Goal: Find contact information: Obtain details needed to contact an individual or organization

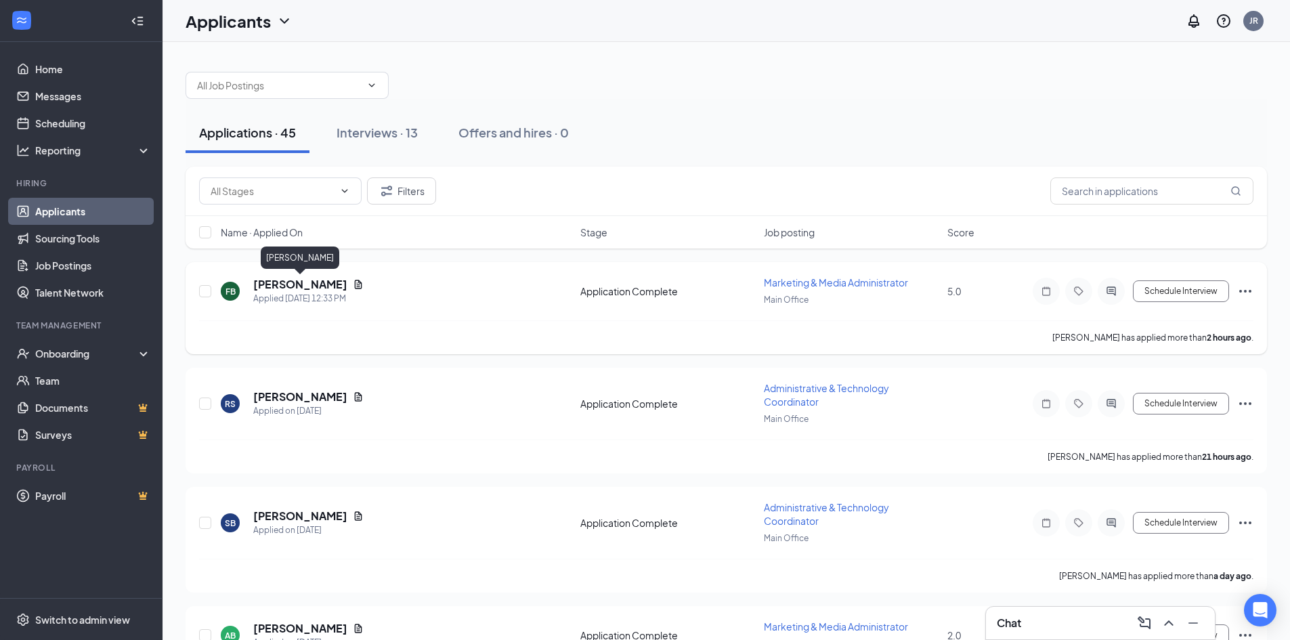
click at [297, 282] on h5 "[PERSON_NAME]" at bounding box center [300, 284] width 94 height 15
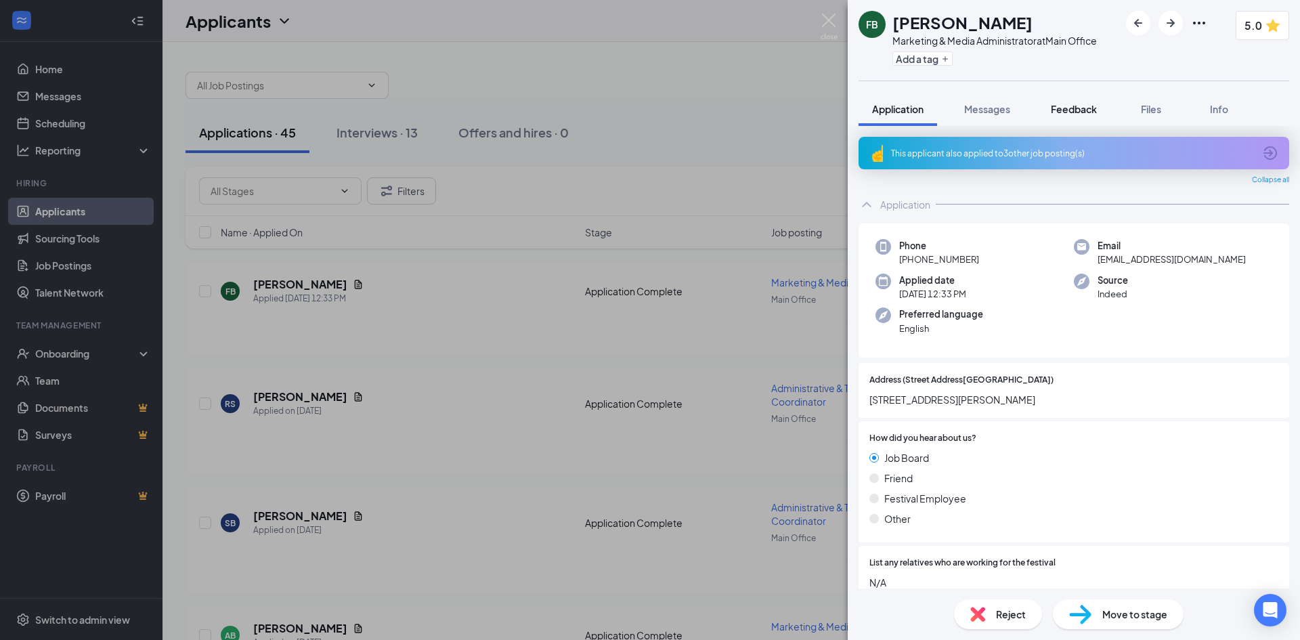
click at [1084, 108] on span "Feedback" at bounding box center [1074, 109] width 46 height 12
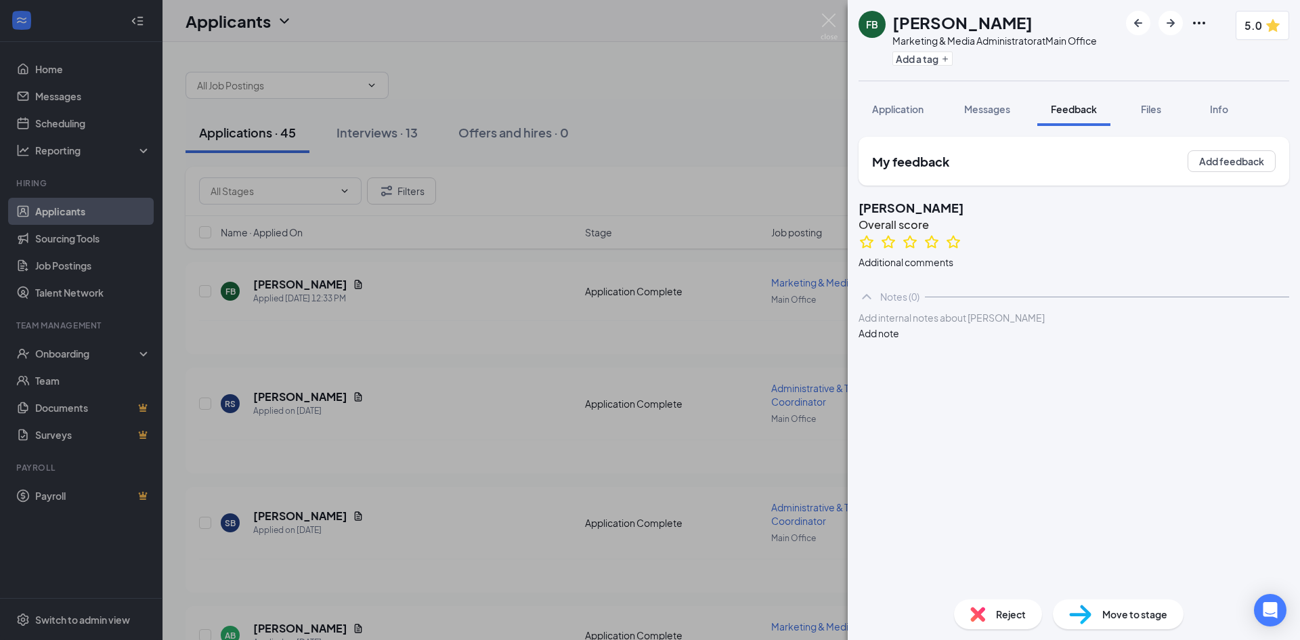
click at [817, 12] on div "FB [PERSON_NAME] Marketing & Media Administrator at Main Office Add a tag 5.0 A…" at bounding box center [650, 320] width 1300 height 640
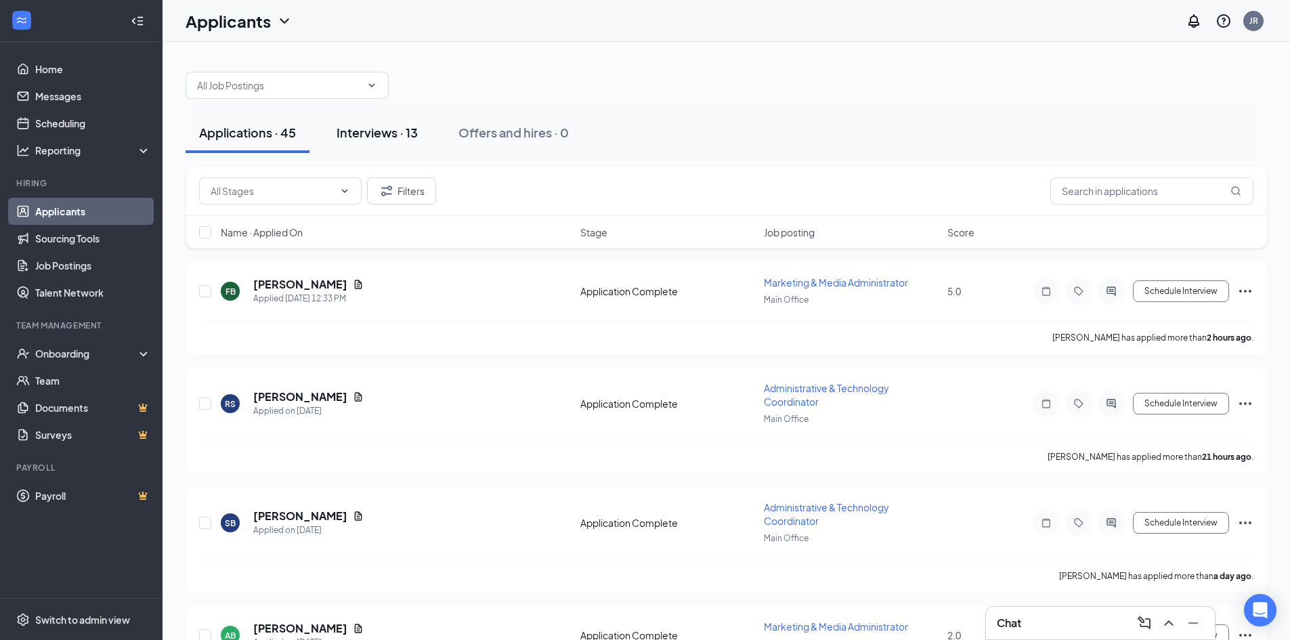
click at [386, 135] on div "Interviews · 13" at bounding box center [377, 132] width 81 height 17
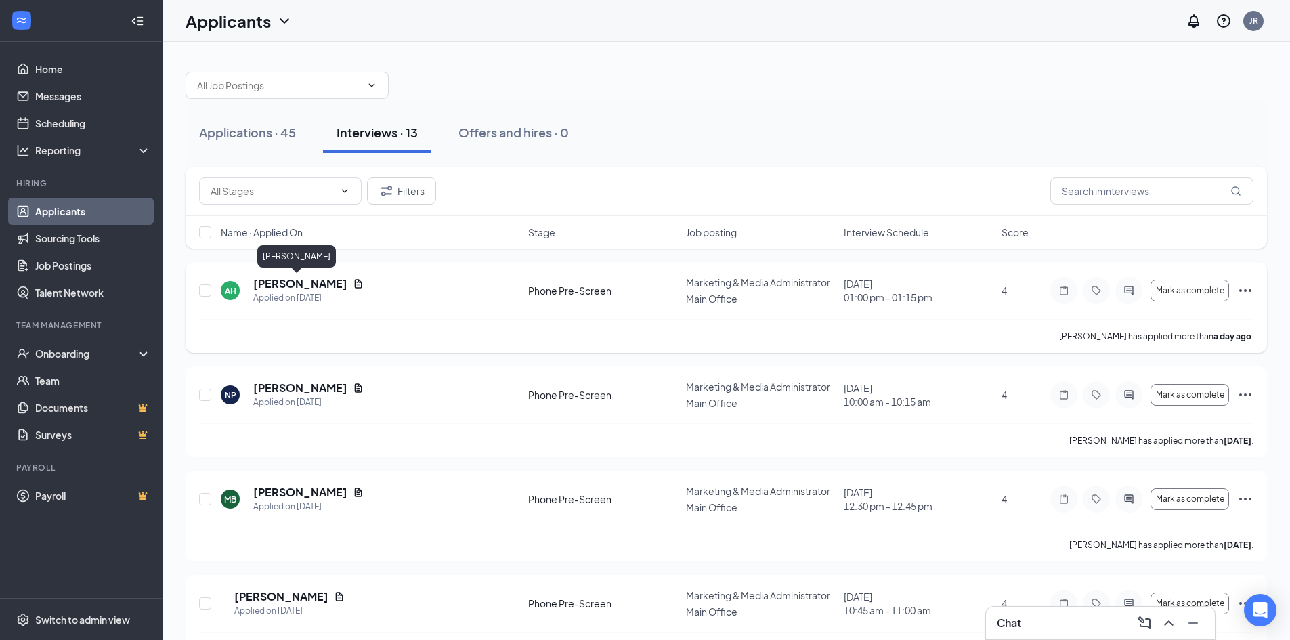
click at [285, 283] on h5 "[PERSON_NAME]" at bounding box center [300, 283] width 94 height 15
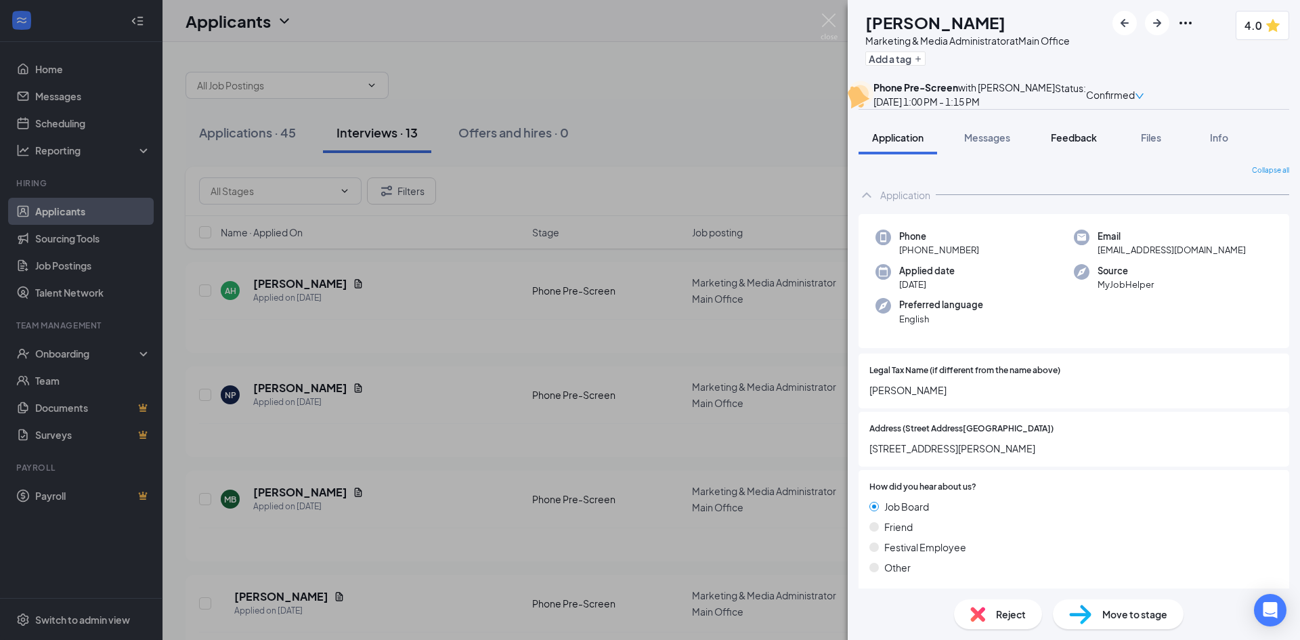
click at [1062, 144] on span "Feedback" at bounding box center [1074, 137] width 46 height 12
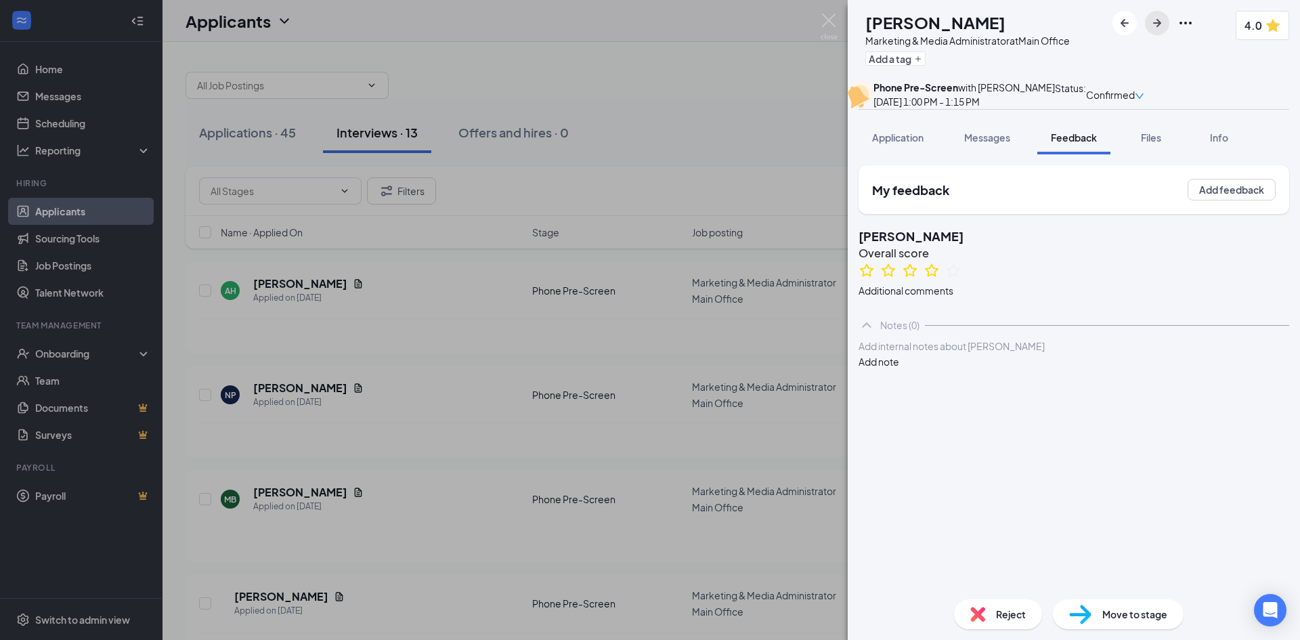
click at [1162, 22] on icon "ArrowRight" at bounding box center [1157, 23] width 8 height 8
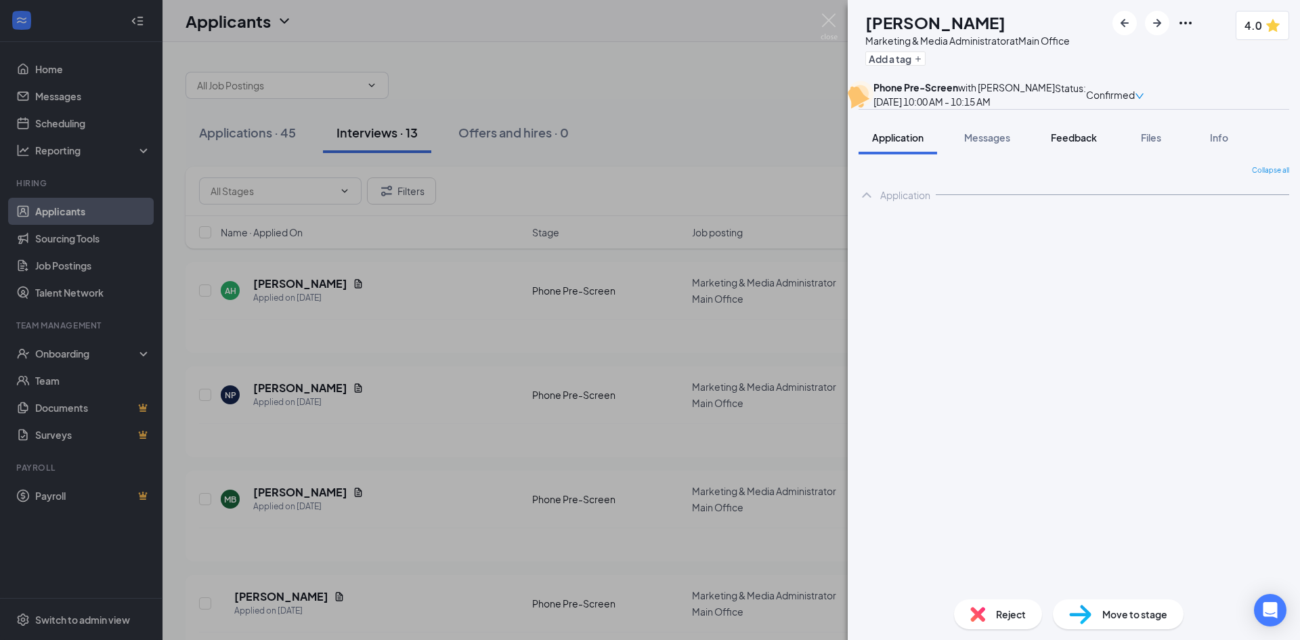
click at [1080, 144] on span "Feedback" at bounding box center [1074, 137] width 46 height 12
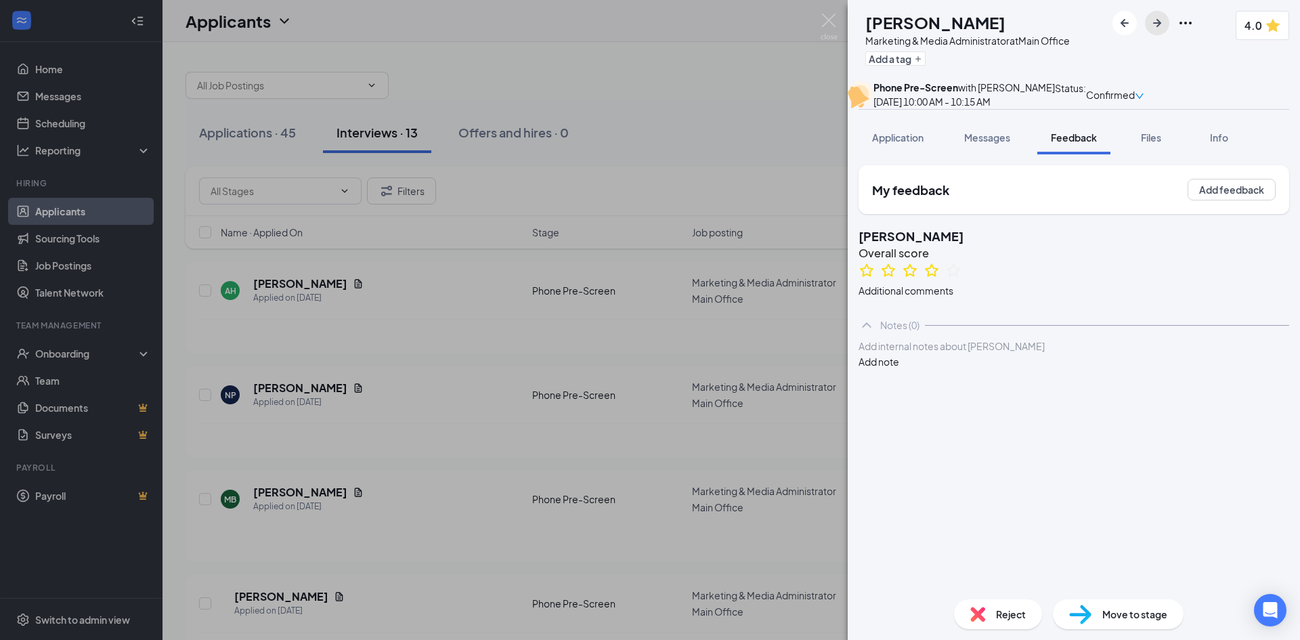
drag, startPoint x: 1170, startPoint y: 22, endPoint x: 1181, endPoint y: 170, distance: 148.7
click at [1166, 22] on icon "ArrowRight" at bounding box center [1157, 23] width 16 height 16
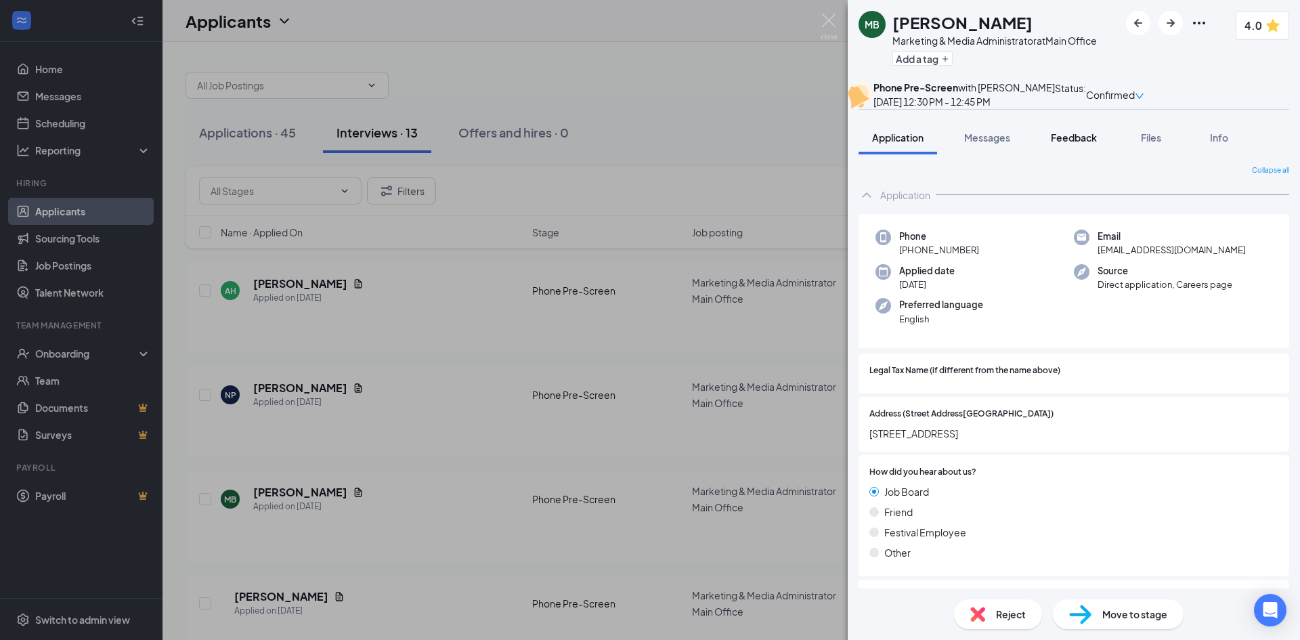
click at [1083, 144] on span "Feedback" at bounding box center [1074, 137] width 46 height 12
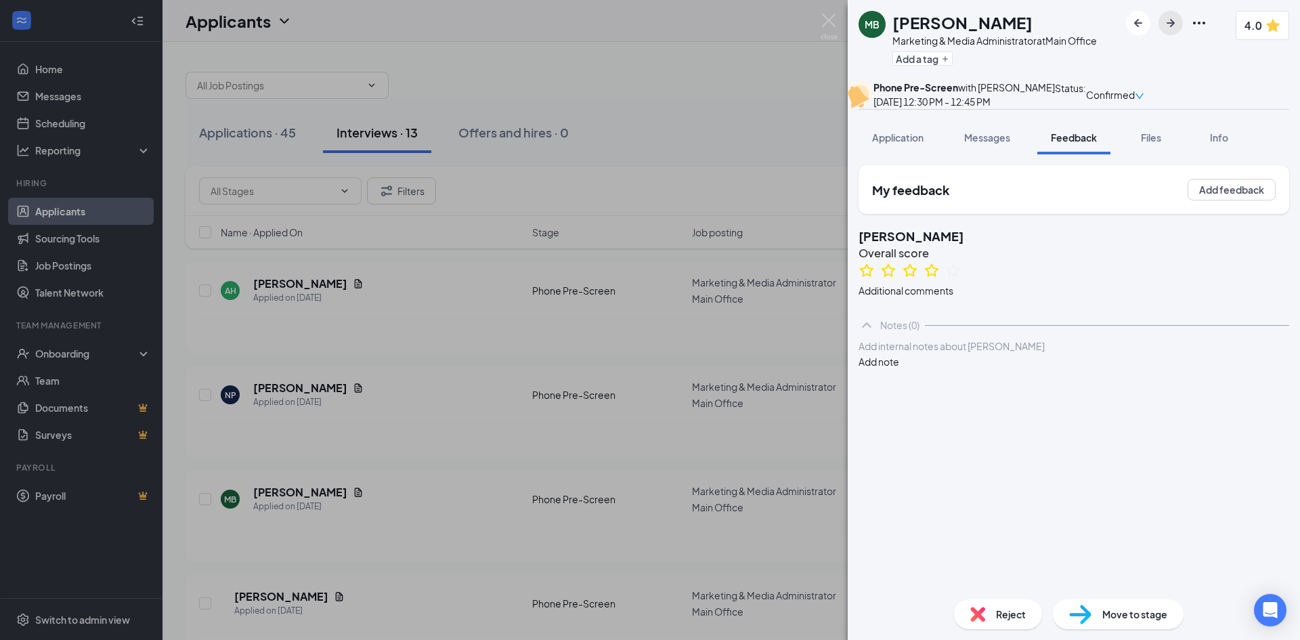
click at [1176, 26] on icon "ArrowRight" at bounding box center [1171, 23] width 16 height 16
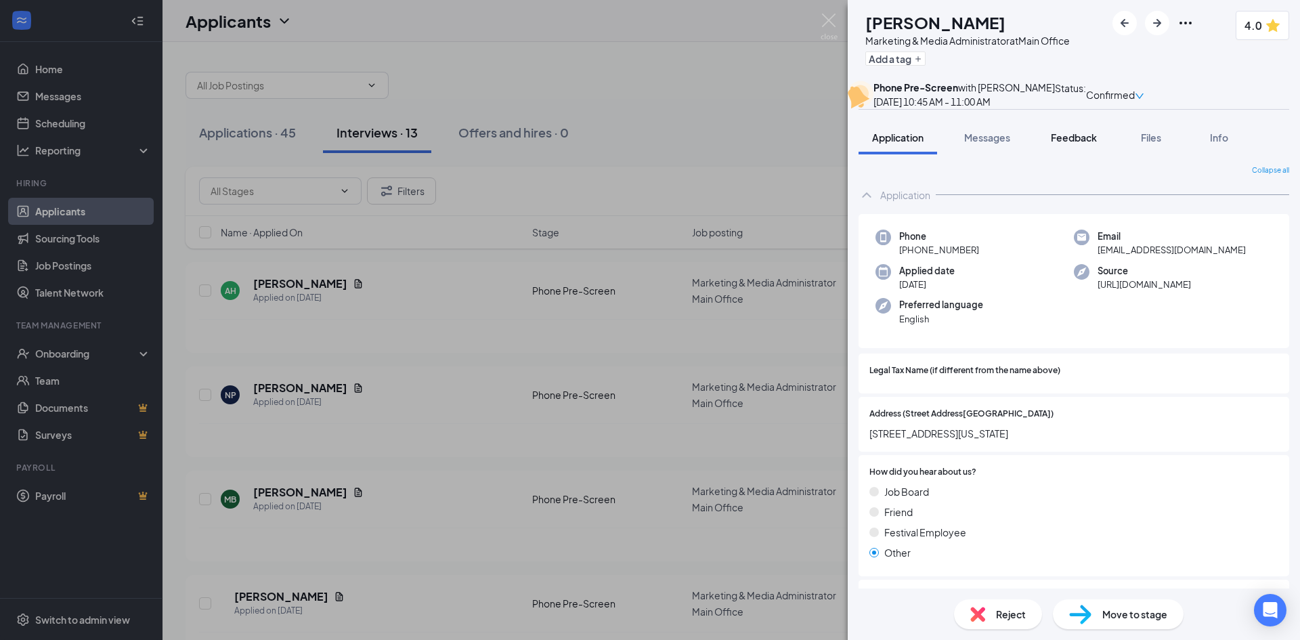
click at [1074, 144] on span "Feedback" at bounding box center [1074, 137] width 46 height 12
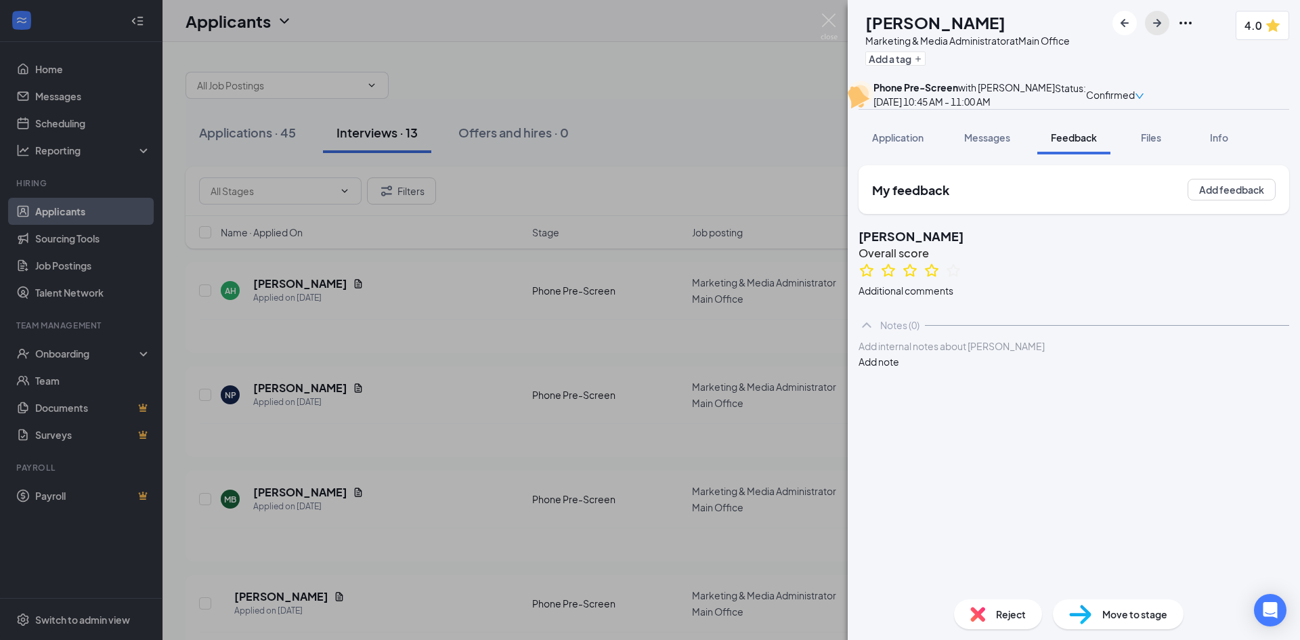
click at [1166, 24] on icon "ArrowRight" at bounding box center [1157, 23] width 16 height 16
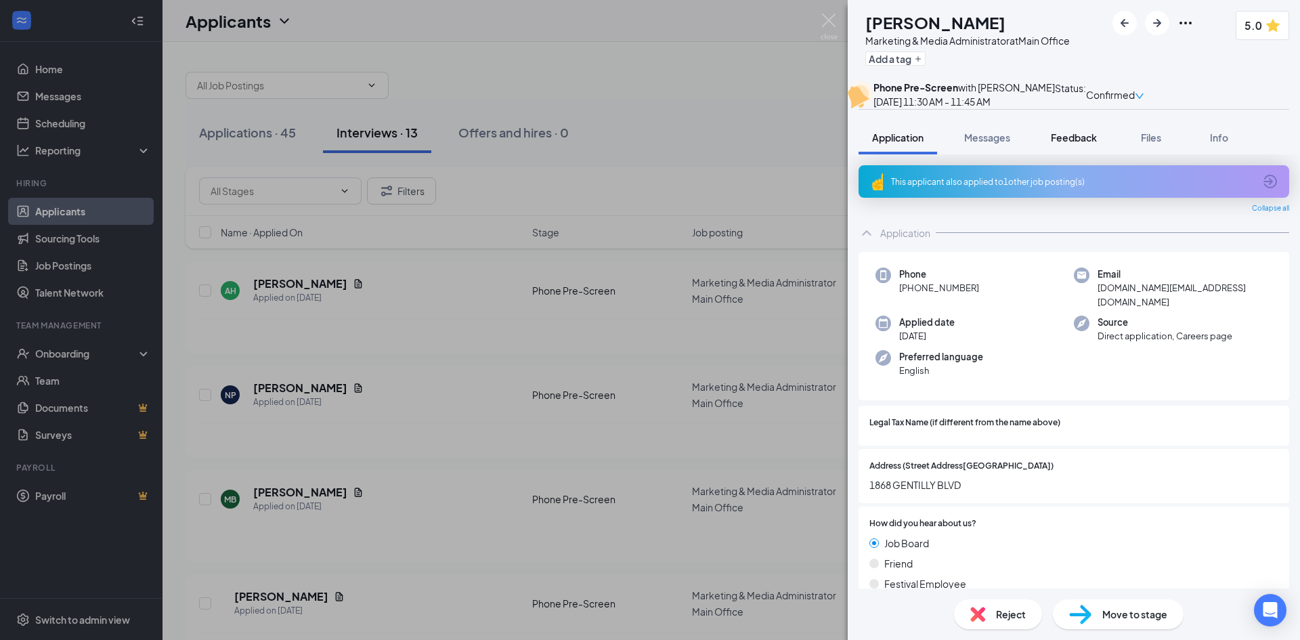
click at [1064, 144] on div "Feedback" at bounding box center [1074, 138] width 46 height 14
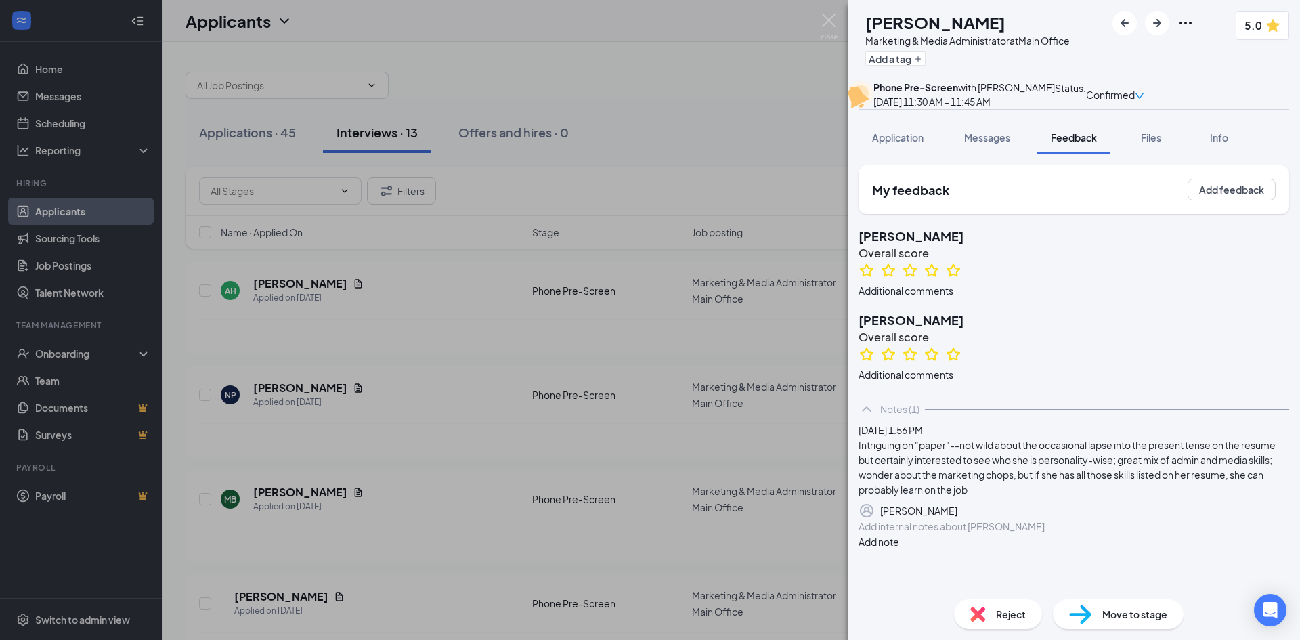
scroll to position [265, 0]
click at [1162, 24] on icon "ArrowRight" at bounding box center [1157, 23] width 8 height 8
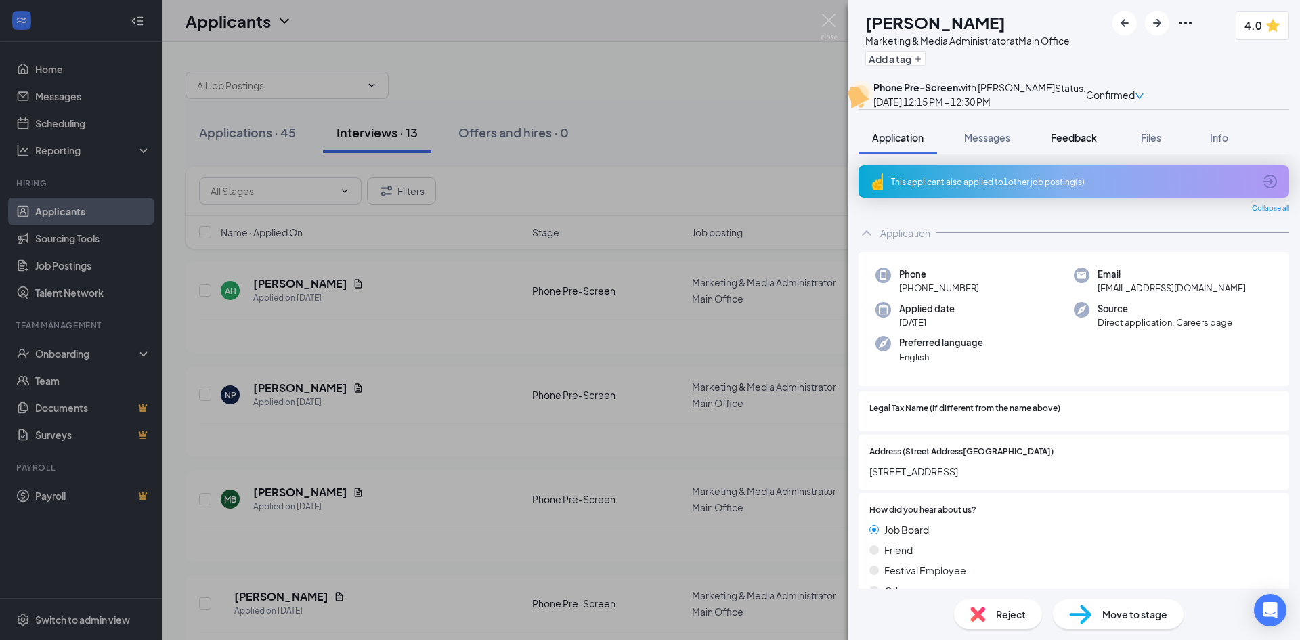
click at [1086, 144] on span "Feedback" at bounding box center [1074, 137] width 46 height 12
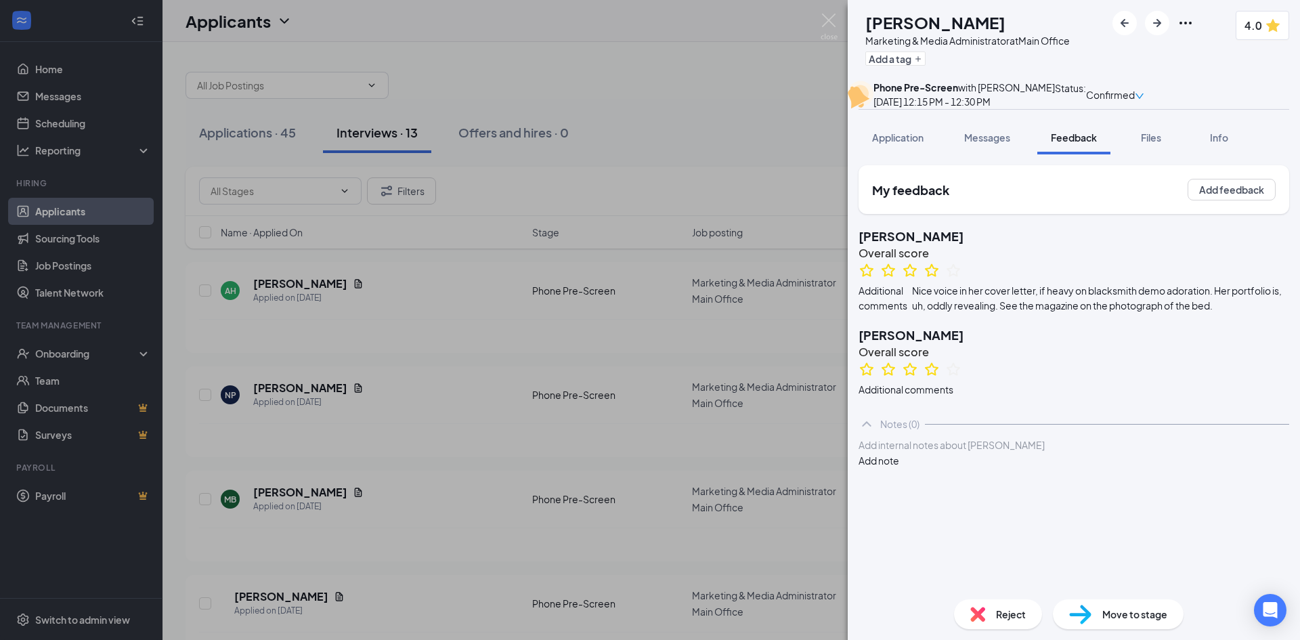
scroll to position [7, 0]
click at [899, 144] on span "Application" at bounding box center [897, 137] width 51 height 12
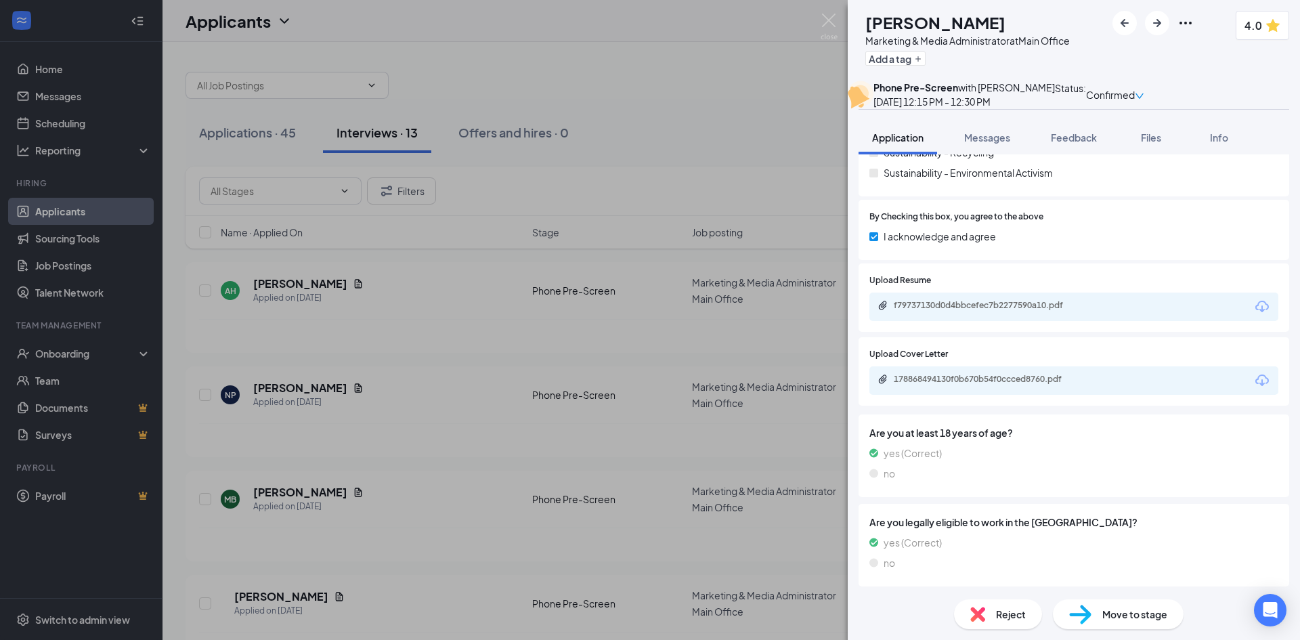
scroll to position [1793, 0]
click at [969, 304] on div "f79737130d0d4bbcefec7b2277590a10.pdf" at bounding box center [989, 304] width 190 height 11
click at [1064, 144] on span "Feedback" at bounding box center [1074, 137] width 46 height 12
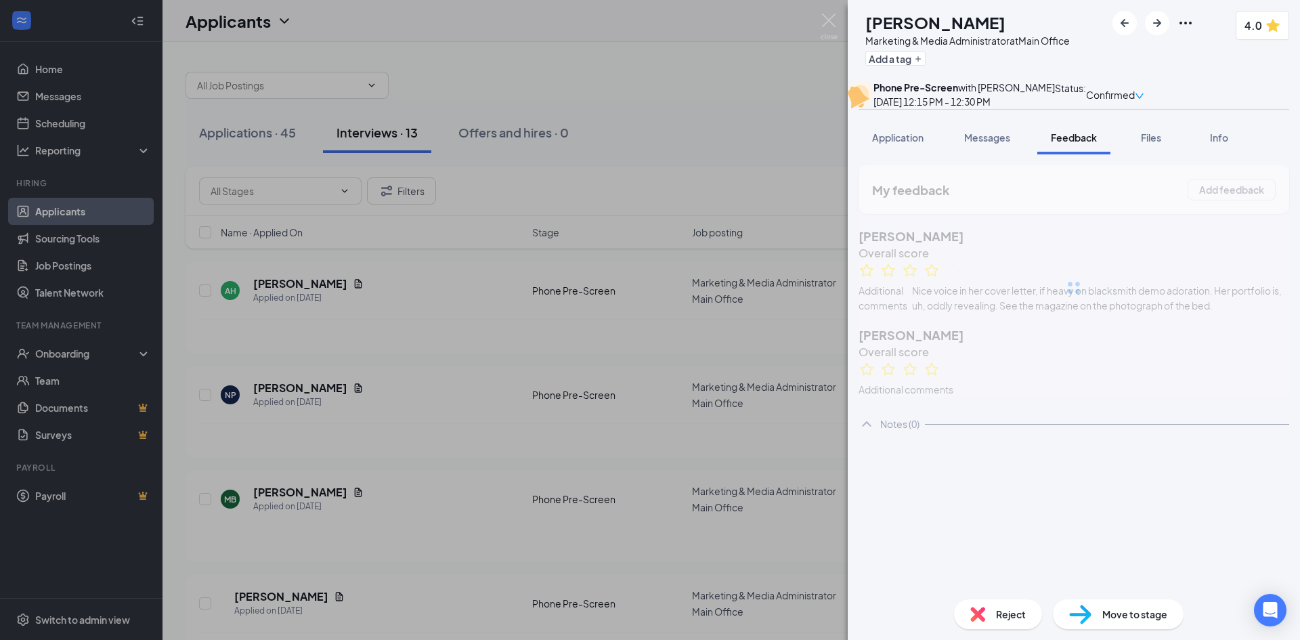
scroll to position [85, 0]
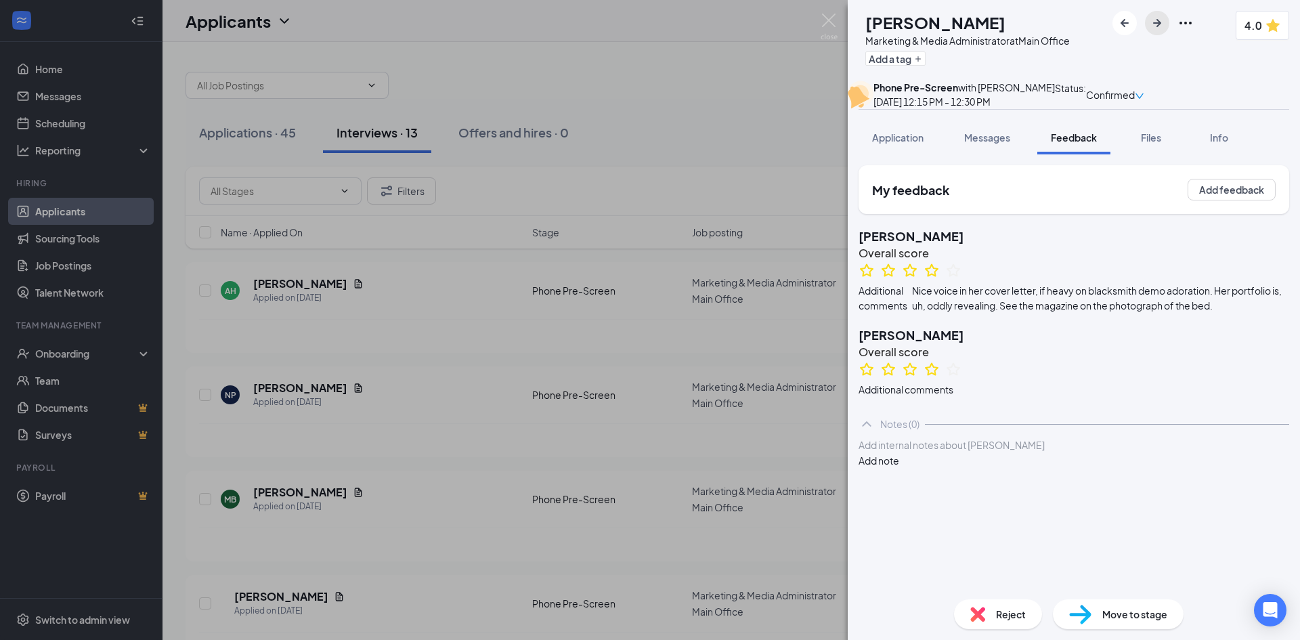
click at [1166, 22] on icon "ArrowRight" at bounding box center [1157, 23] width 16 height 16
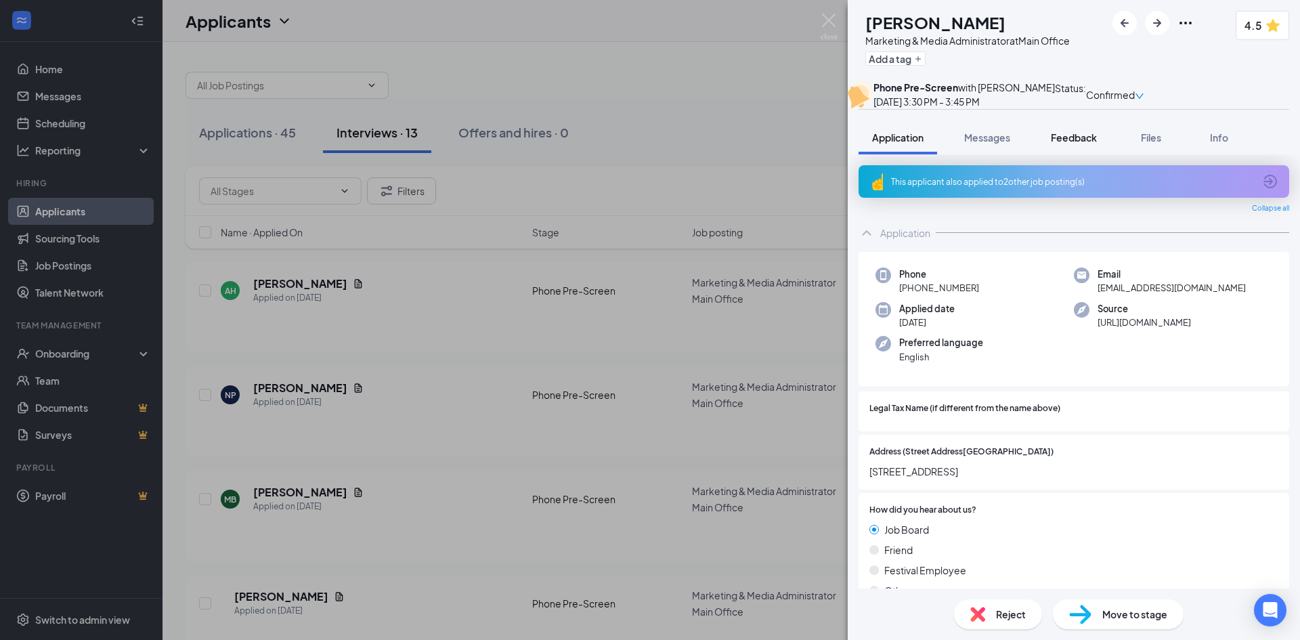
click at [1076, 144] on span "Feedback" at bounding box center [1074, 137] width 46 height 12
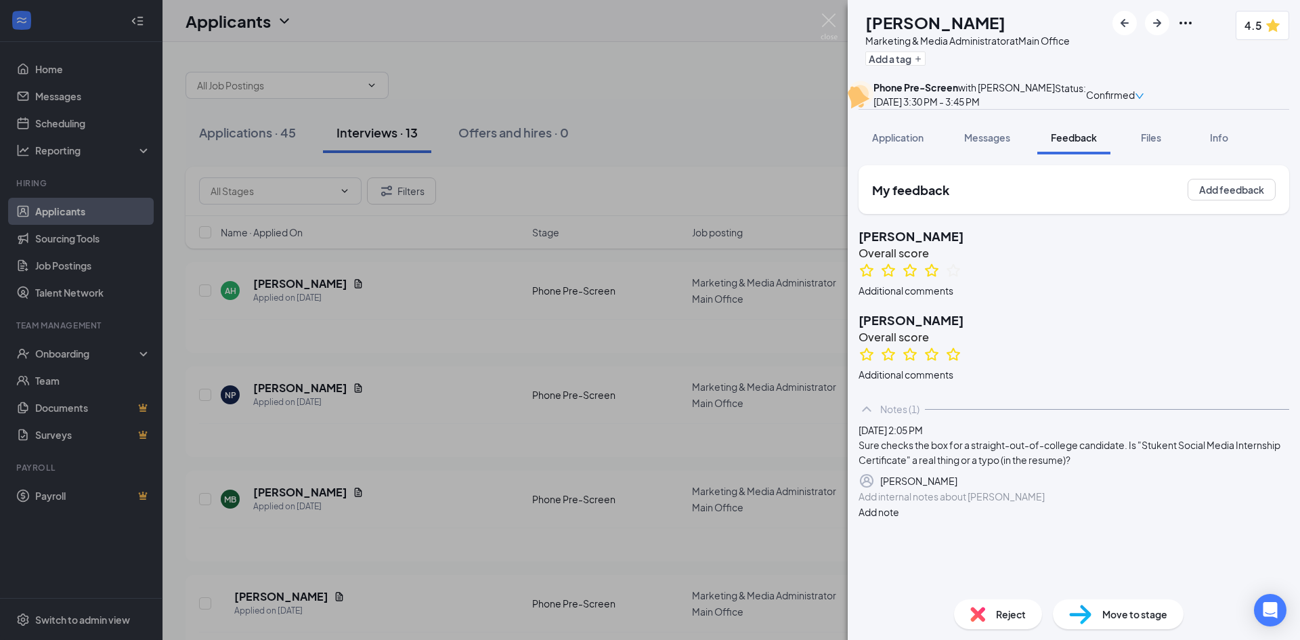
scroll to position [235, 0]
click at [1170, 26] on button "button" at bounding box center [1157, 23] width 24 height 24
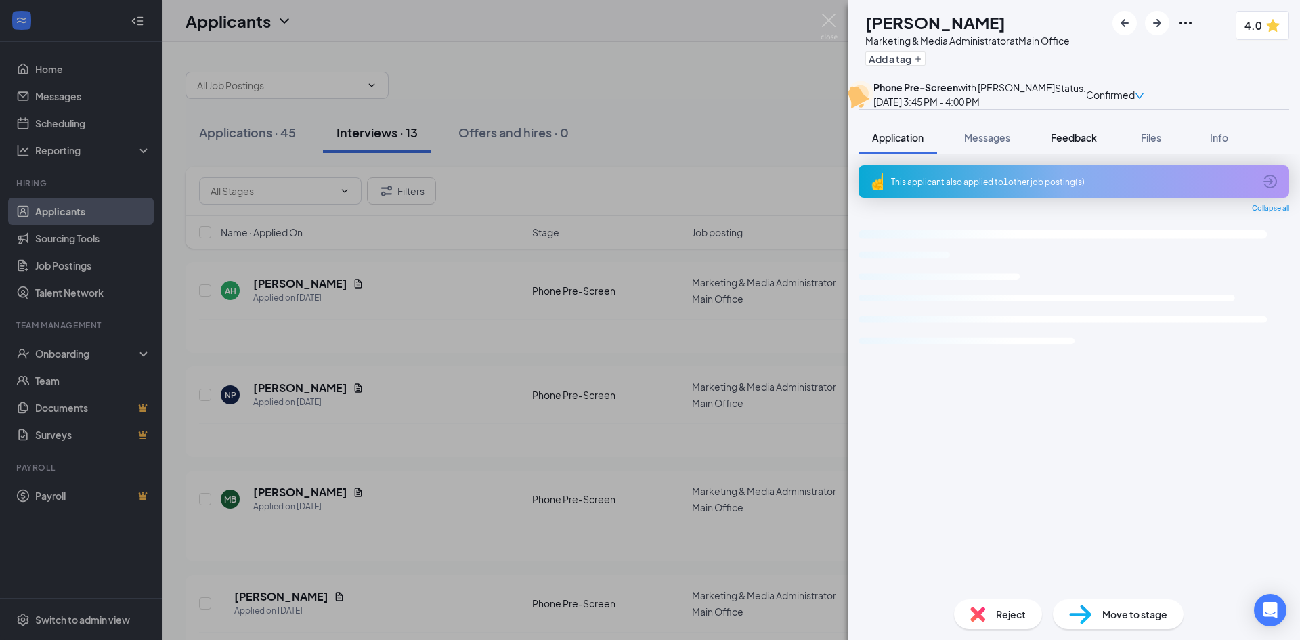
click at [1078, 144] on span "Feedback" at bounding box center [1074, 137] width 46 height 12
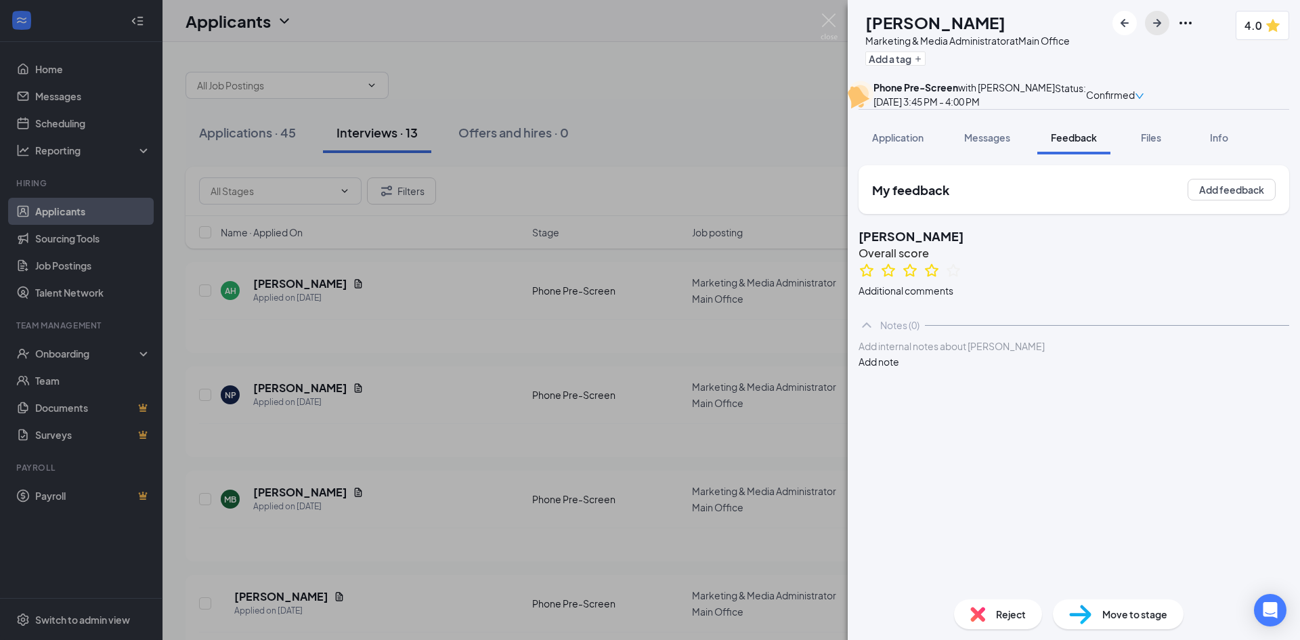
click at [1166, 19] on icon "ArrowRight" at bounding box center [1157, 23] width 16 height 16
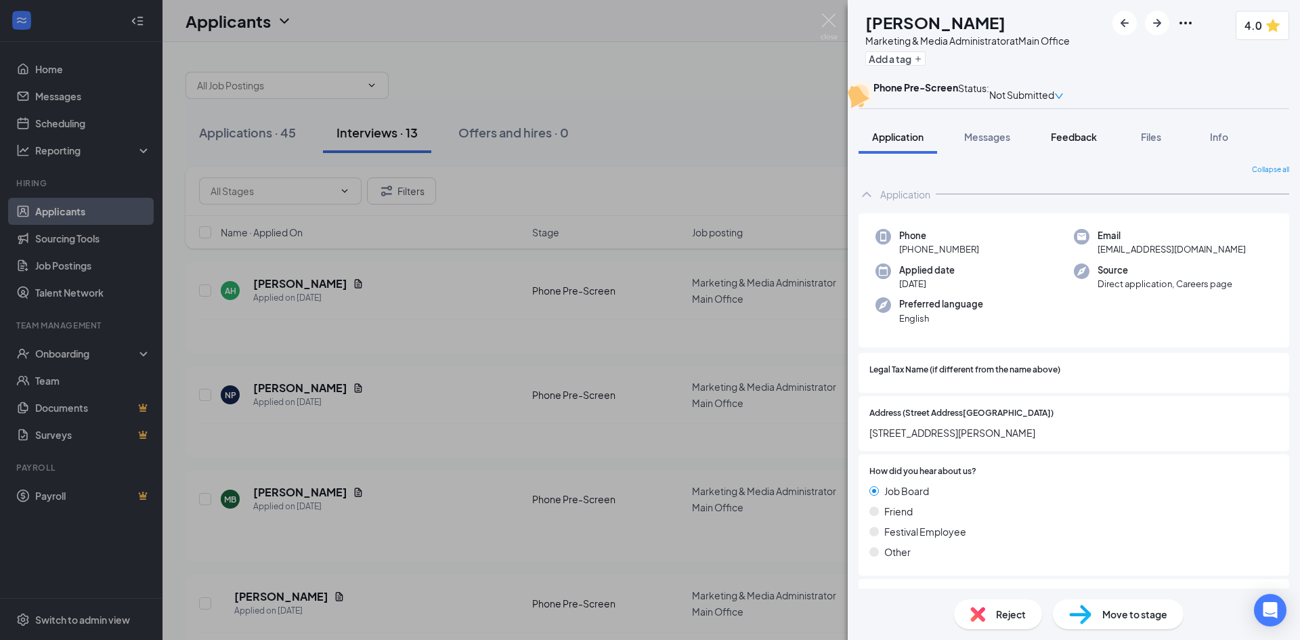
click at [1064, 143] on span "Feedback" at bounding box center [1074, 137] width 46 height 12
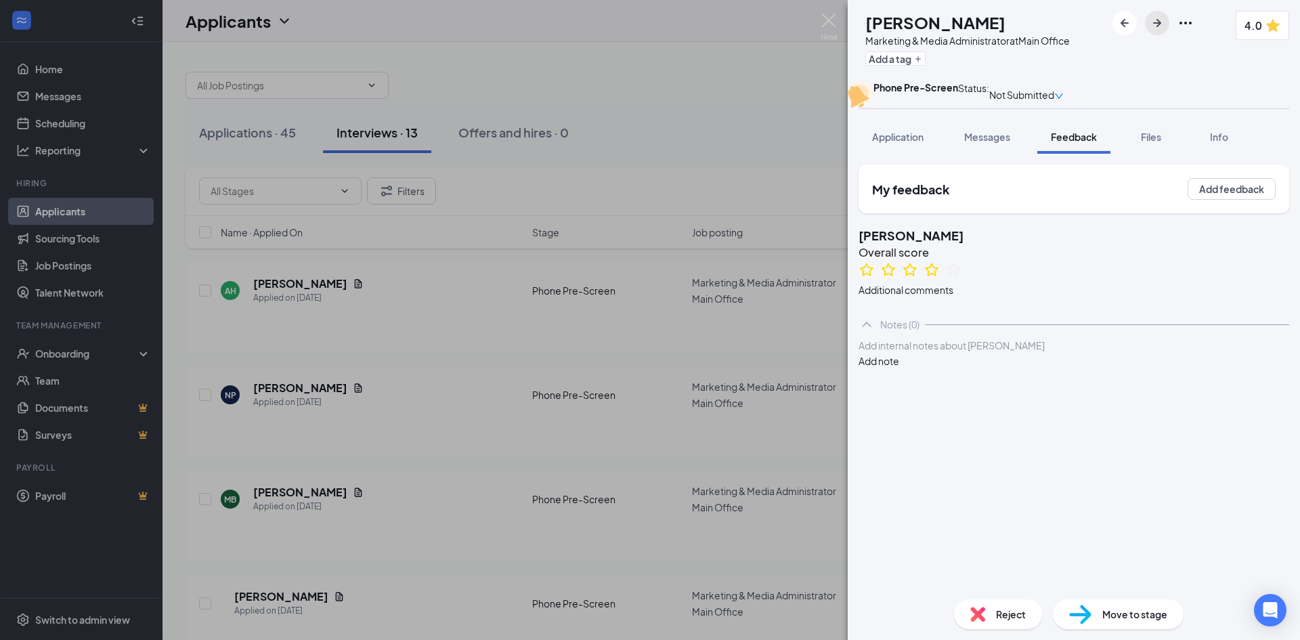
click at [1166, 28] on icon "ArrowRight" at bounding box center [1157, 23] width 16 height 16
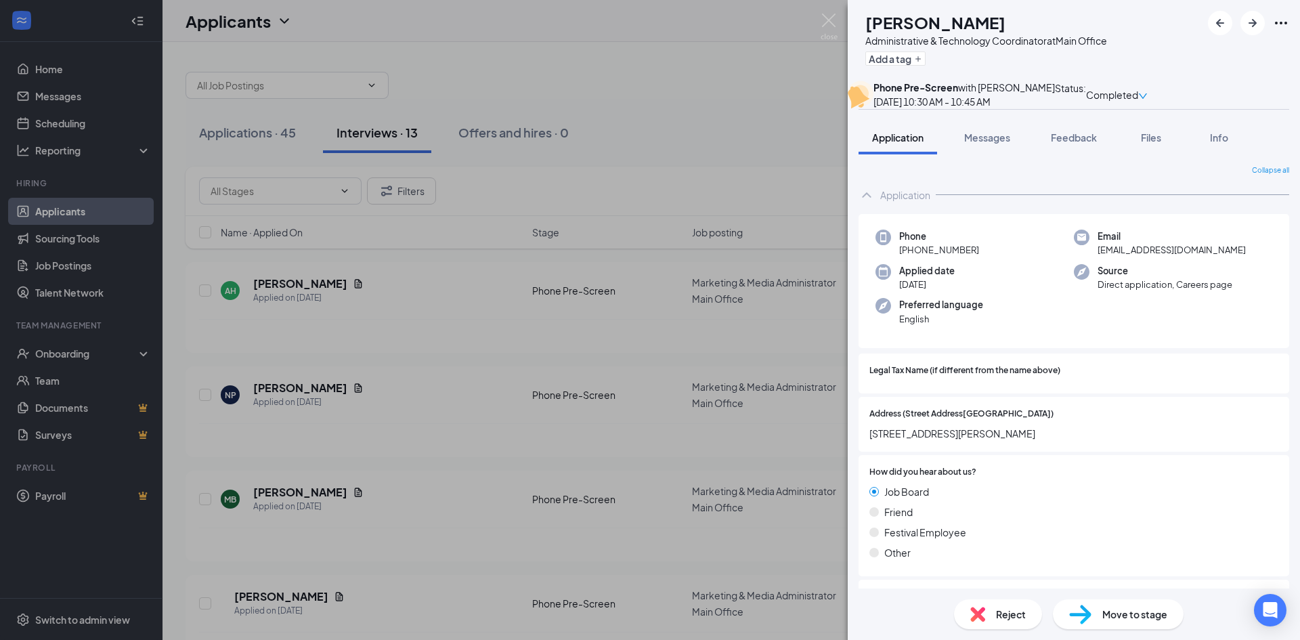
drag, startPoint x: 1073, startPoint y: 164, endPoint x: 1037, endPoint y: 124, distance: 53.7
click at [1073, 144] on span "Feedback" at bounding box center [1074, 137] width 46 height 12
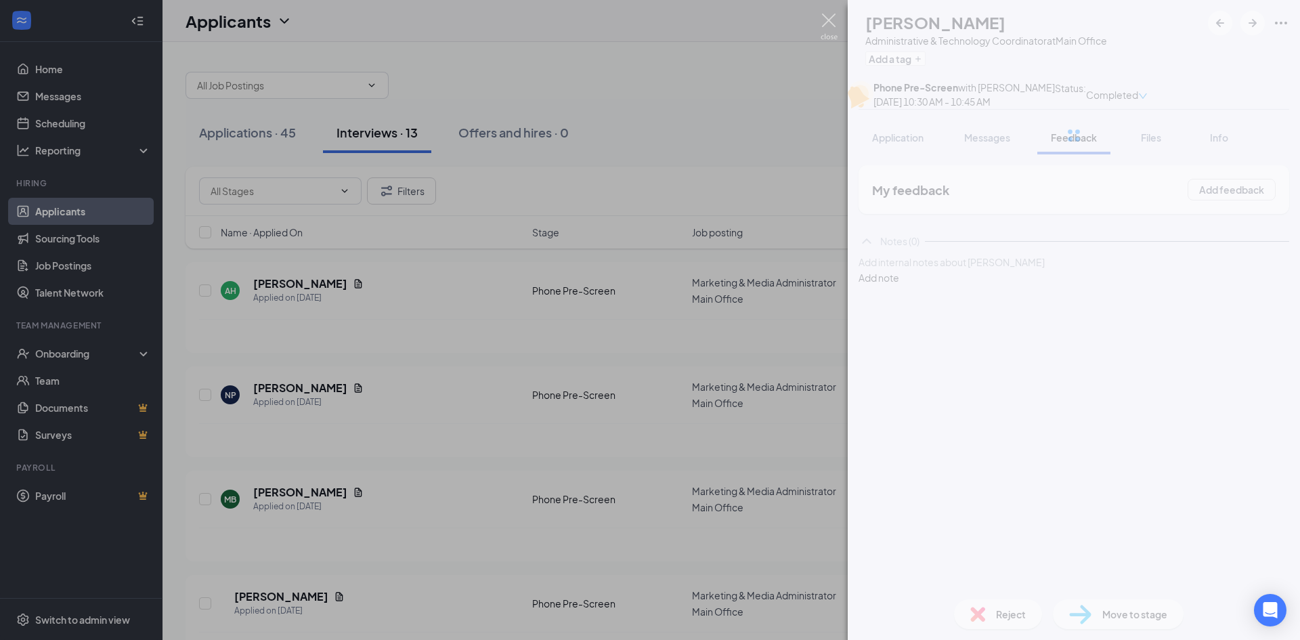
click at [821, 20] on img at bounding box center [829, 27] width 17 height 26
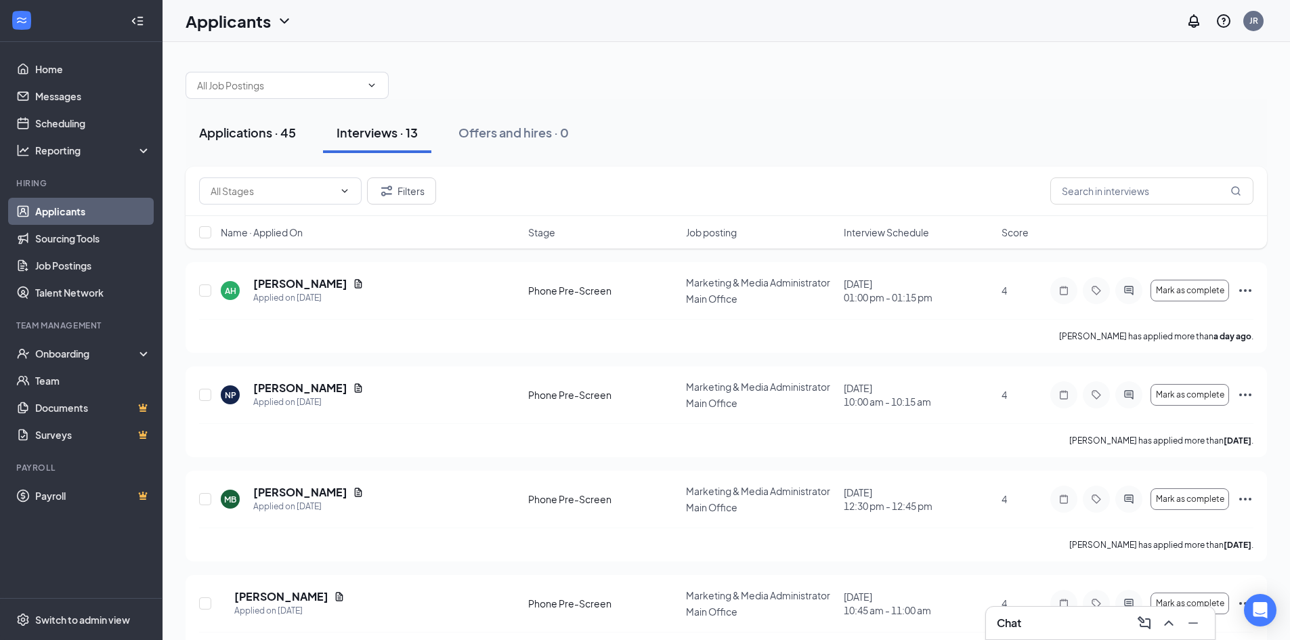
drag, startPoint x: 240, startPoint y: 131, endPoint x: 261, endPoint y: 137, distance: 22.5
click at [240, 131] on div "Applications · 45" at bounding box center [247, 132] width 97 height 17
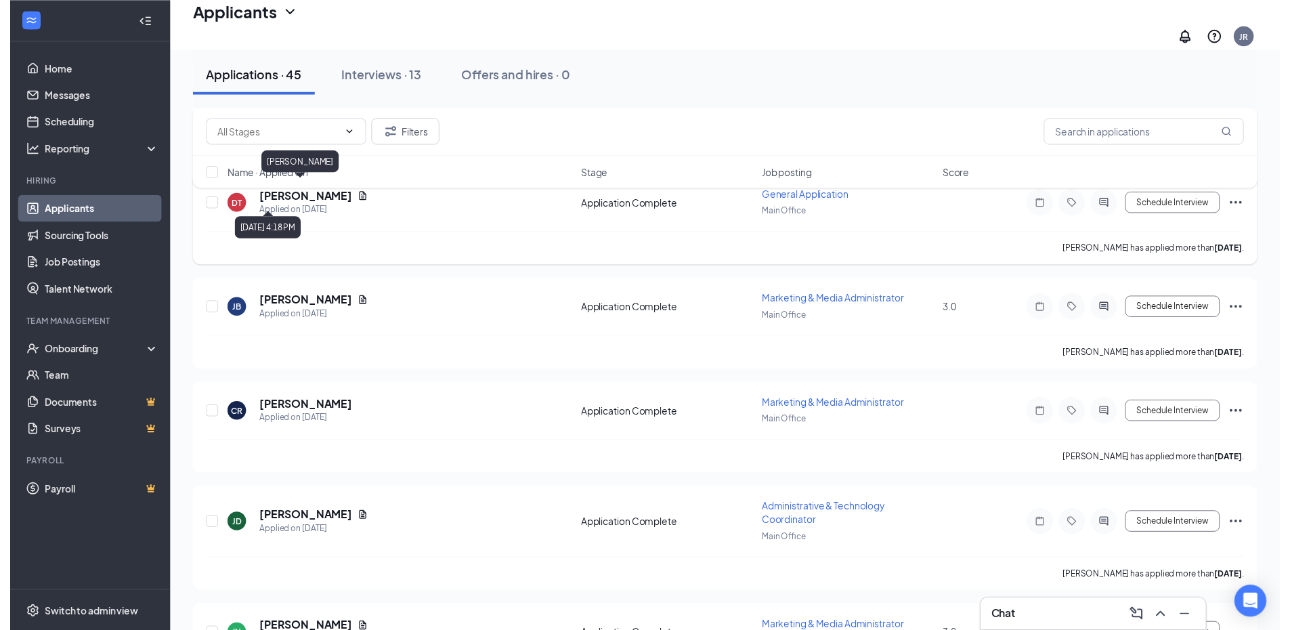
scroll to position [677, 0]
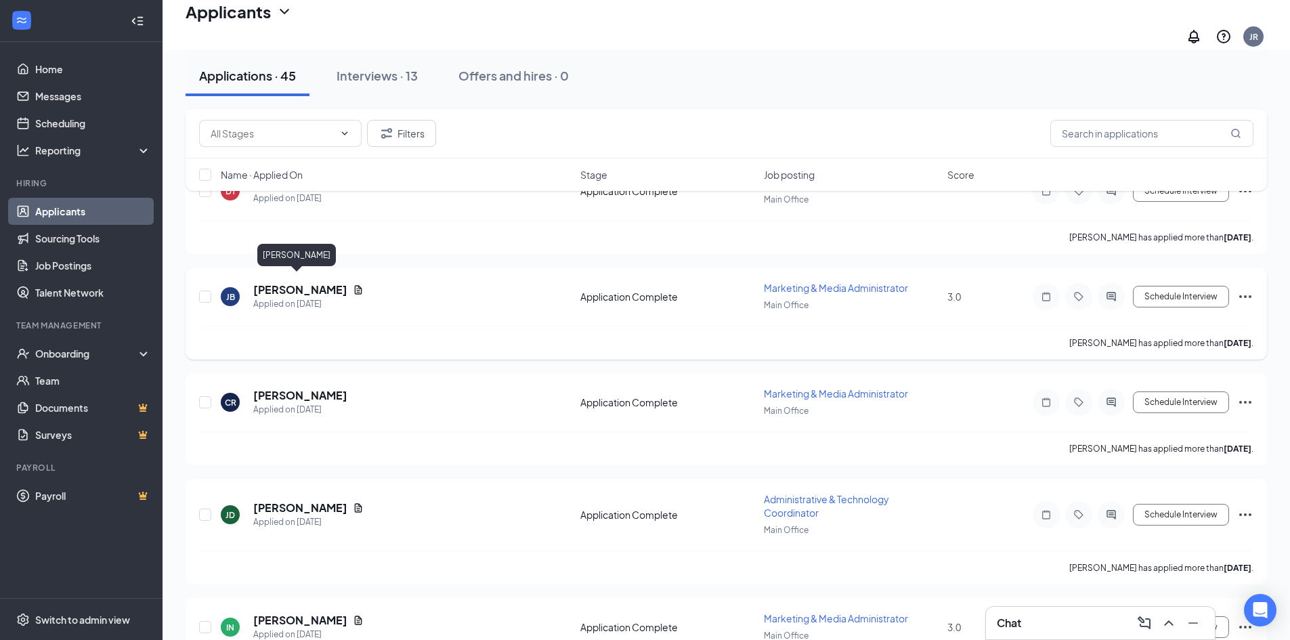
click at [292, 285] on h5 "[PERSON_NAME]" at bounding box center [300, 289] width 94 height 15
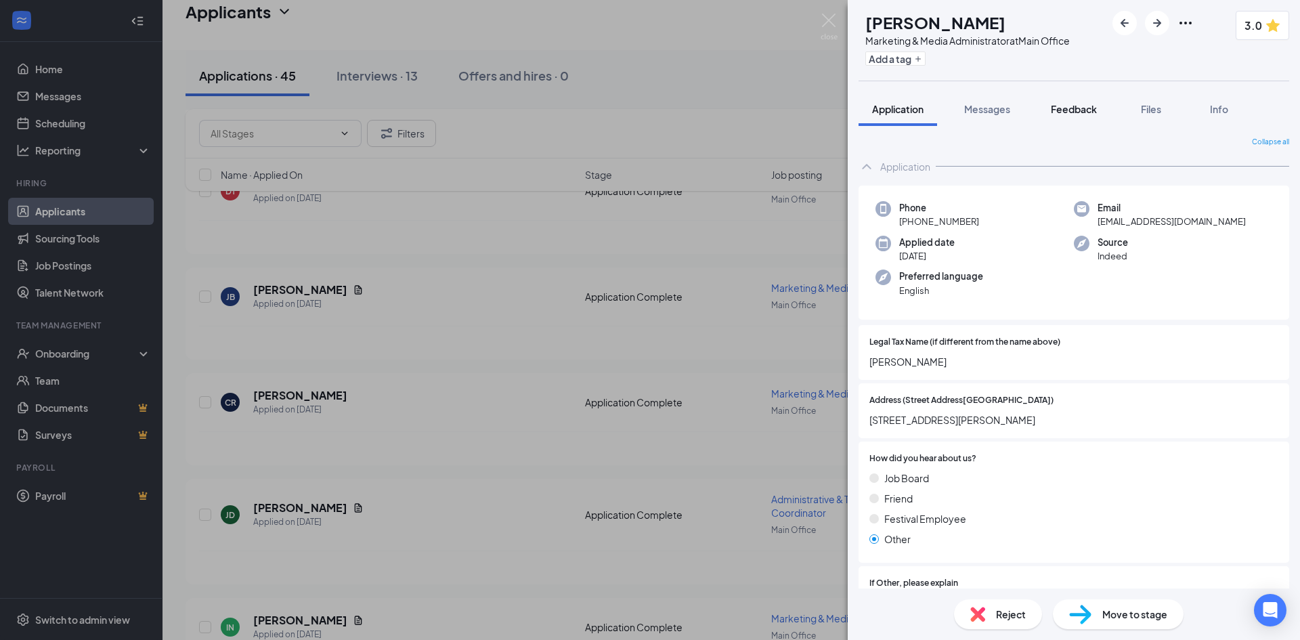
click at [1082, 108] on span "Feedback" at bounding box center [1074, 109] width 46 height 12
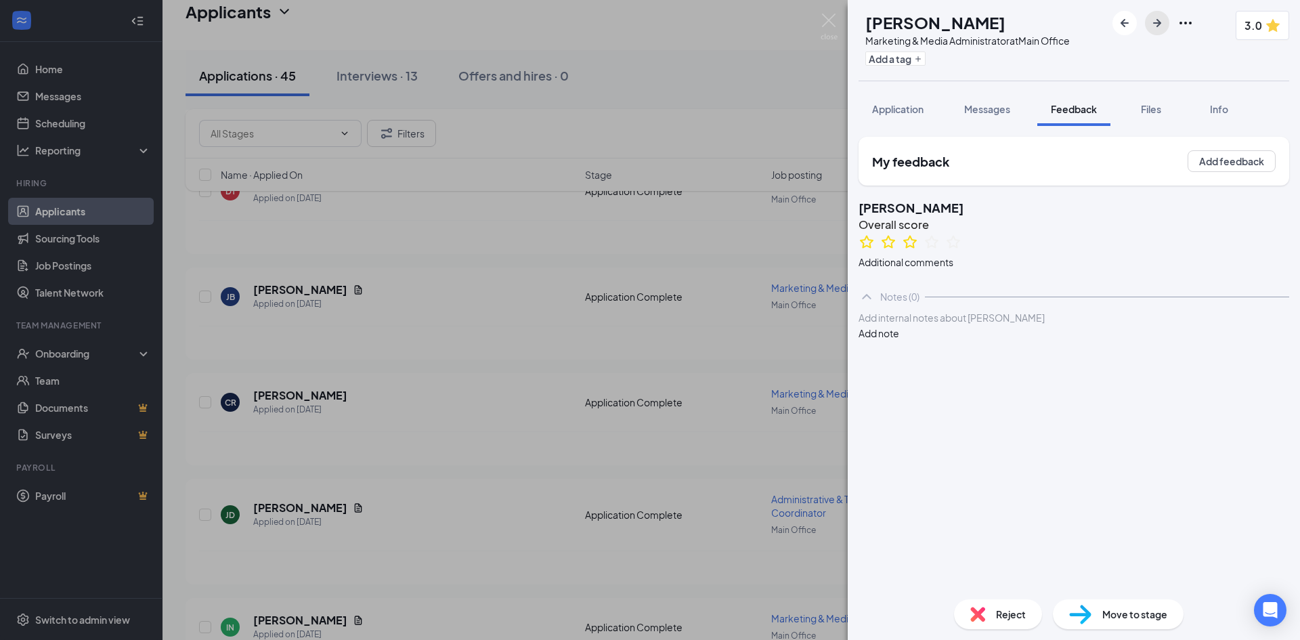
drag, startPoint x: 1171, startPoint y: 20, endPoint x: 1177, endPoint y: 27, distance: 9.1
click at [1166, 21] on icon "ArrowRight" at bounding box center [1157, 23] width 16 height 16
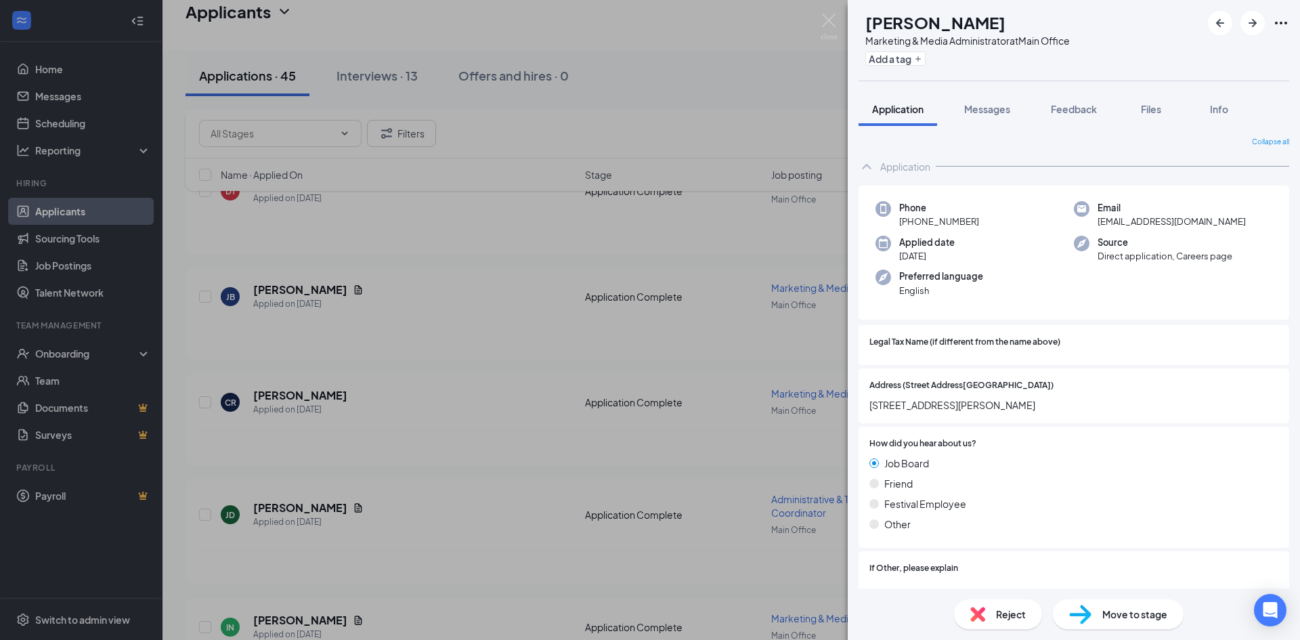
click at [826, 17] on img at bounding box center [829, 27] width 17 height 26
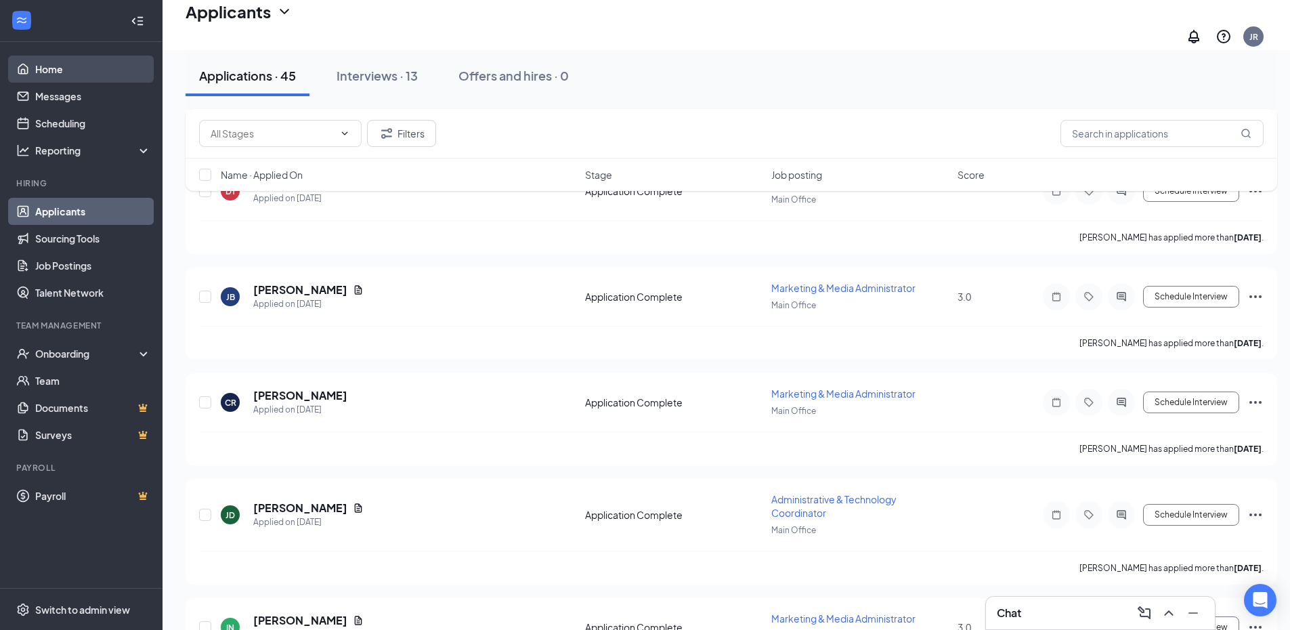
click at [51, 75] on link "Home" at bounding box center [93, 69] width 116 height 27
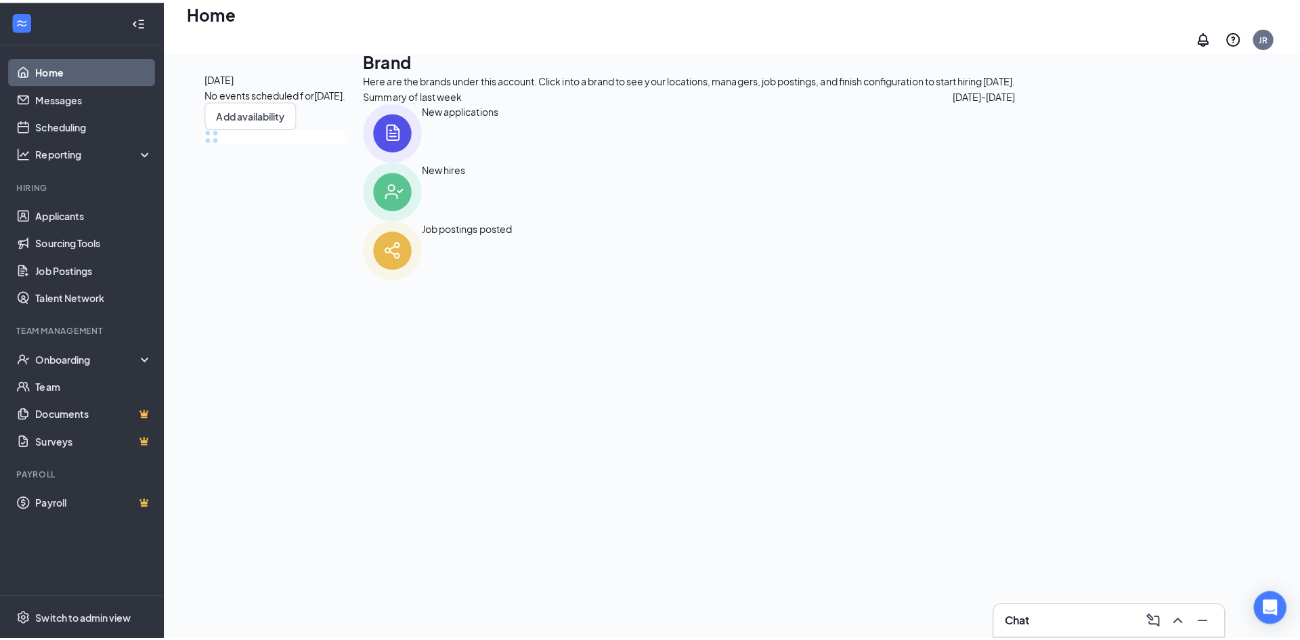
scroll to position [28, 0]
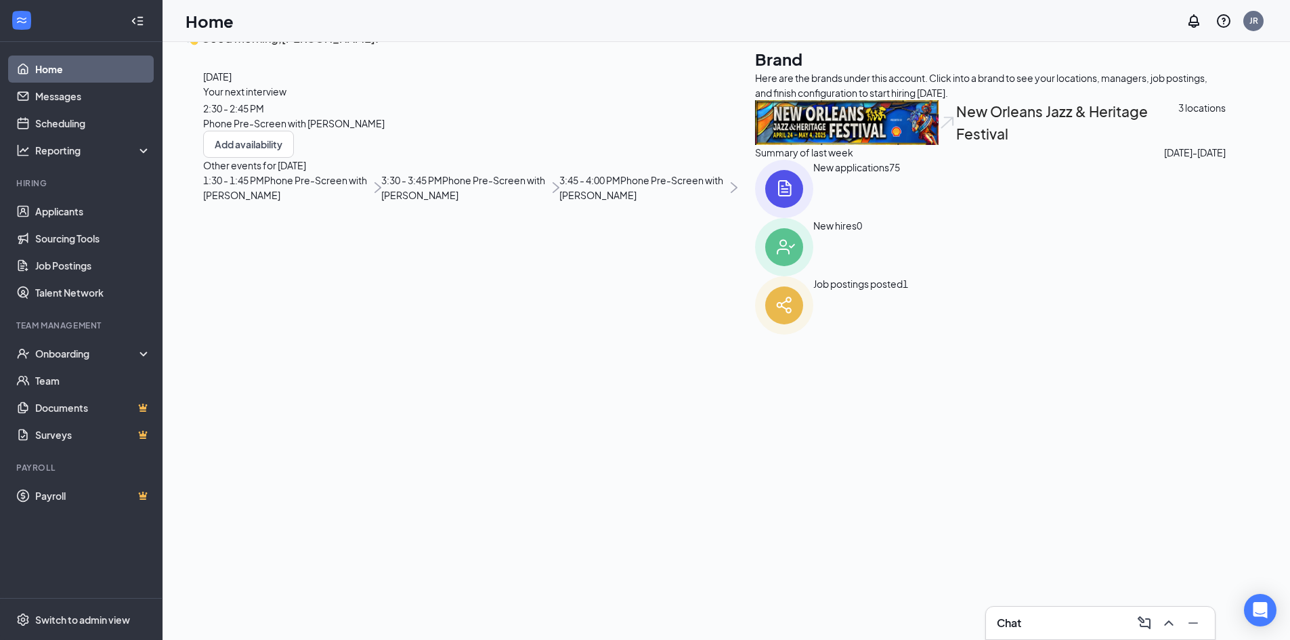
click at [264, 114] on span "2:30 - 2:45 PM" at bounding box center [233, 108] width 61 height 12
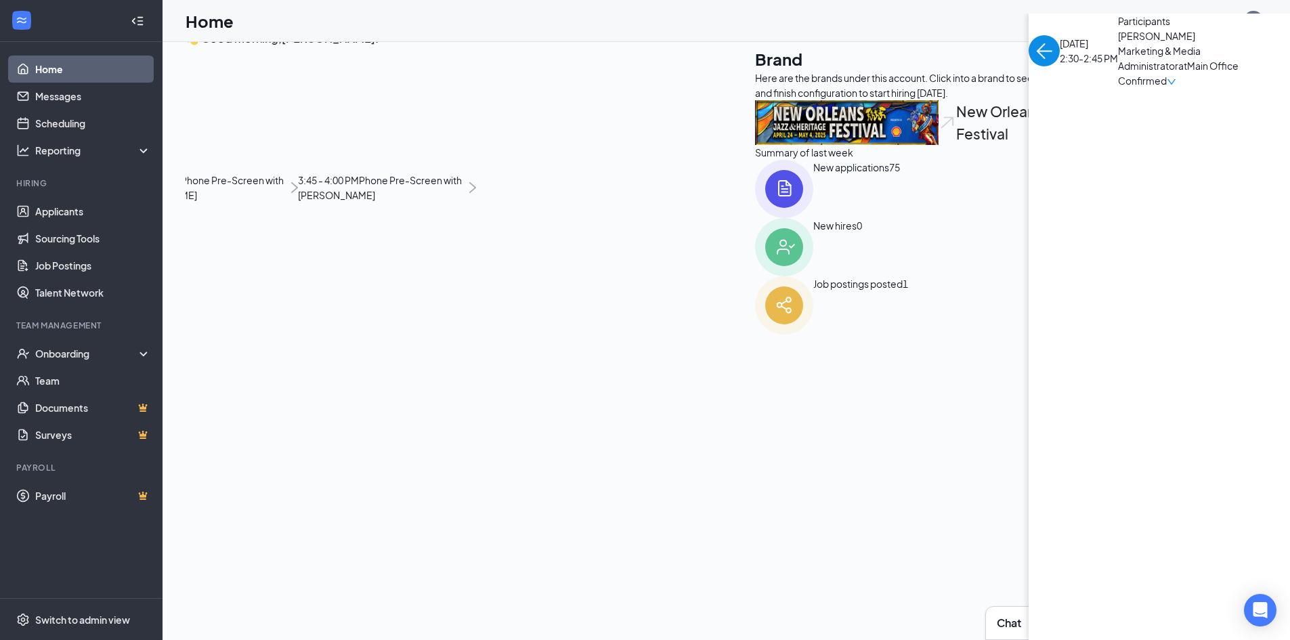
click at [1118, 73] on span "Marketing & Media Administrator at [GEOGRAPHIC_DATA]" at bounding box center [1189, 58] width 142 height 30
click at [1118, 43] on span "[PERSON_NAME]" at bounding box center [1189, 35] width 142 height 15
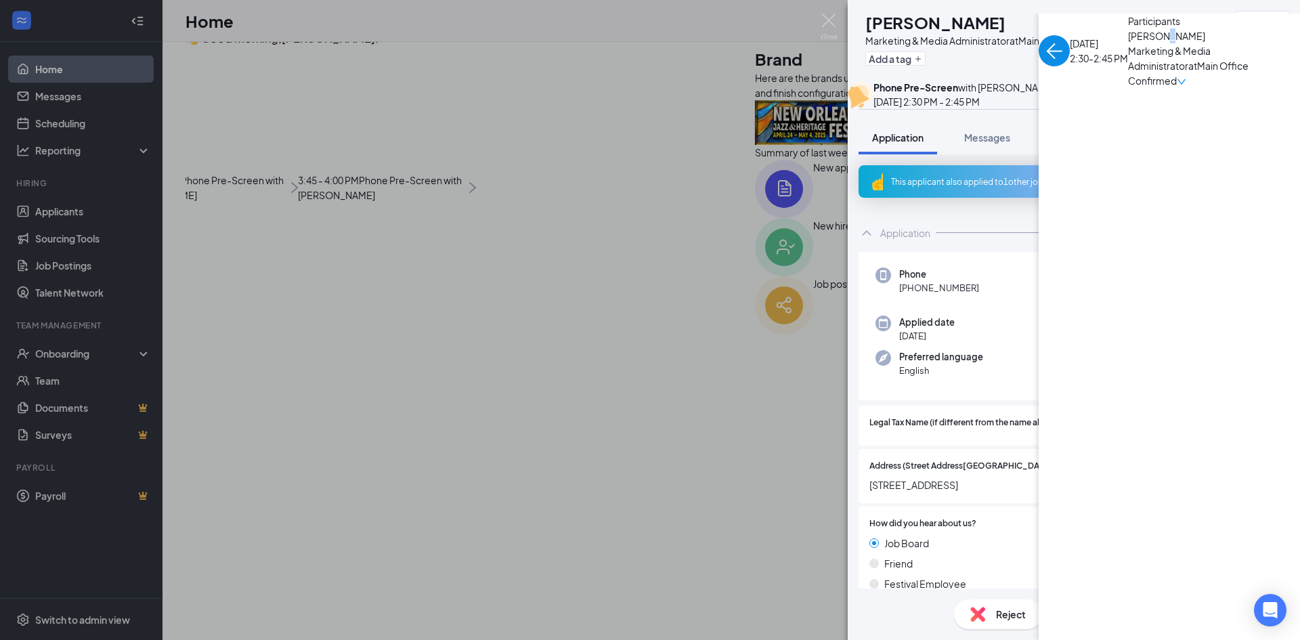
click at [1074, 144] on span "Feedback" at bounding box center [1074, 137] width 46 height 12
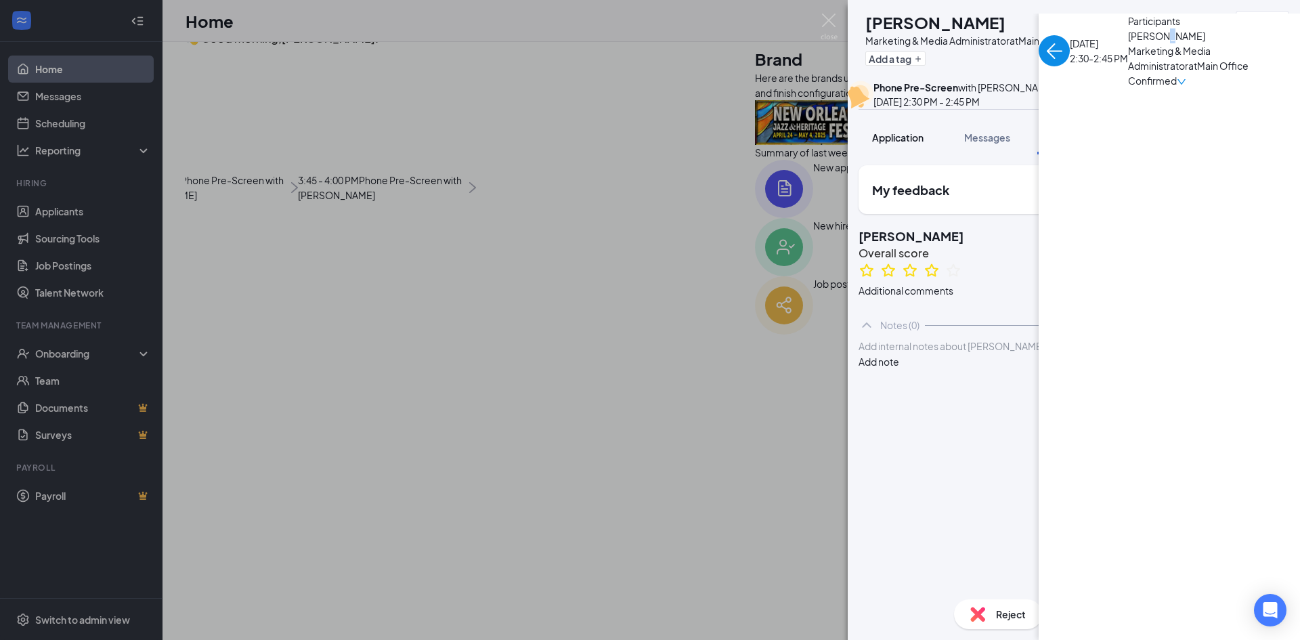
click at [893, 144] on span "Application" at bounding box center [897, 137] width 51 height 12
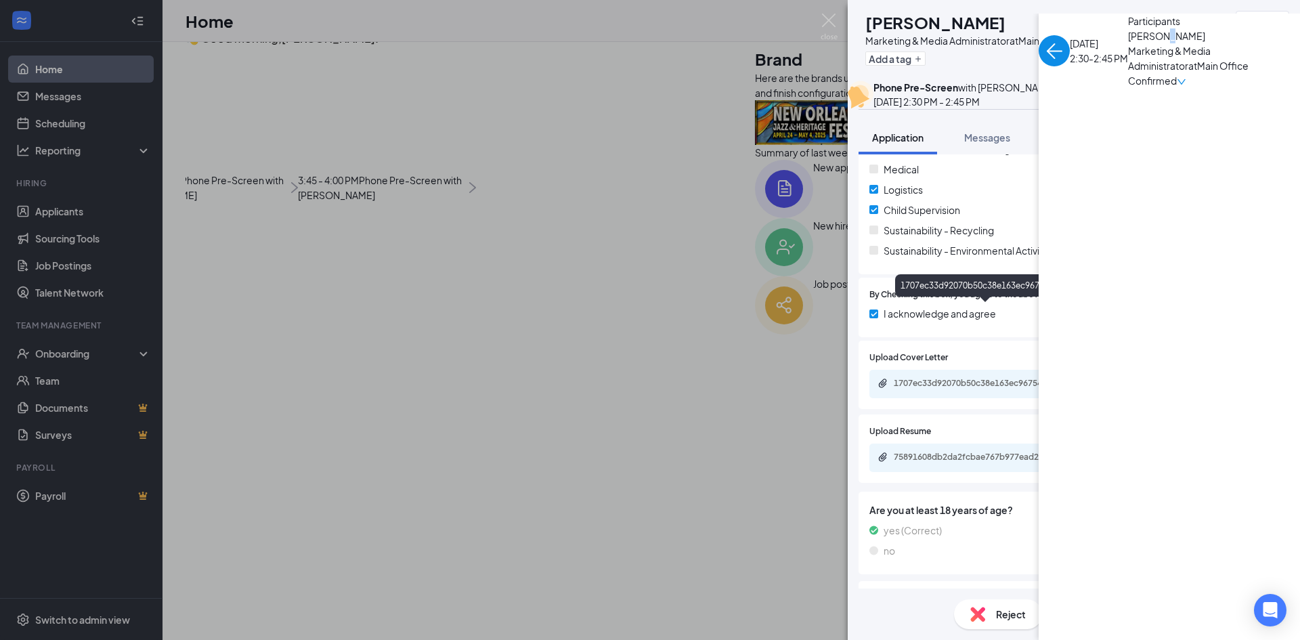
scroll to position [1927, 0]
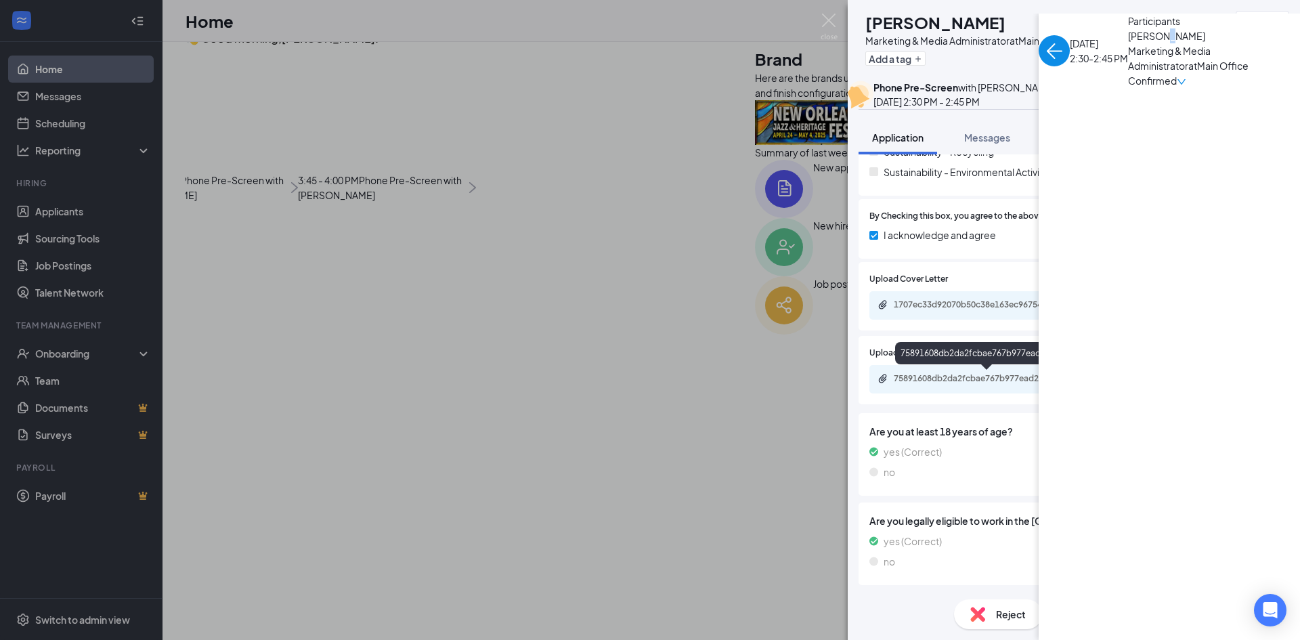
click at [960, 377] on div "75891608db2da2fcbae767b977ead2d6.pdf" at bounding box center [989, 378] width 190 height 11
click at [1153, 144] on span "Files" at bounding box center [1151, 137] width 20 height 12
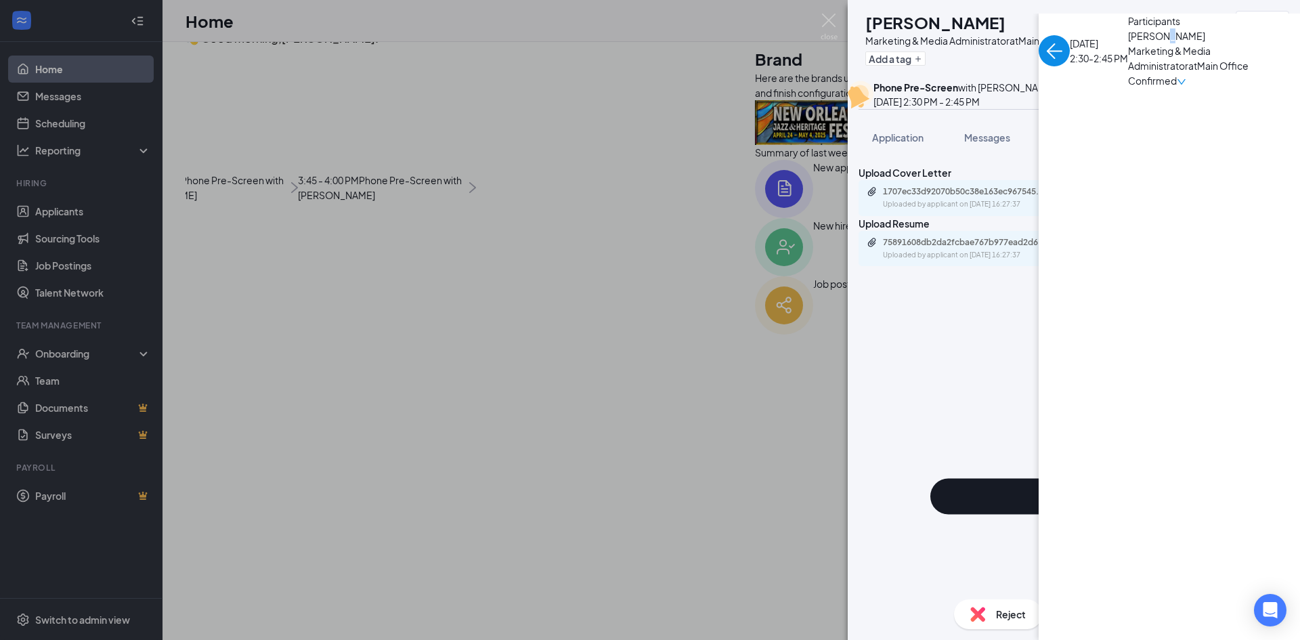
click at [897, 400] on button "Add File" at bounding box center [1074, 489] width 431 height 446
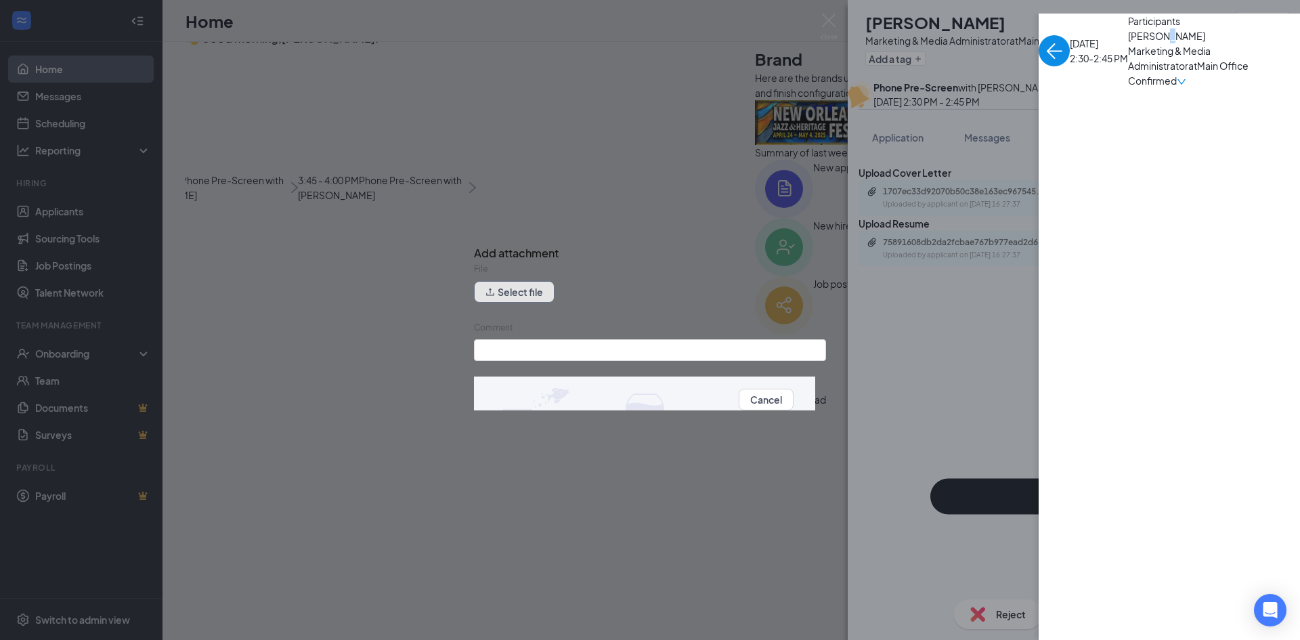
click at [509, 299] on button "Select file" at bounding box center [514, 292] width 81 height 22
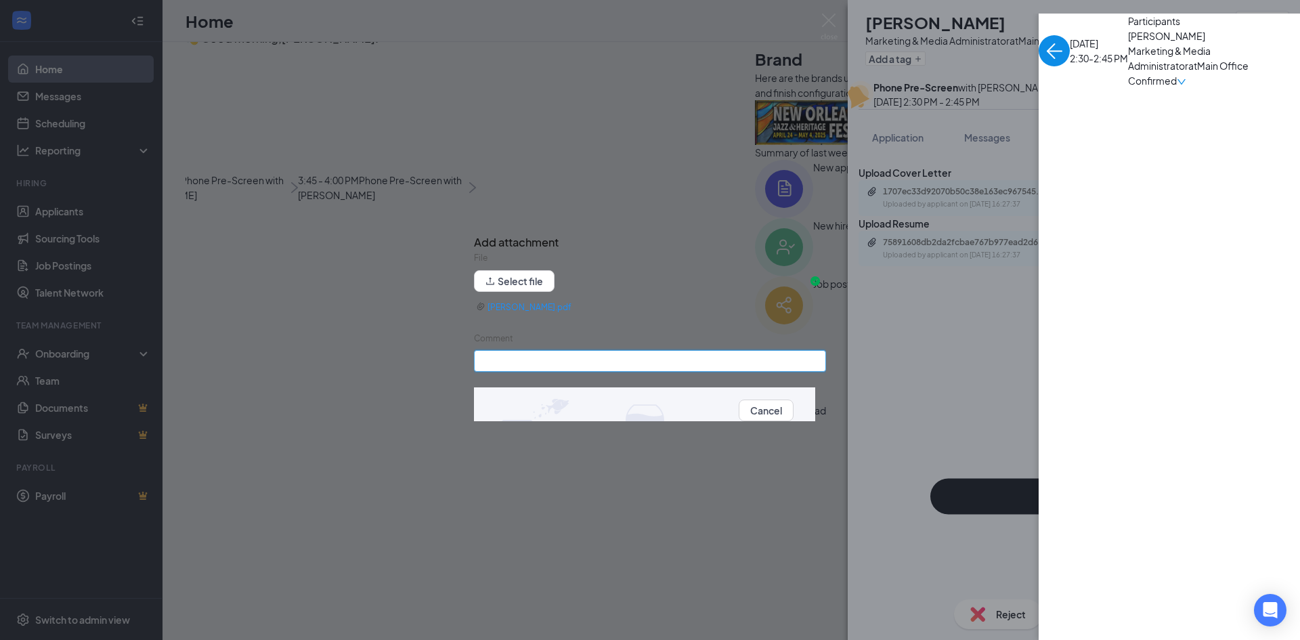
click at [511, 364] on input "Comment" at bounding box center [650, 361] width 352 height 22
type input "Prescreen"
click at [794, 414] on button "Upload" at bounding box center [810, 410] width 33 height 15
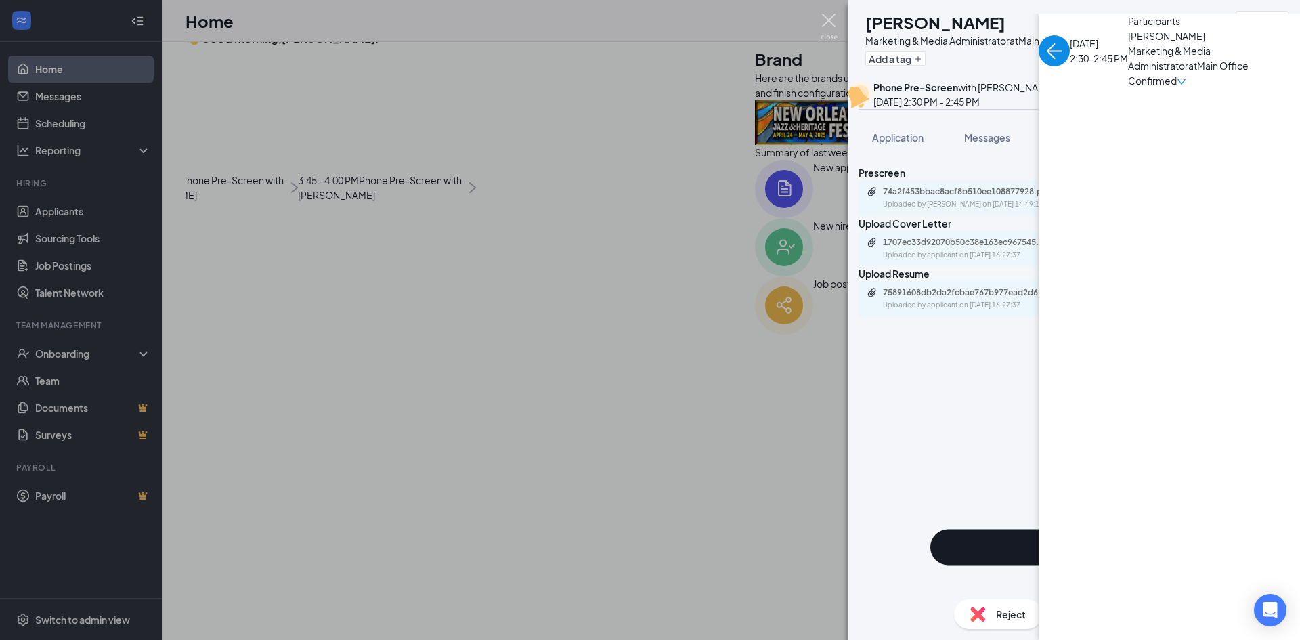
click at [832, 22] on img at bounding box center [829, 27] width 17 height 26
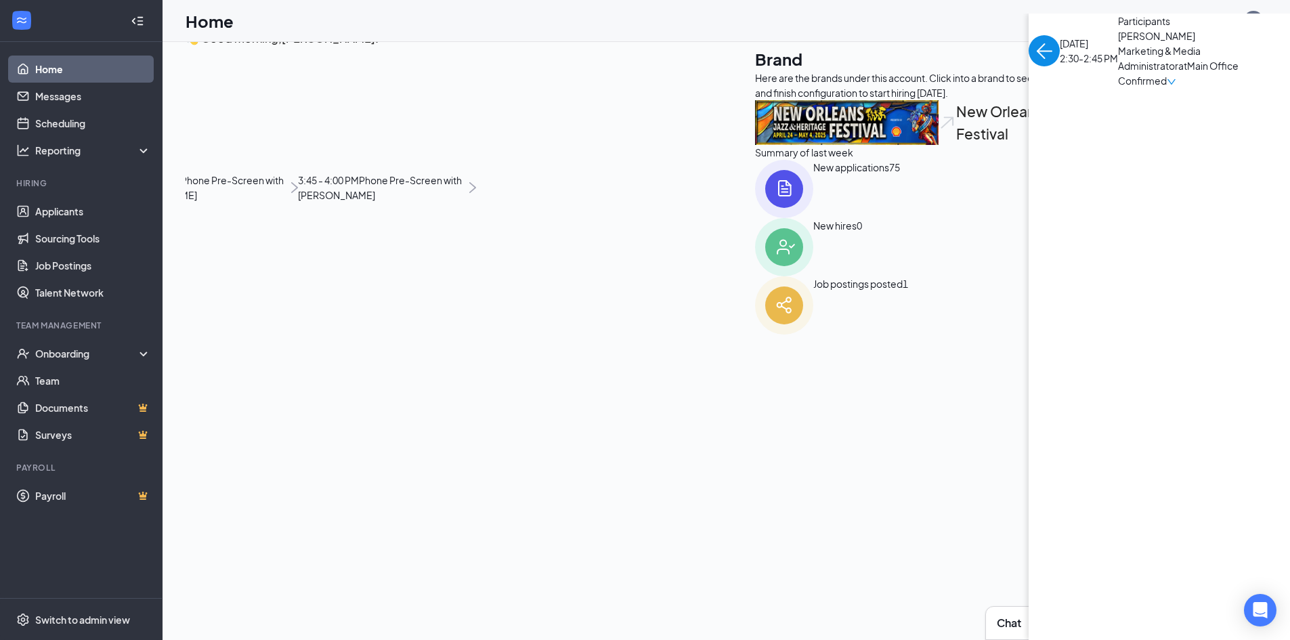
click at [1029, 66] on img "back-button" at bounding box center [1044, 50] width 31 height 31
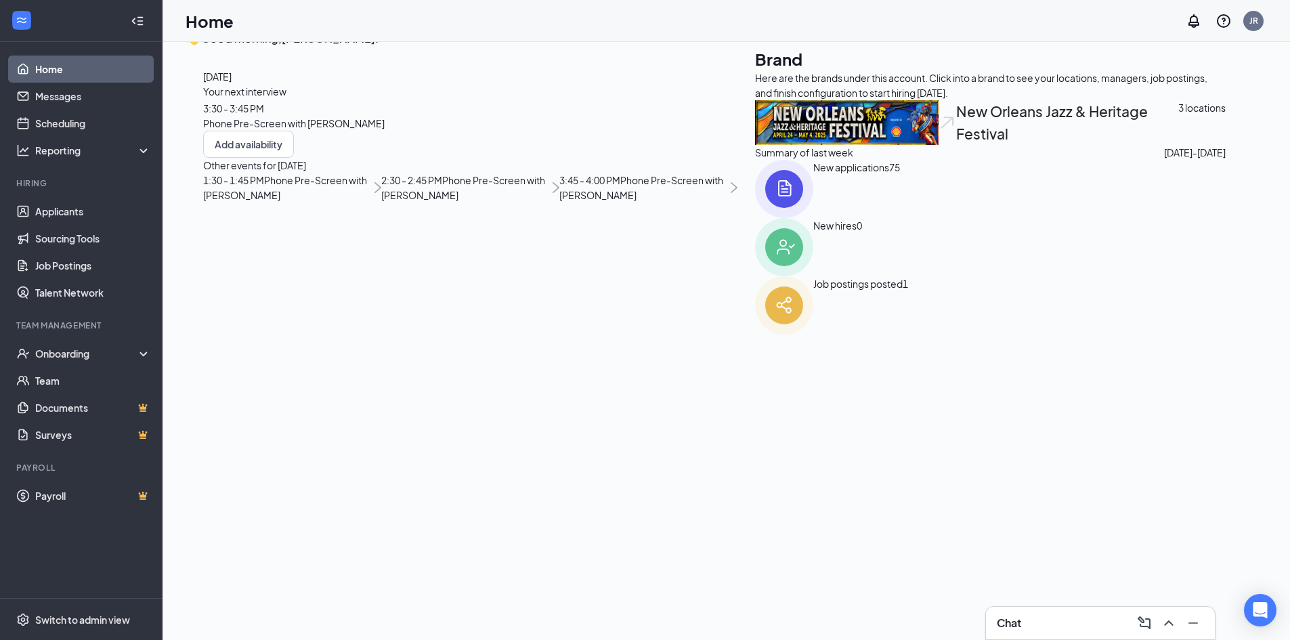
click at [264, 114] on span "3:30 - 3:45 PM" at bounding box center [233, 108] width 61 height 12
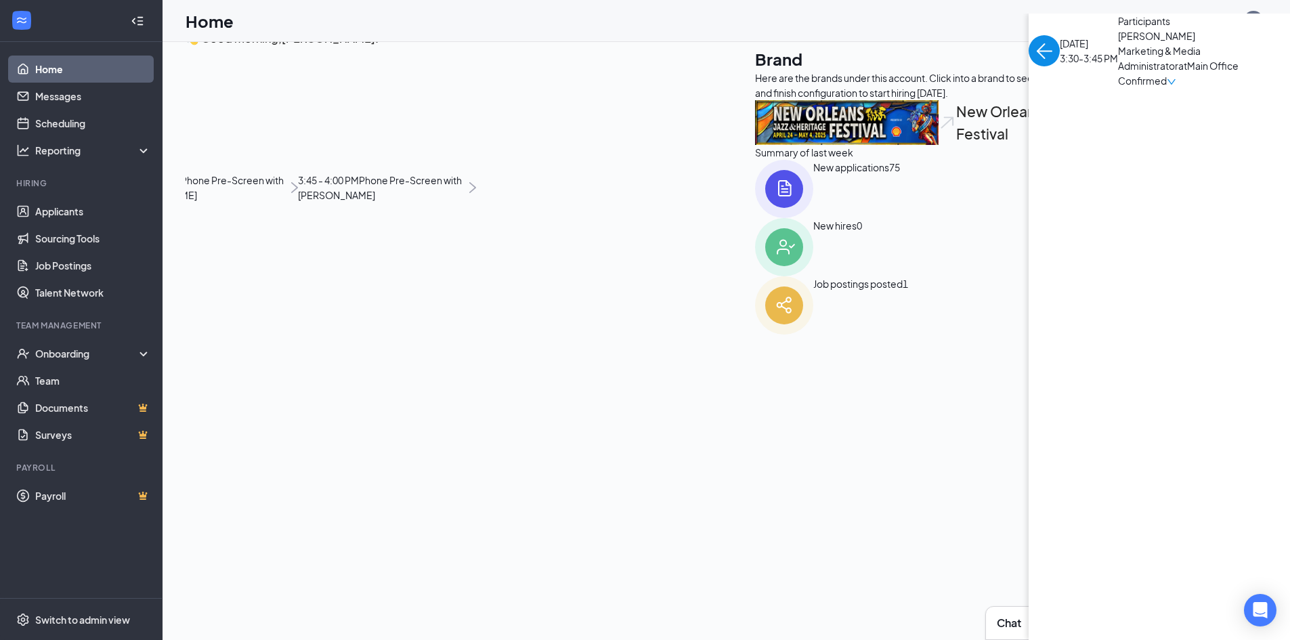
click at [1118, 43] on span "[PERSON_NAME]" at bounding box center [1189, 35] width 142 height 15
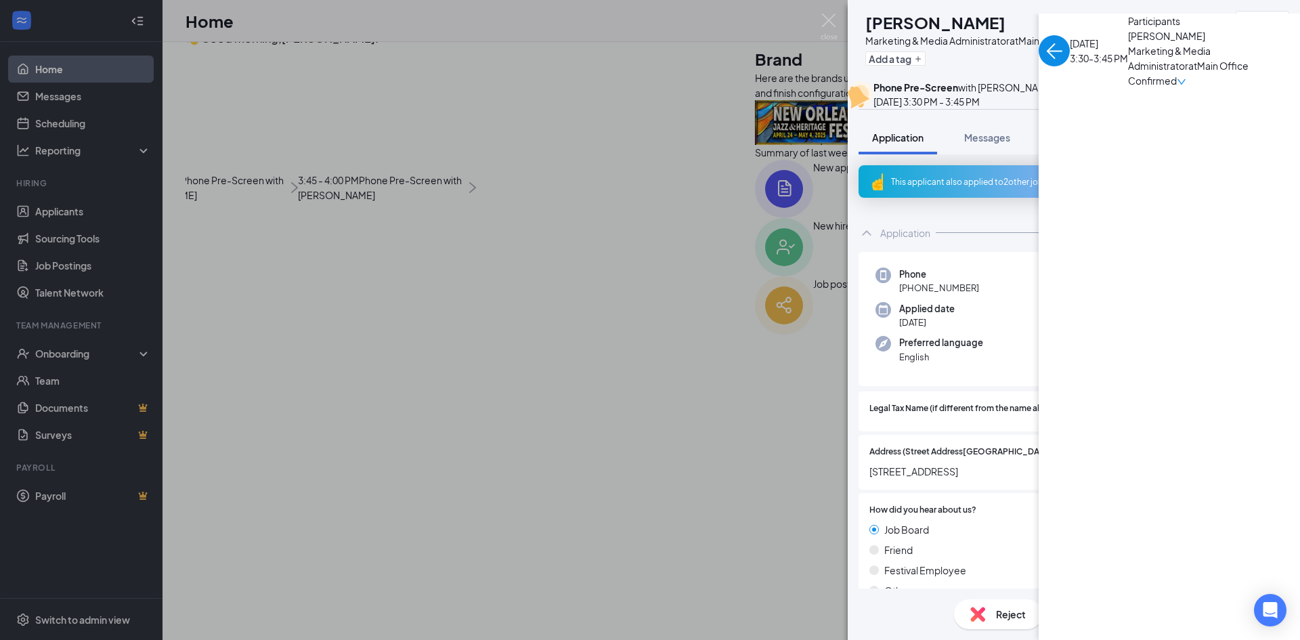
click at [1067, 144] on span "Feedback" at bounding box center [1074, 137] width 46 height 12
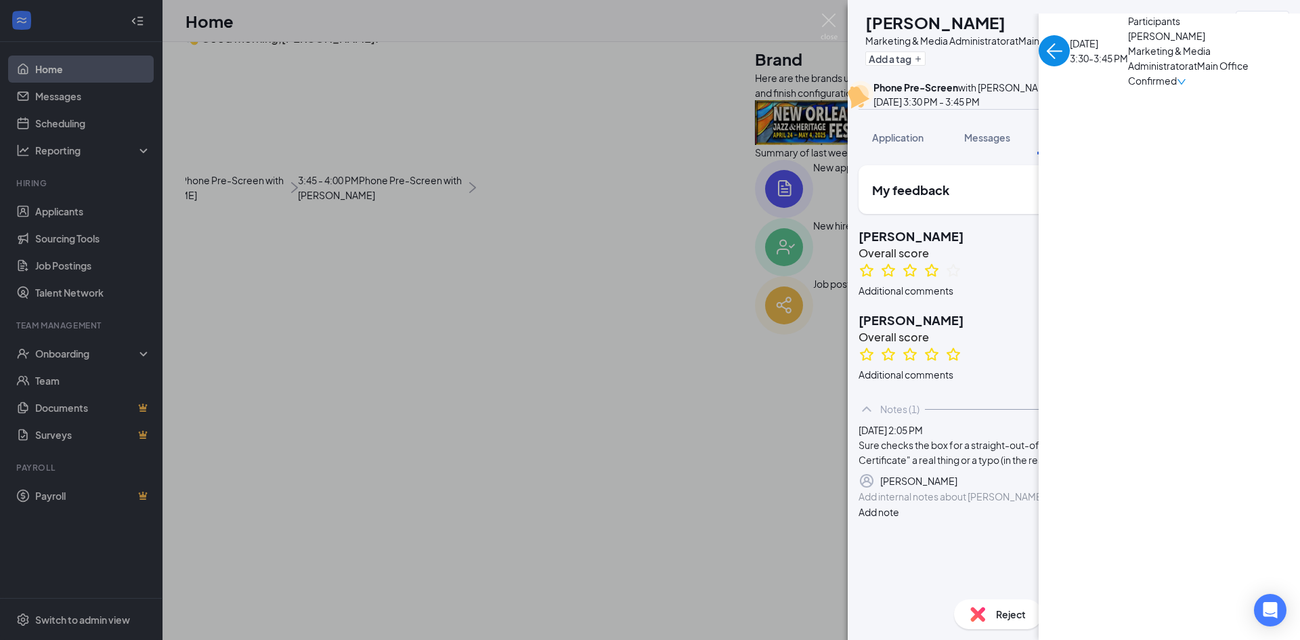
scroll to position [235, 0]
click at [897, 144] on span "Application" at bounding box center [897, 137] width 51 height 12
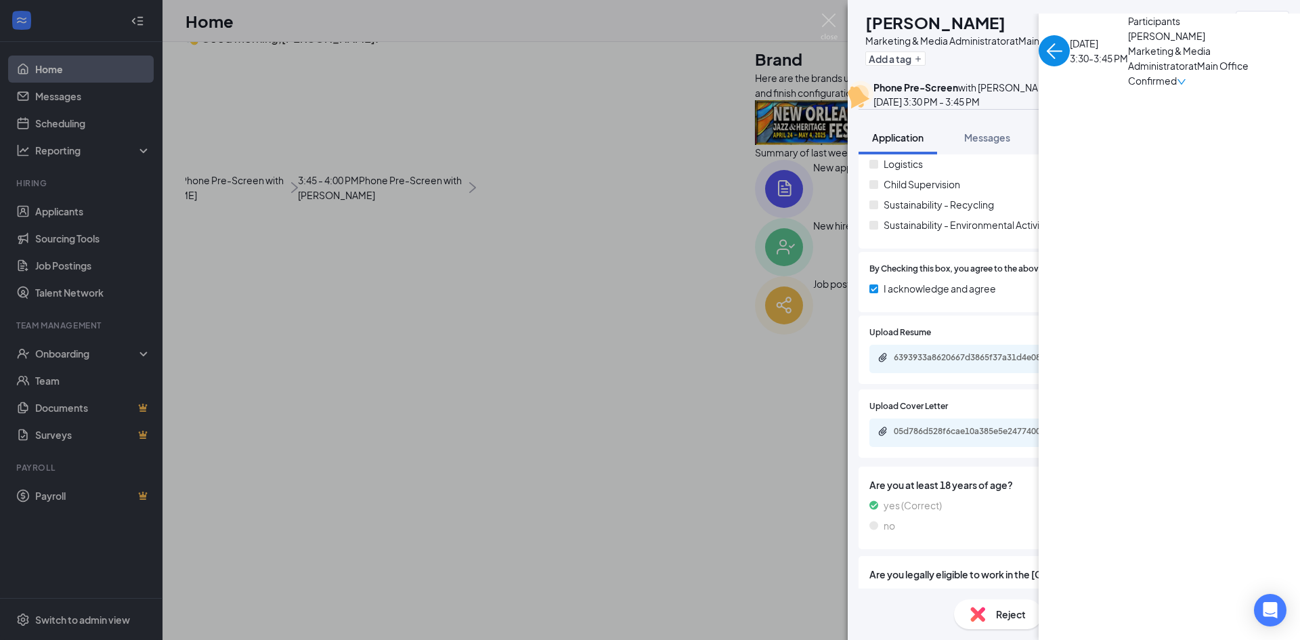
scroll to position [1957, 0]
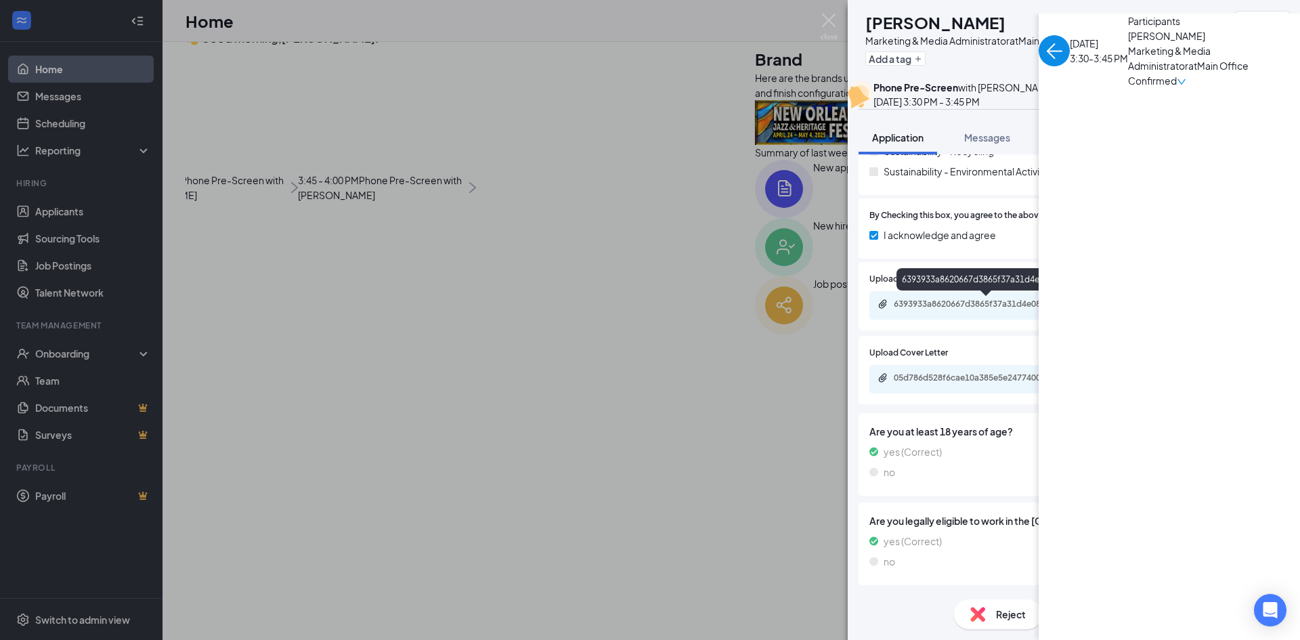
click at [964, 301] on div "6393933a8620667d3865f37a31d4e081.pdf" at bounding box center [989, 304] width 190 height 11
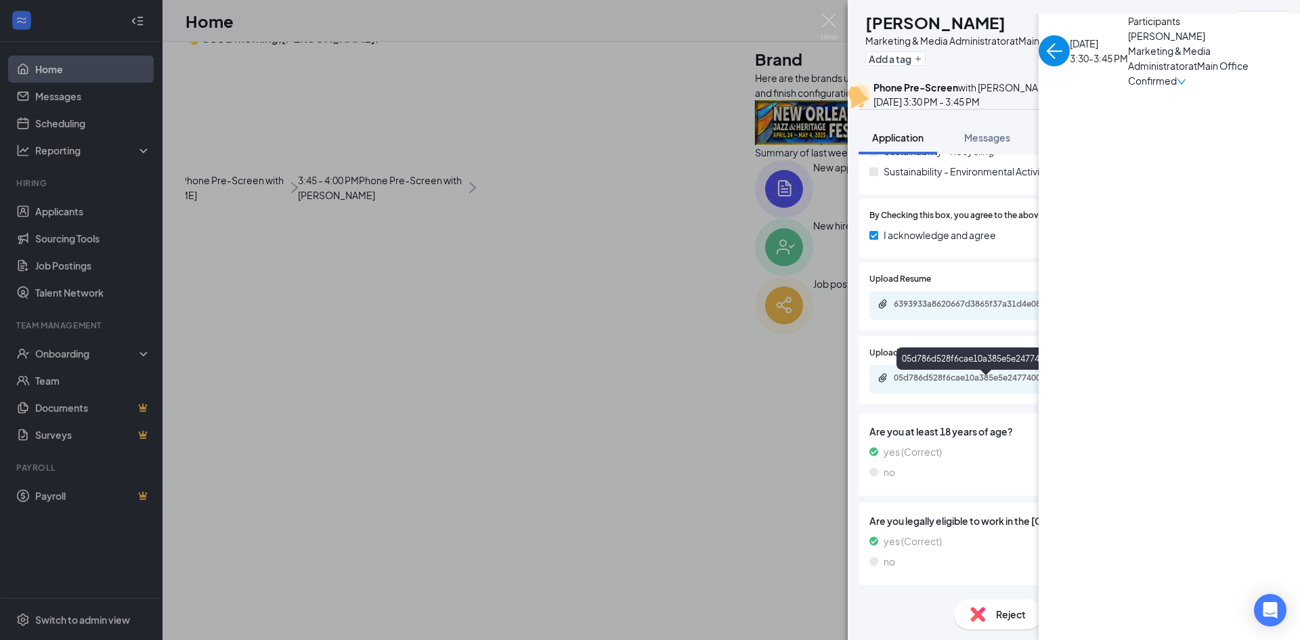
click at [960, 383] on div "05d786d528f6cae10a385e5e24774005.pdf" at bounding box center [989, 378] width 190 height 11
click at [1074, 144] on span "Feedback" at bounding box center [1074, 137] width 46 height 12
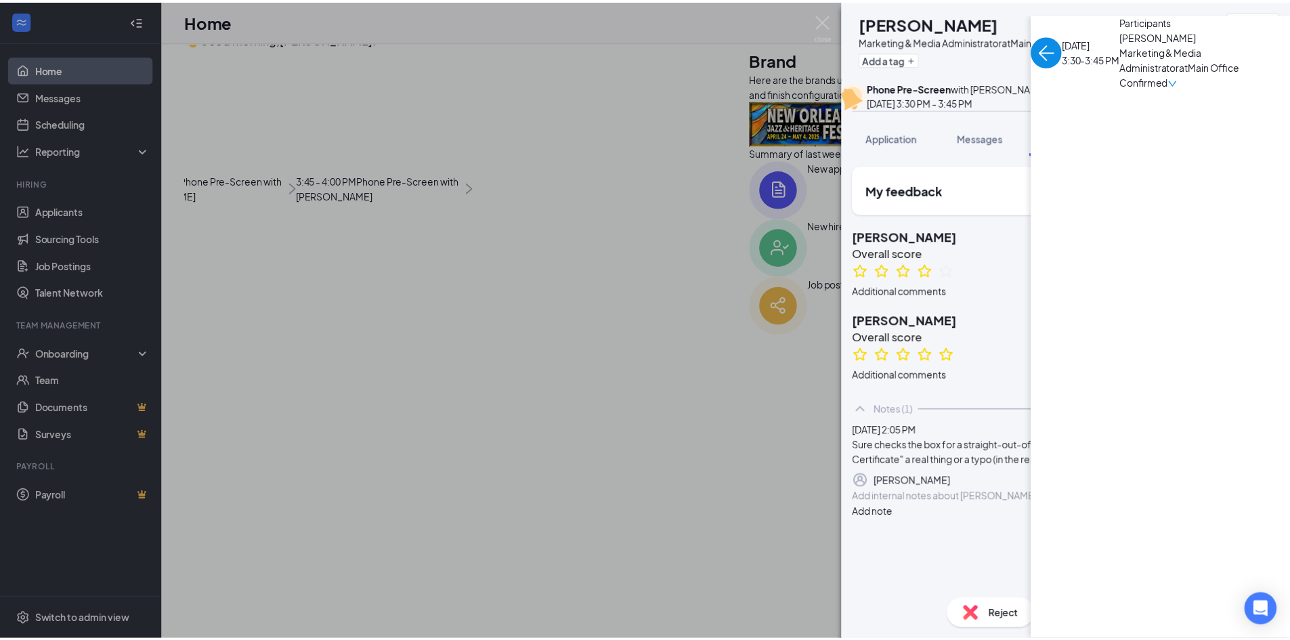
scroll to position [235, 0]
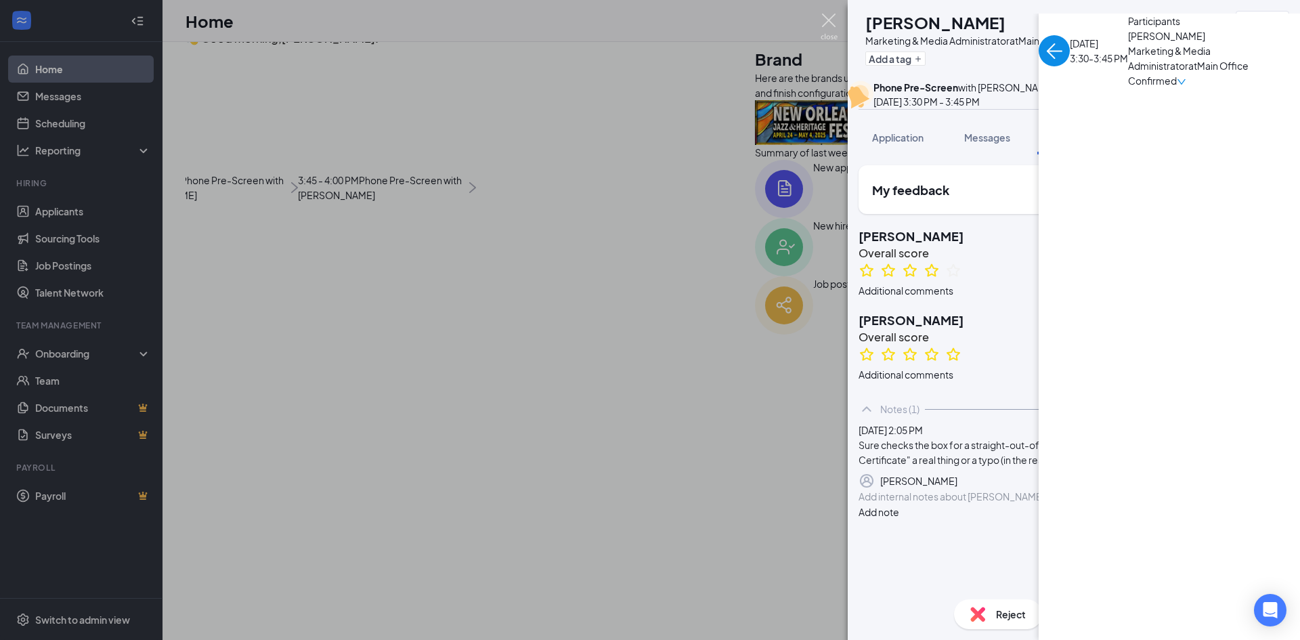
click at [826, 20] on img at bounding box center [829, 27] width 17 height 26
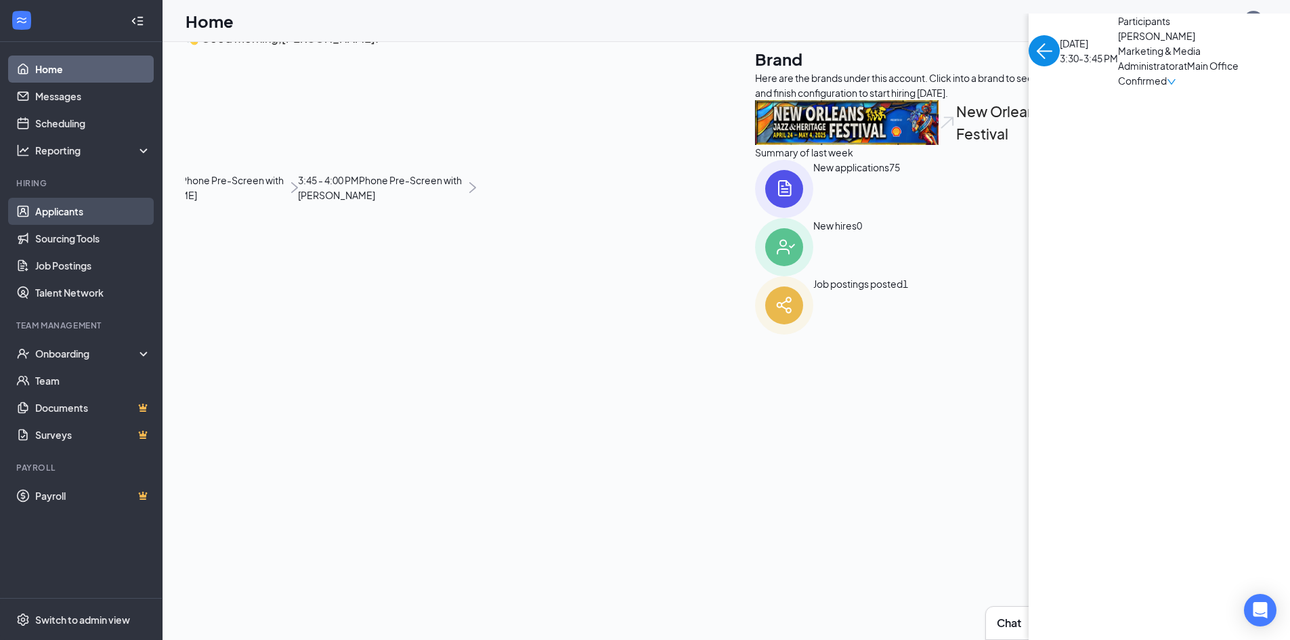
click at [63, 209] on link "Applicants" at bounding box center [93, 211] width 116 height 27
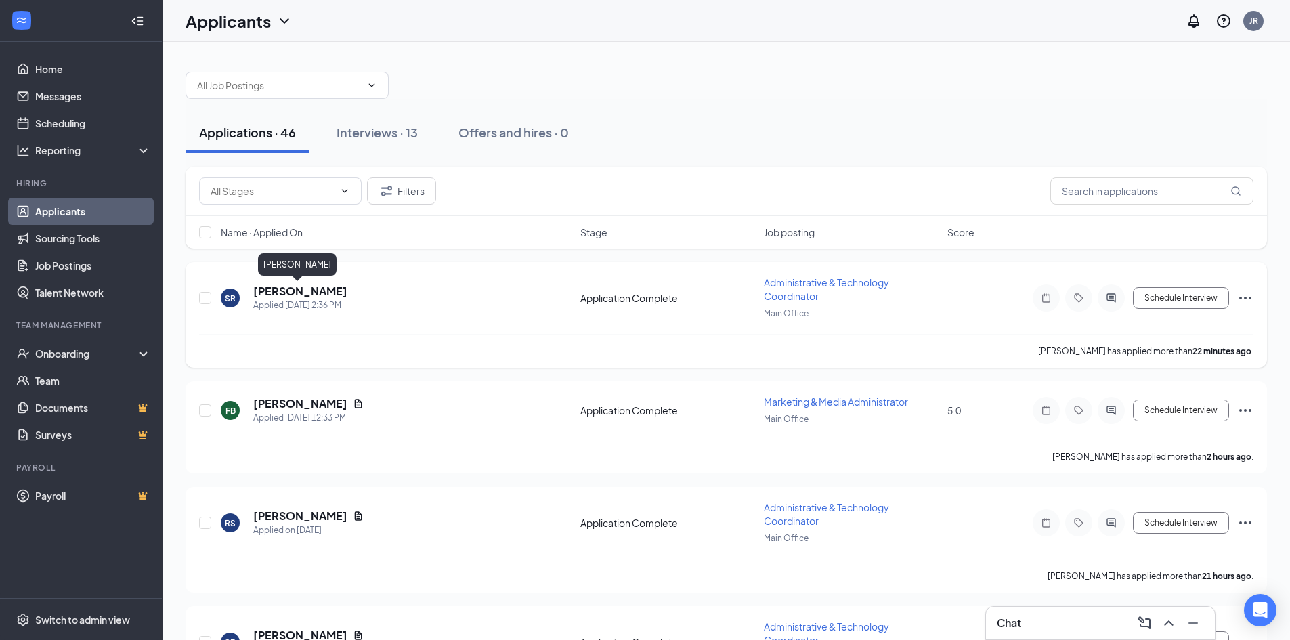
click at [292, 291] on h5 "[PERSON_NAME]" at bounding box center [300, 291] width 94 height 15
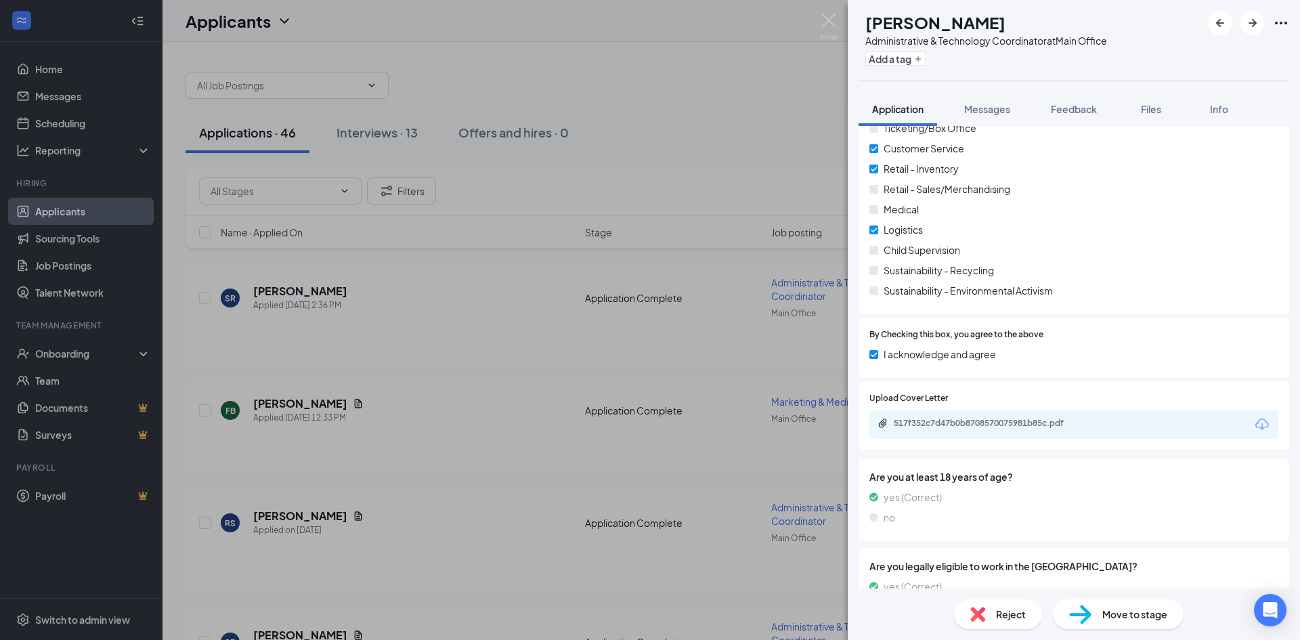
scroll to position [1951, 0]
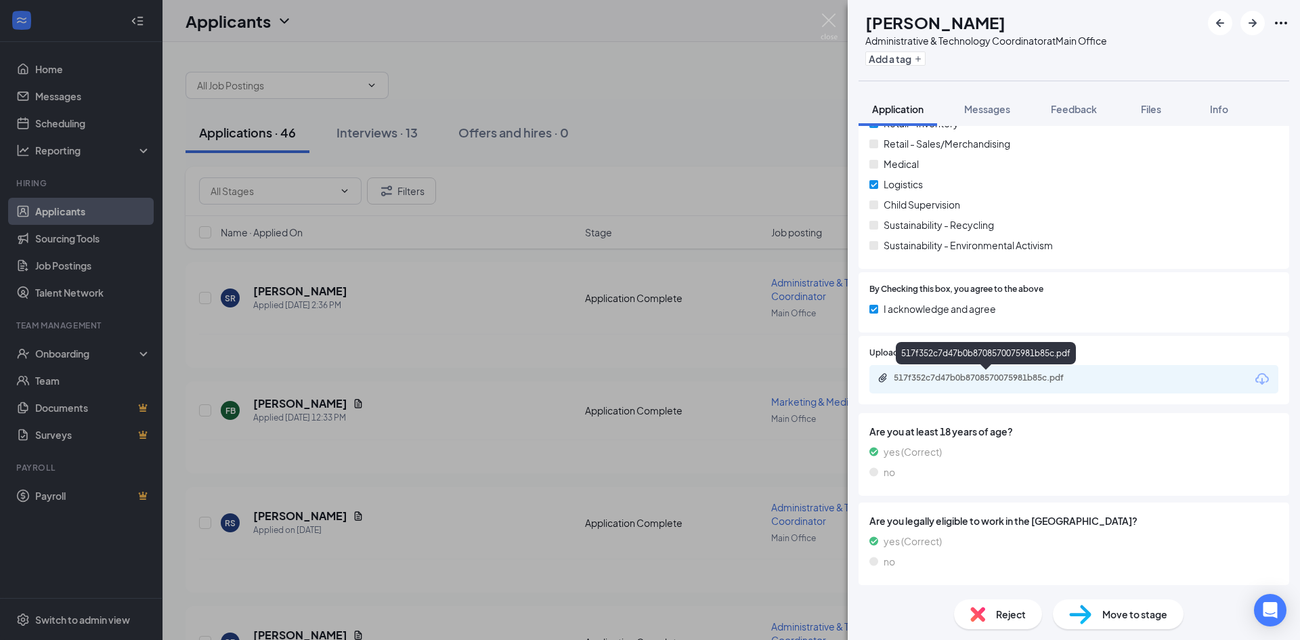
click at [979, 378] on div "517f352c7d47b0b8708570075981b85c.pdf" at bounding box center [989, 378] width 190 height 11
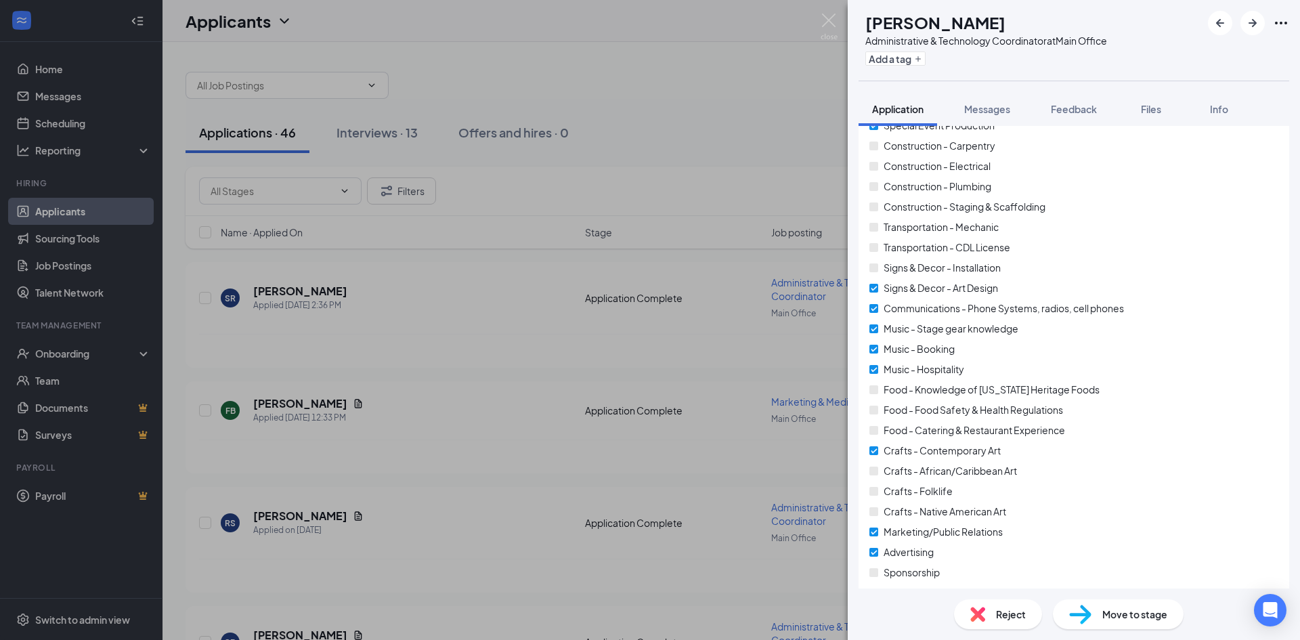
scroll to position [1274, 0]
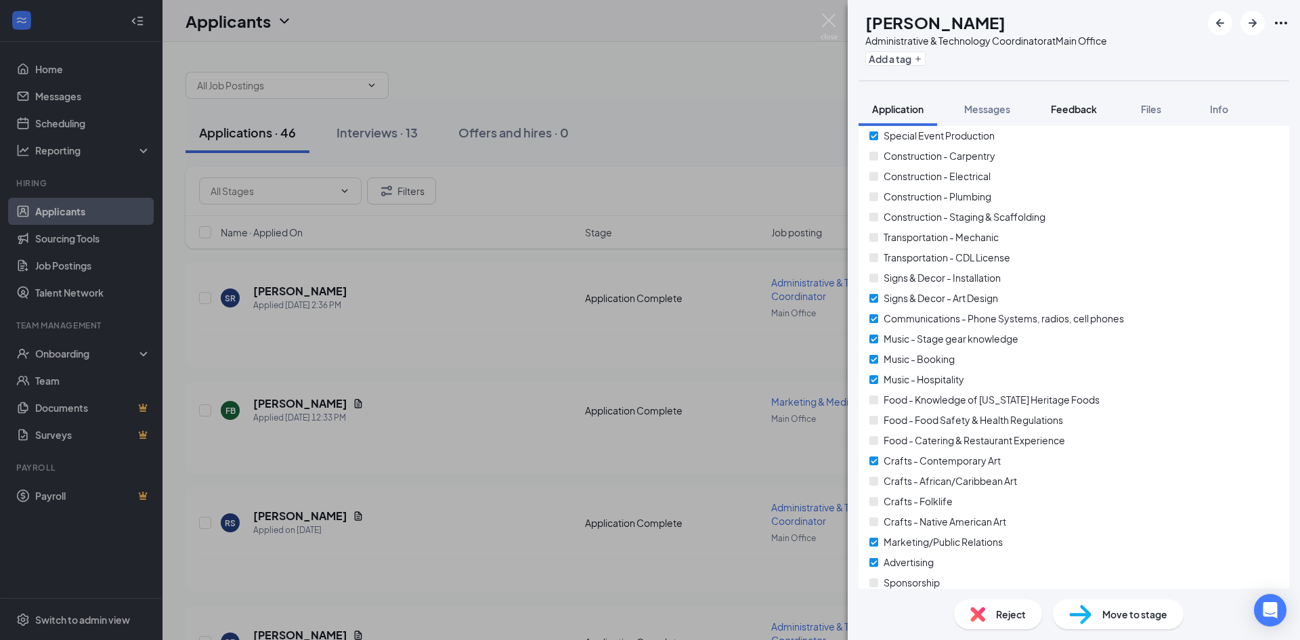
click at [1069, 114] on span "Feedback" at bounding box center [1074, 109] width 46 height 12
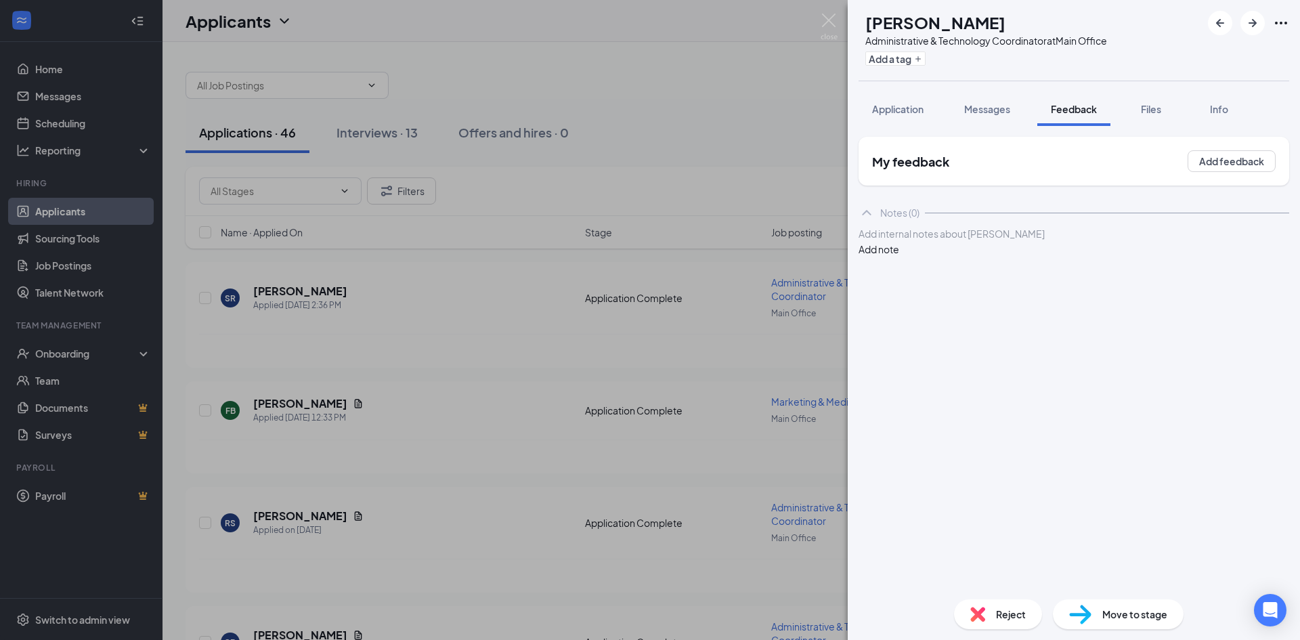
click at [981, 116] on button "Messages" at bounding box center [987, 109] width 73 height 34
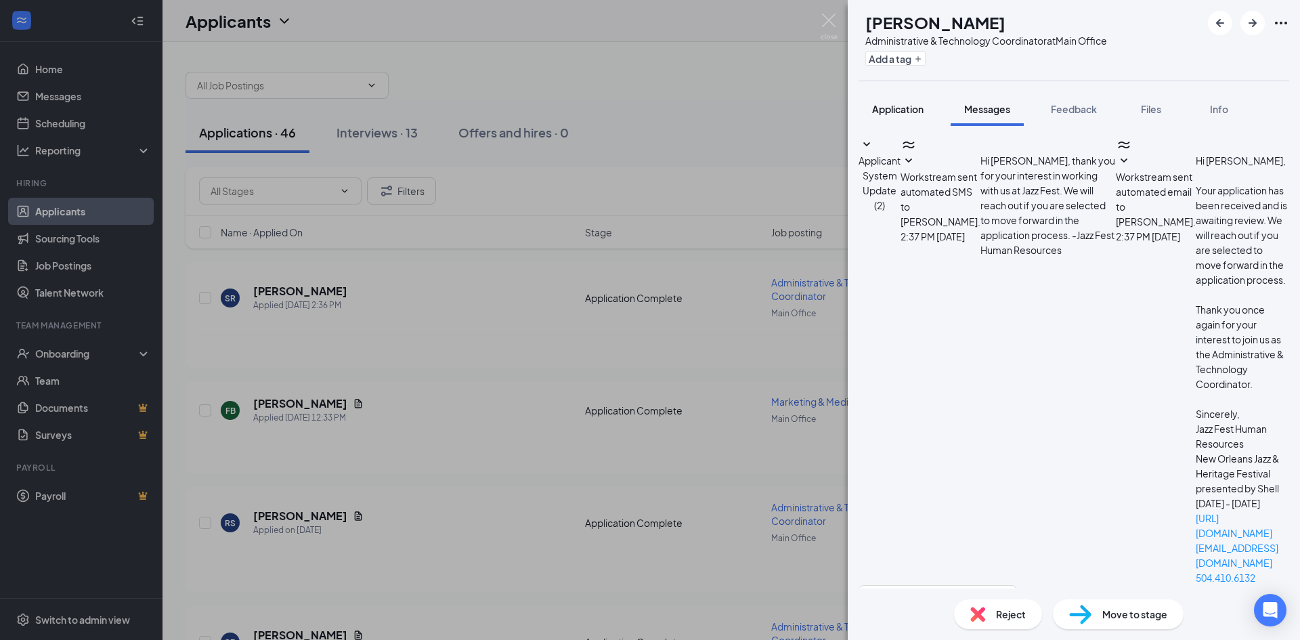
click at [913, 108] on span "Application" at bounding box center [897, 109] width 51 height 12
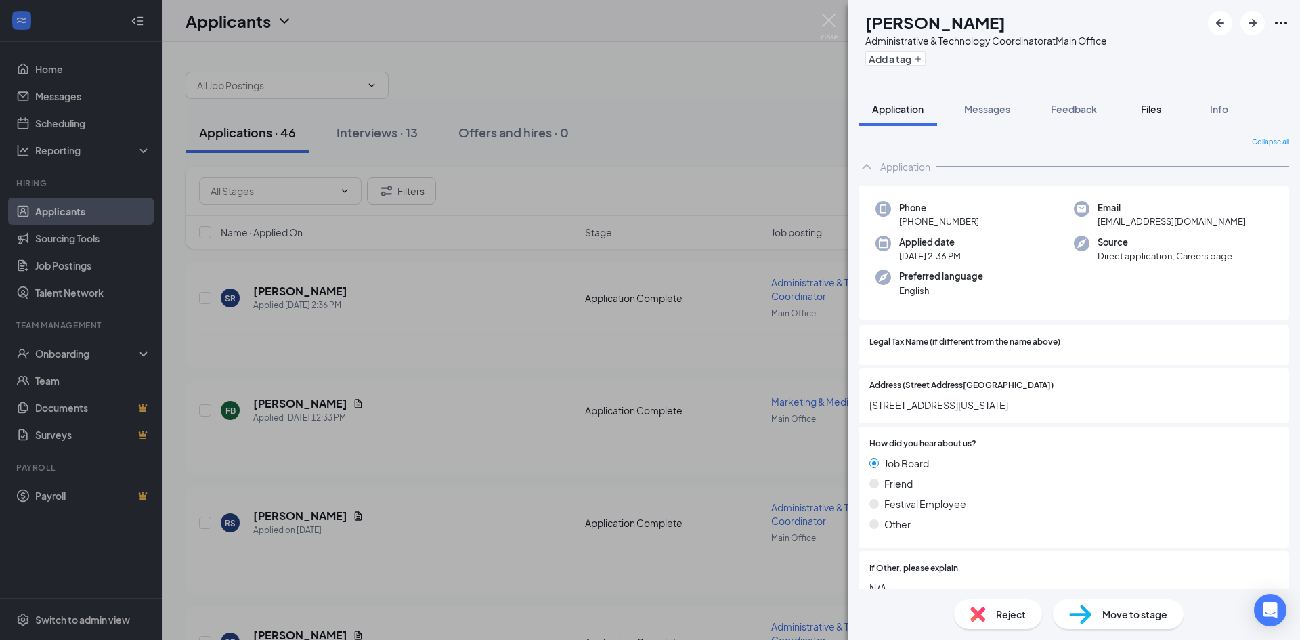
click at [1148, 113] on span "Files" at bounding box center [1151, 109] width 20 height 12
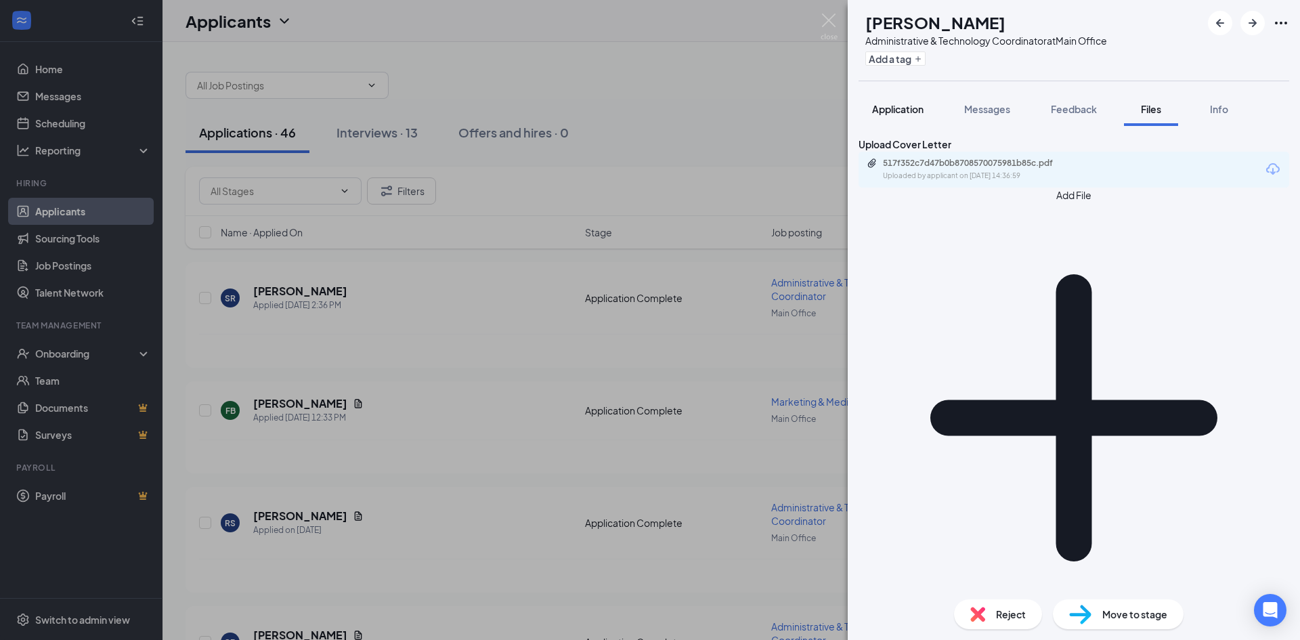
click at [908, 114] on span "Application" at bounding box center [897, 109] width 51 height 12
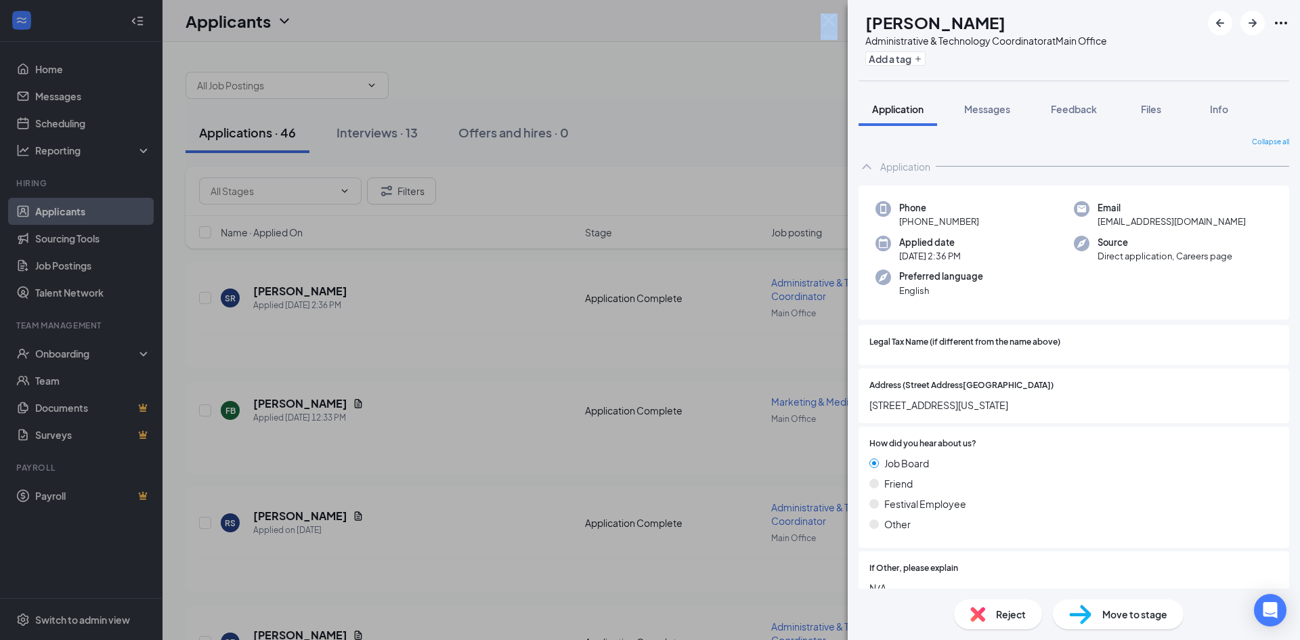
click at [836, 14] on div "SR [PERSON_NAME] Administrative & Technology Coordinator at Main Office Add a t…" at bounding box center [650, 320] width 1300 height 640
click at [826, 15] on img at bounding box center [829, 27] width 17 height 26
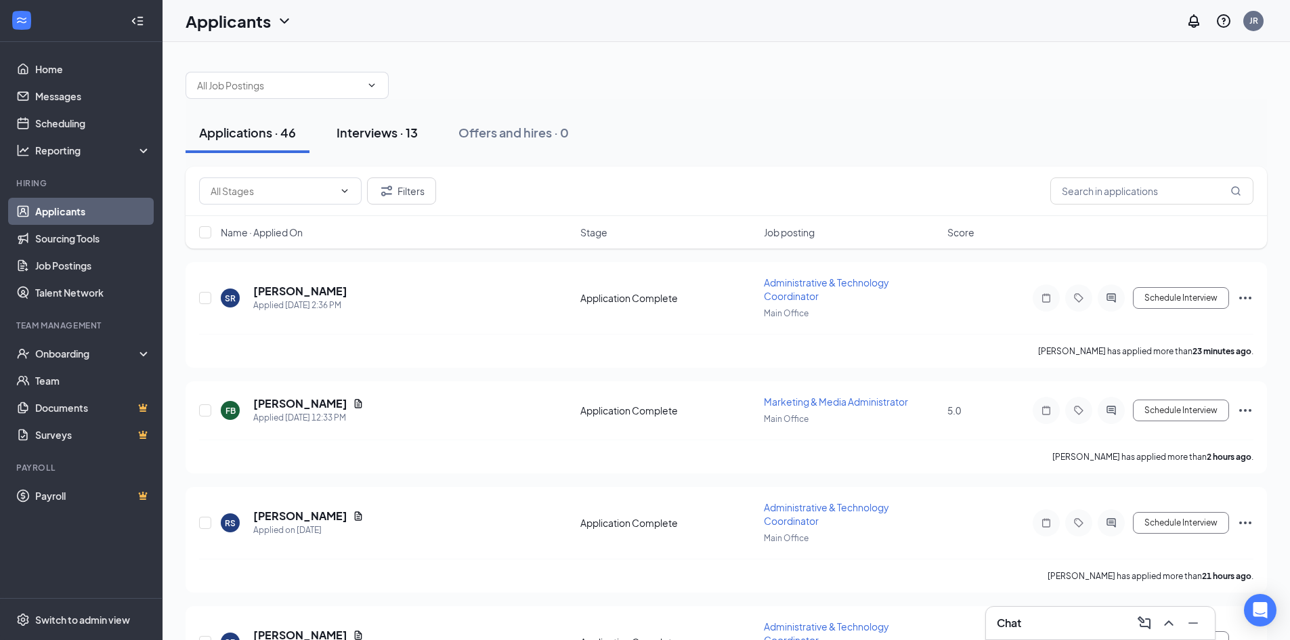
click at [367, 134] on div "Interviews · 13" at bounding box center [377, 132] width 81 height 17
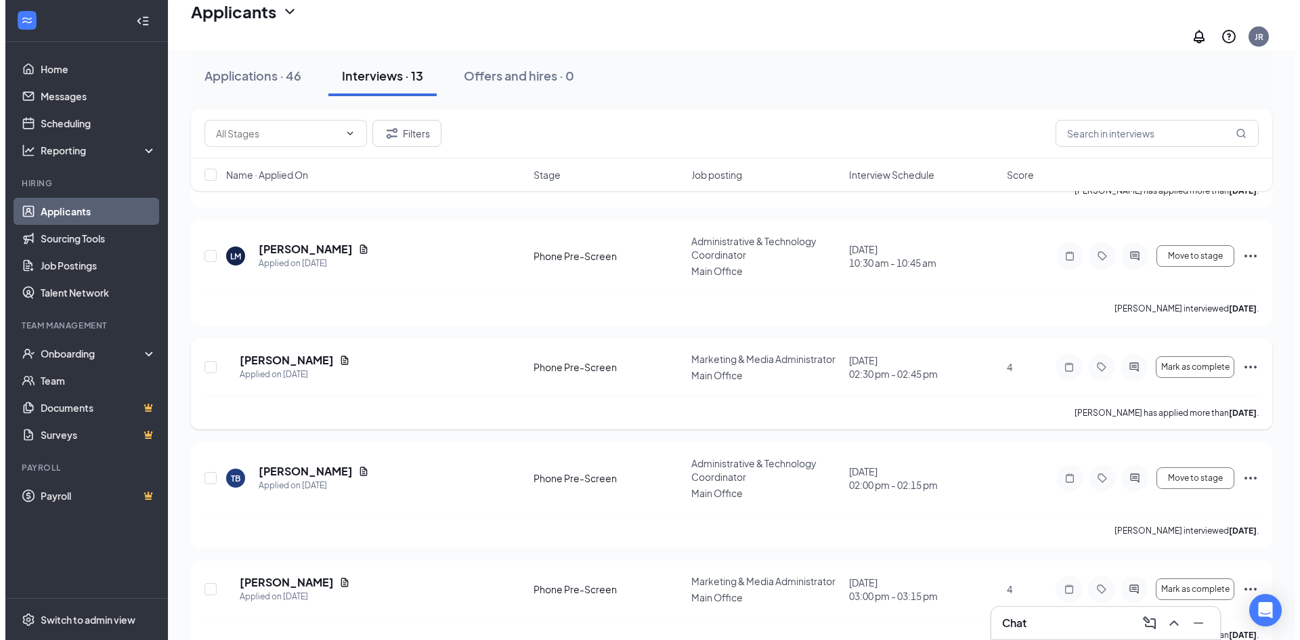
scroll to position [989, 0]
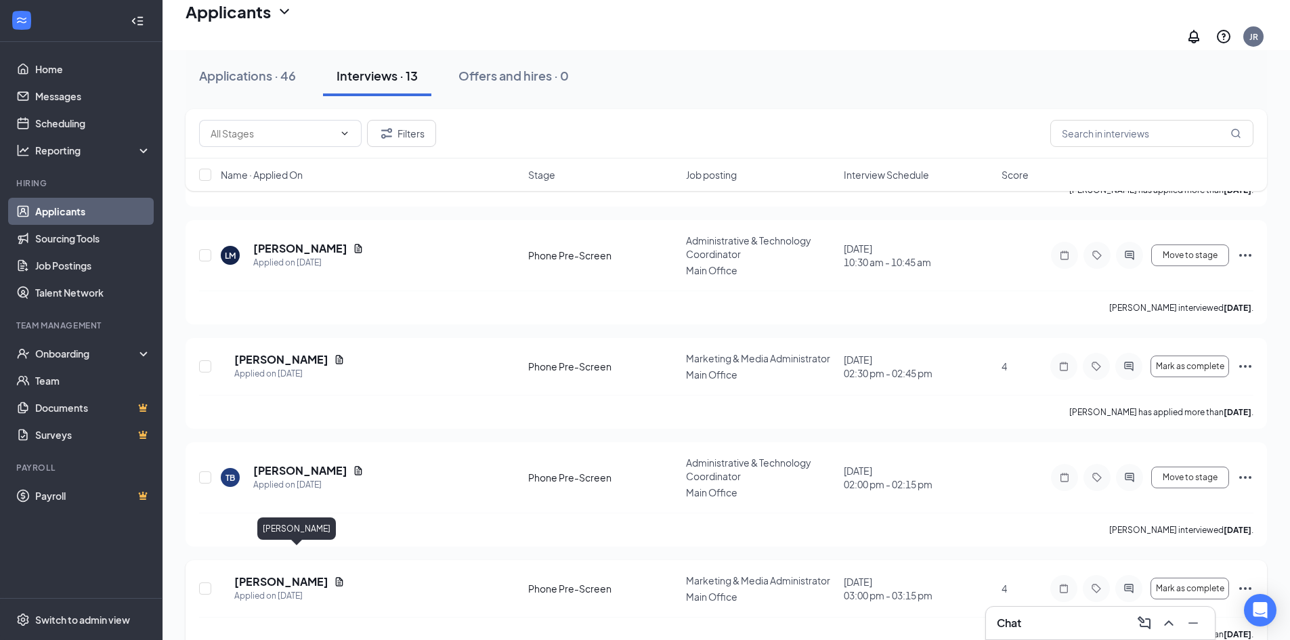
click at [265, 574] on h5 "[PERSON_NAME]" at bounding box center [281, 581] width 94 height 15
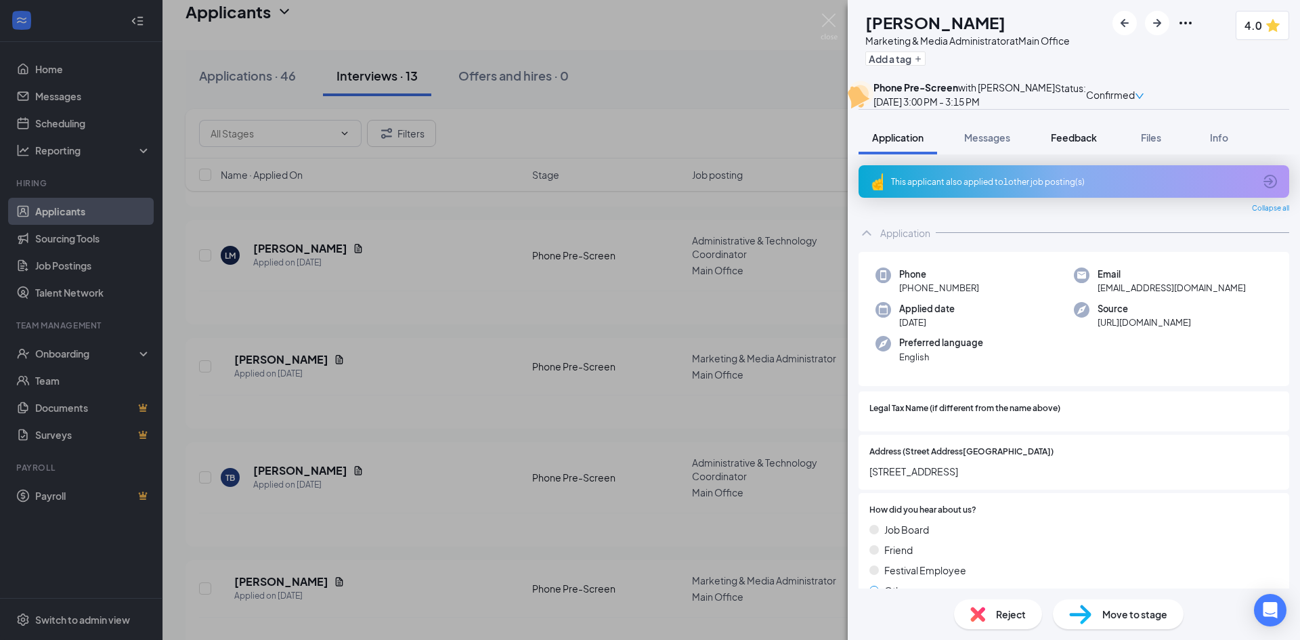
click at [1084, 144] on span "Feedback" at bounding box center [1074, 137] width 46 height 12
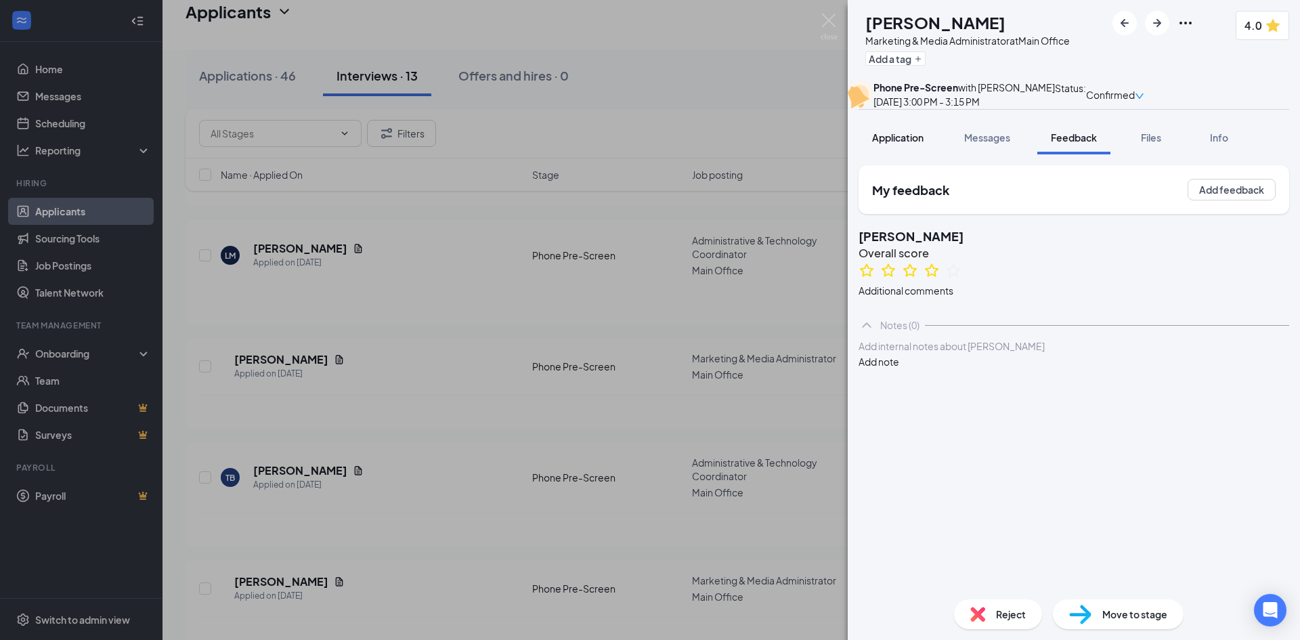
click at [907, 144] on span "Application" at bounding box center [897, 137] width 51 height 12
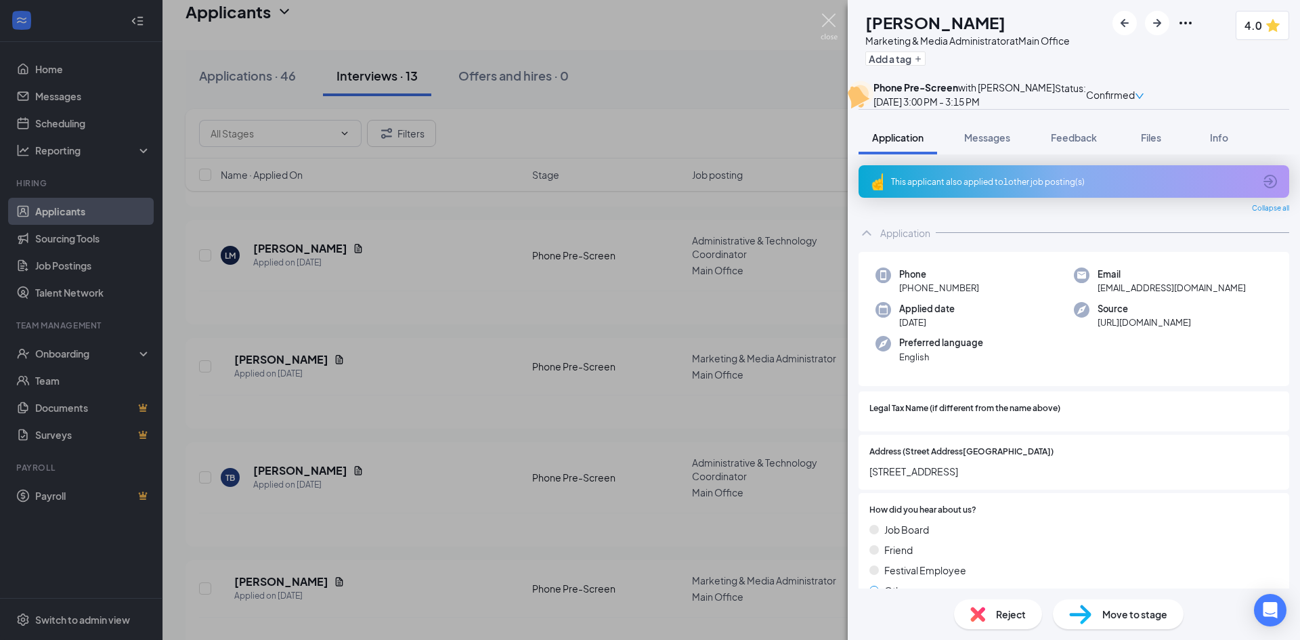
click at [830, 22] on img at bounding box center [829, 27] width 17 height 26
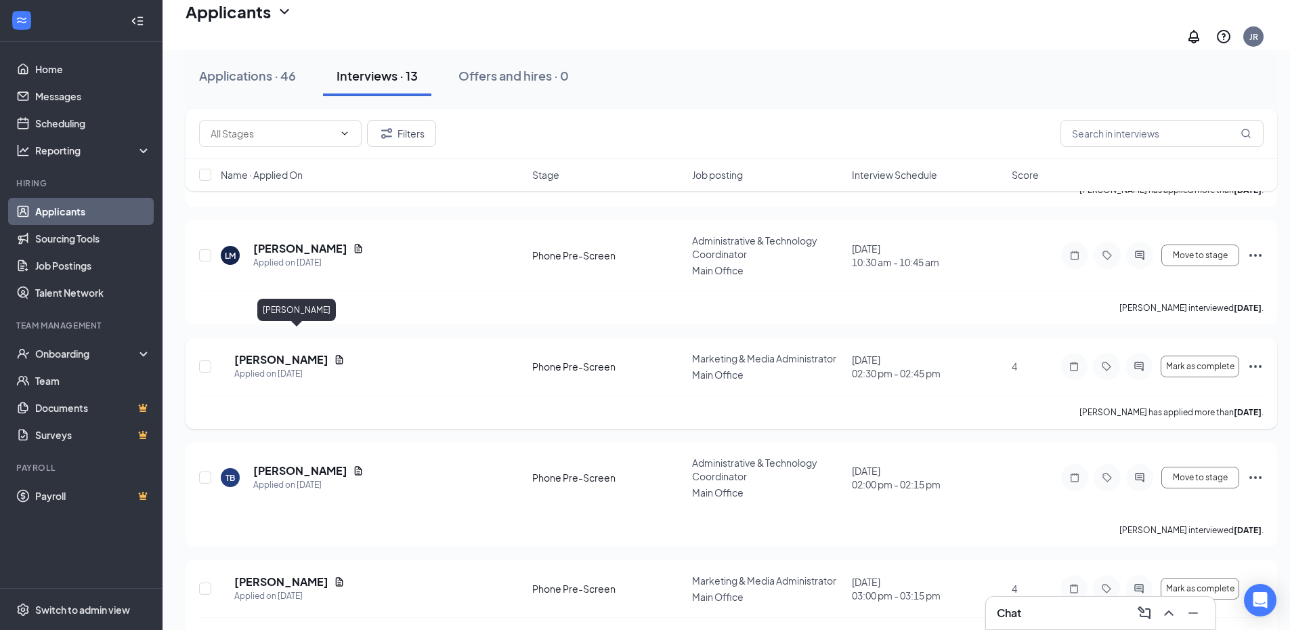
click at [313, 352] on h5 "[PERSON_NAME]" at bounding box center [281, 359] width 94 height 15
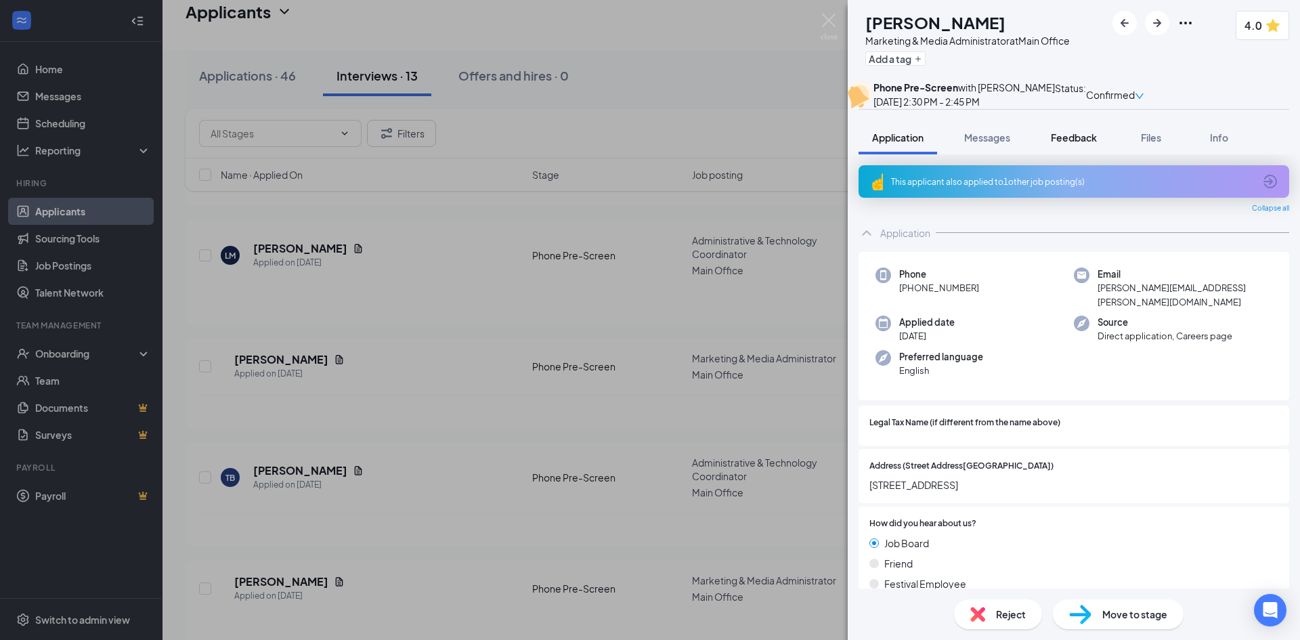
click at [1077, 144] on span "Feedback" at bounding box center [1074, 137] width 46 height 12
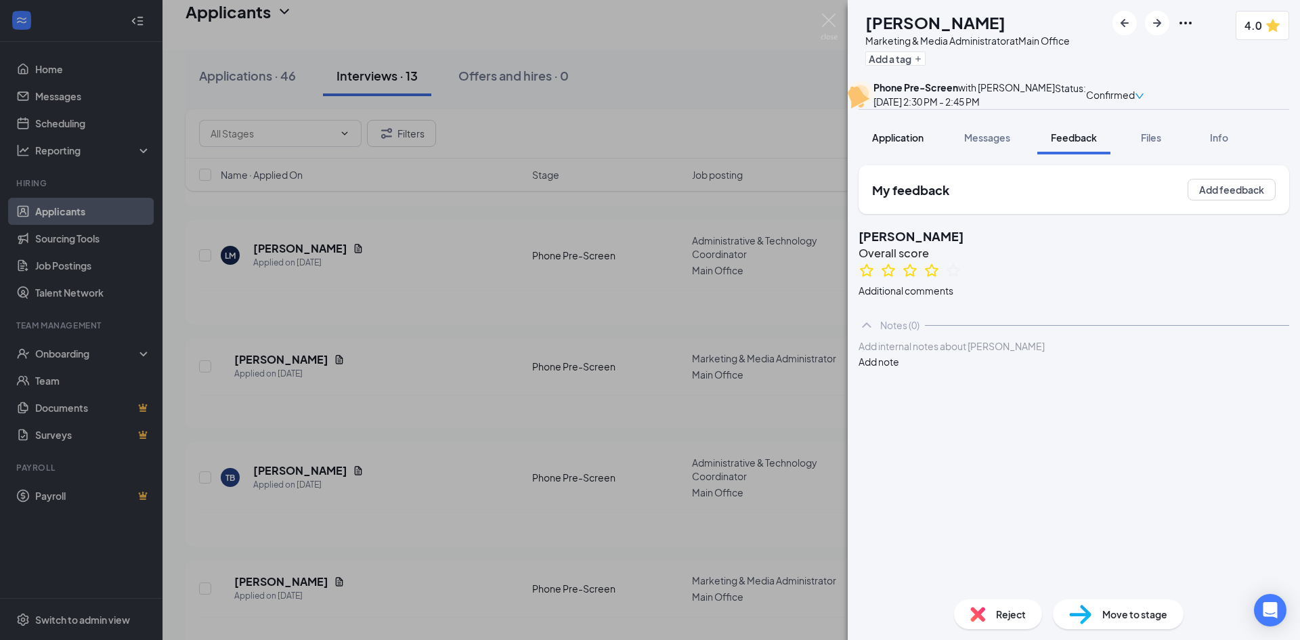
click at [901, 144] on span "Application" at bounding box center [897, 137] width 51 height 12
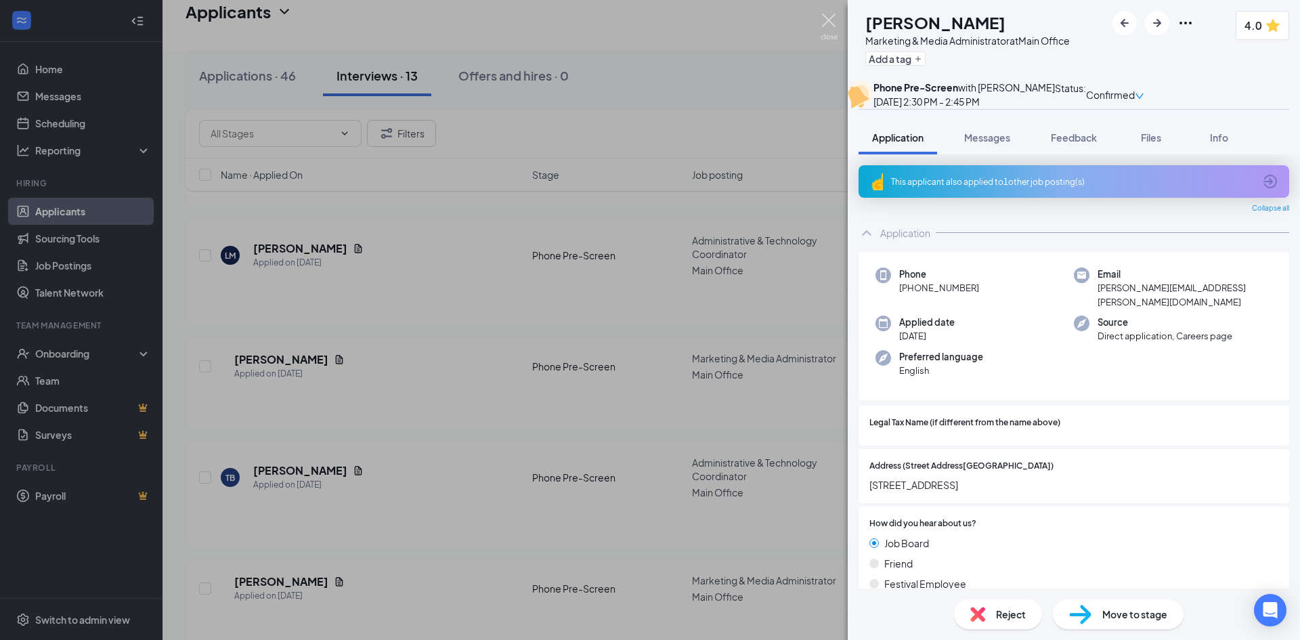
click at [834, 20] on img at bounding box center [829, 27] width 17 height 26
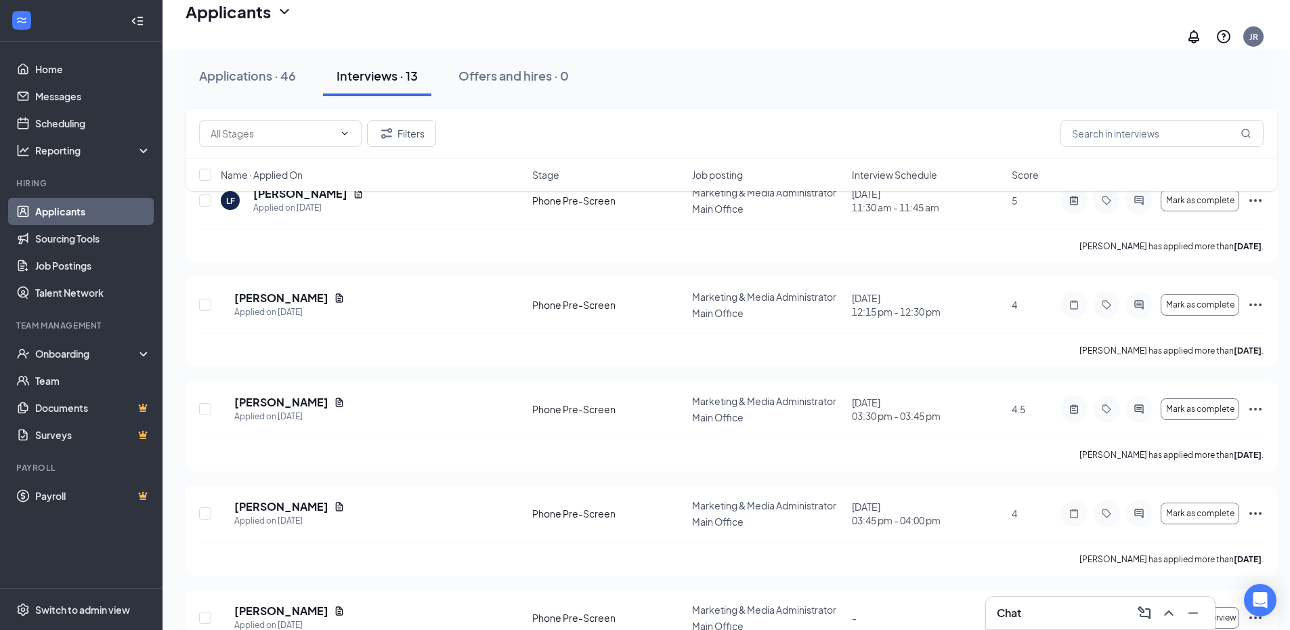
scroll to position [515, 0]
click at [46, 66] on link "Home" at bounding box center [93, 69] width 116 height 27
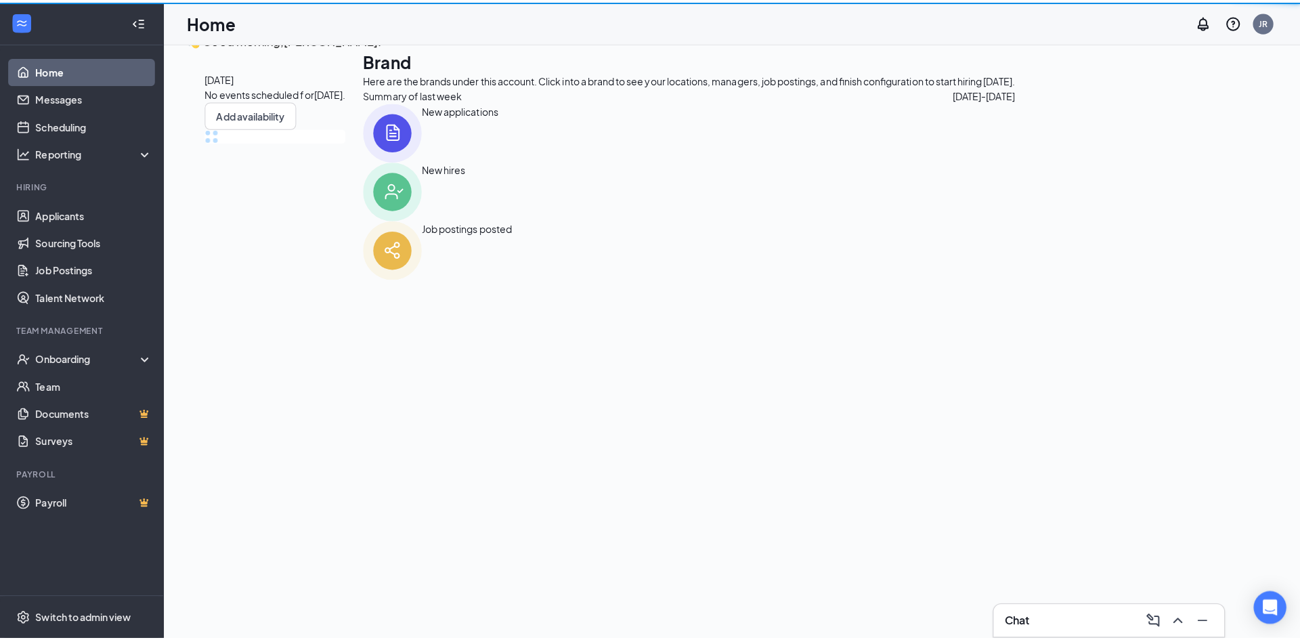
scroll to position [28, 0]
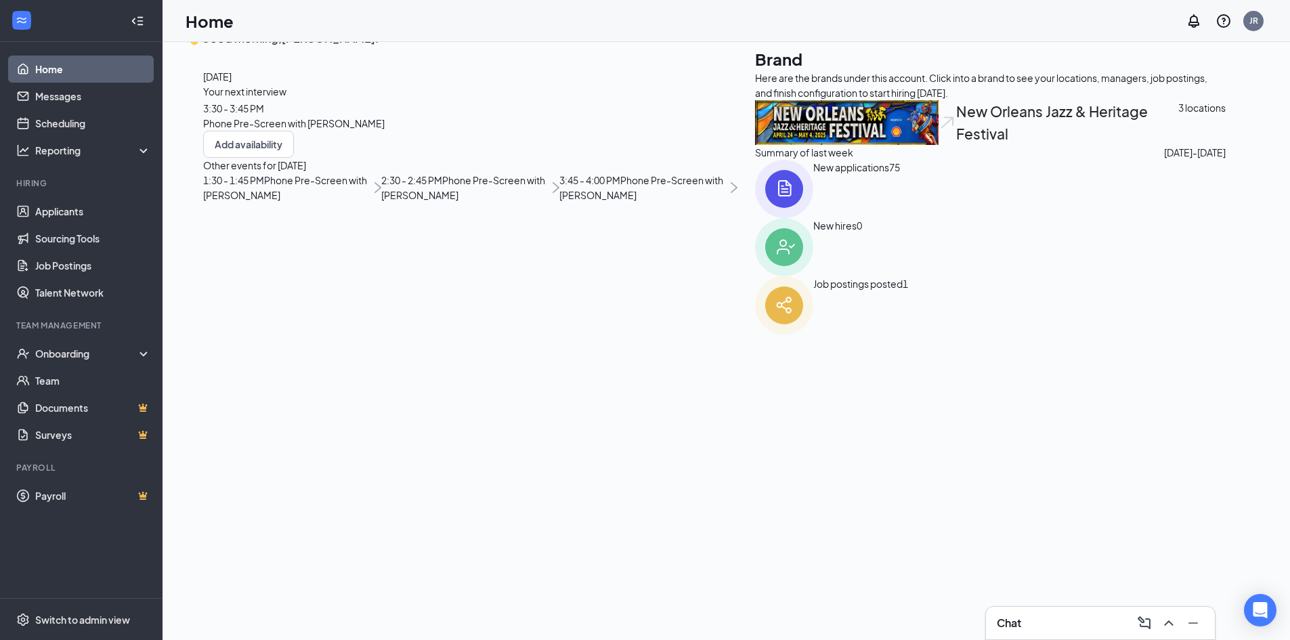
click at [303, 129] on span "Phone Pre-Screen with [PERSON_NAME]" at bounding box center [294, 123] width 182 height 12
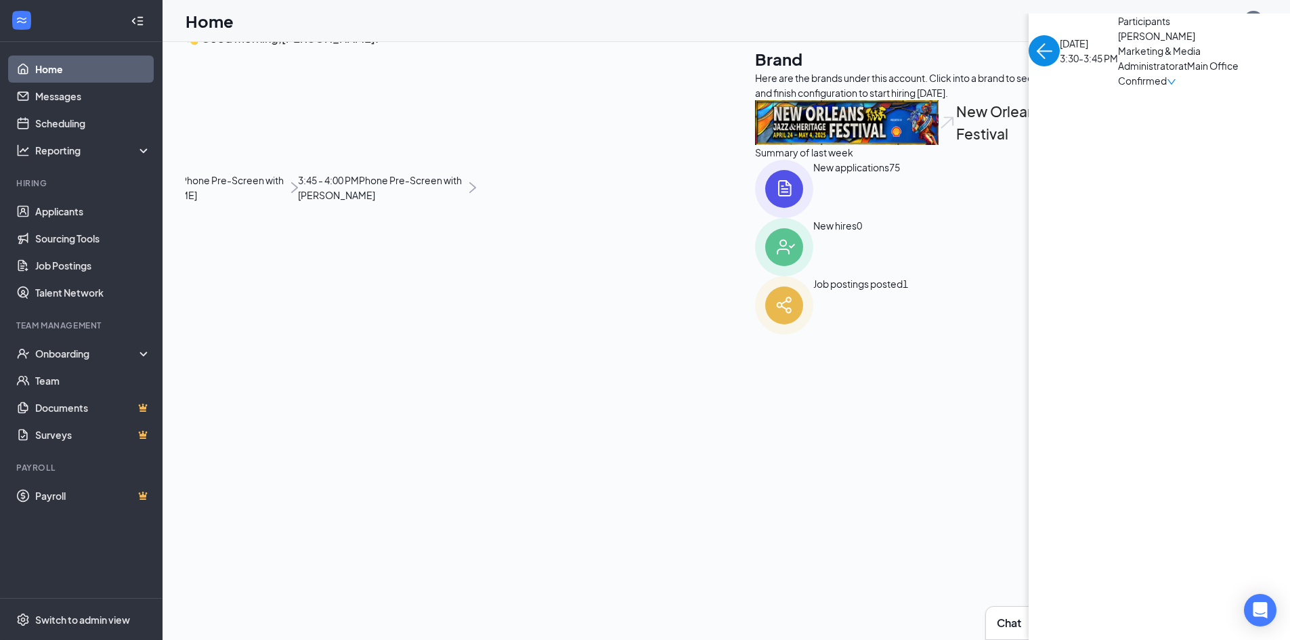
click at [1118, 43] on span "[PERSON_NAME]" at bounding box center [1189, 35] width 142 height 15
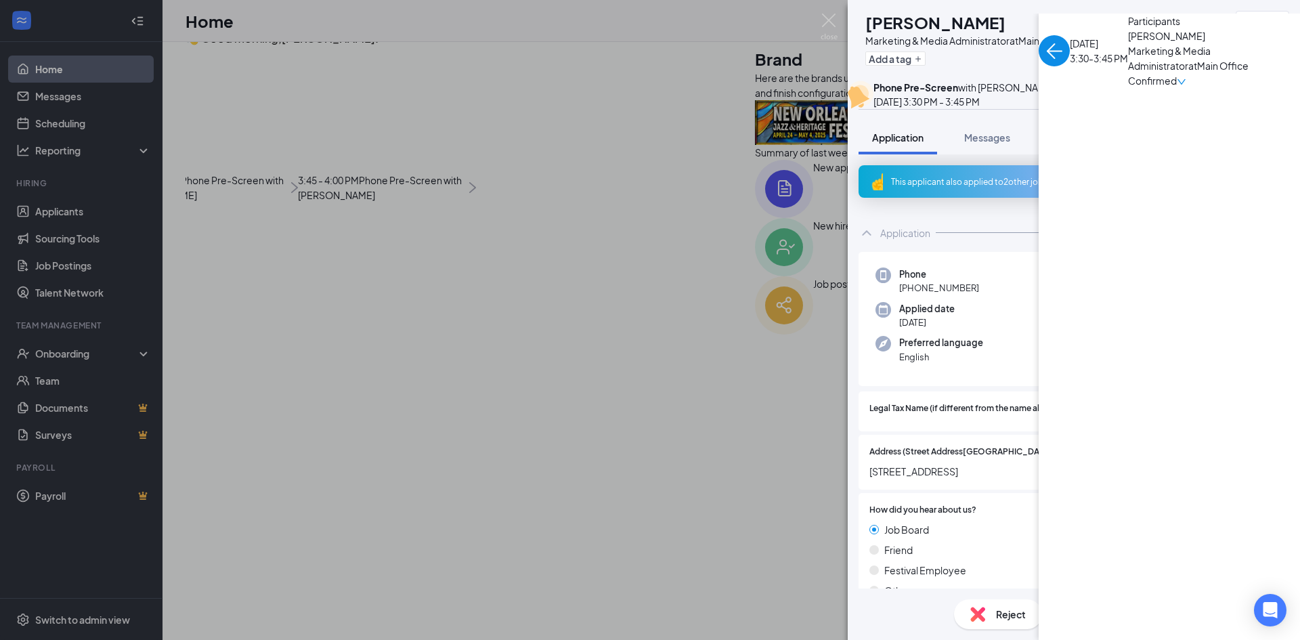
click at [1145, 144] on span "Files" at bounding box center [1151, 137] width 20 height 12
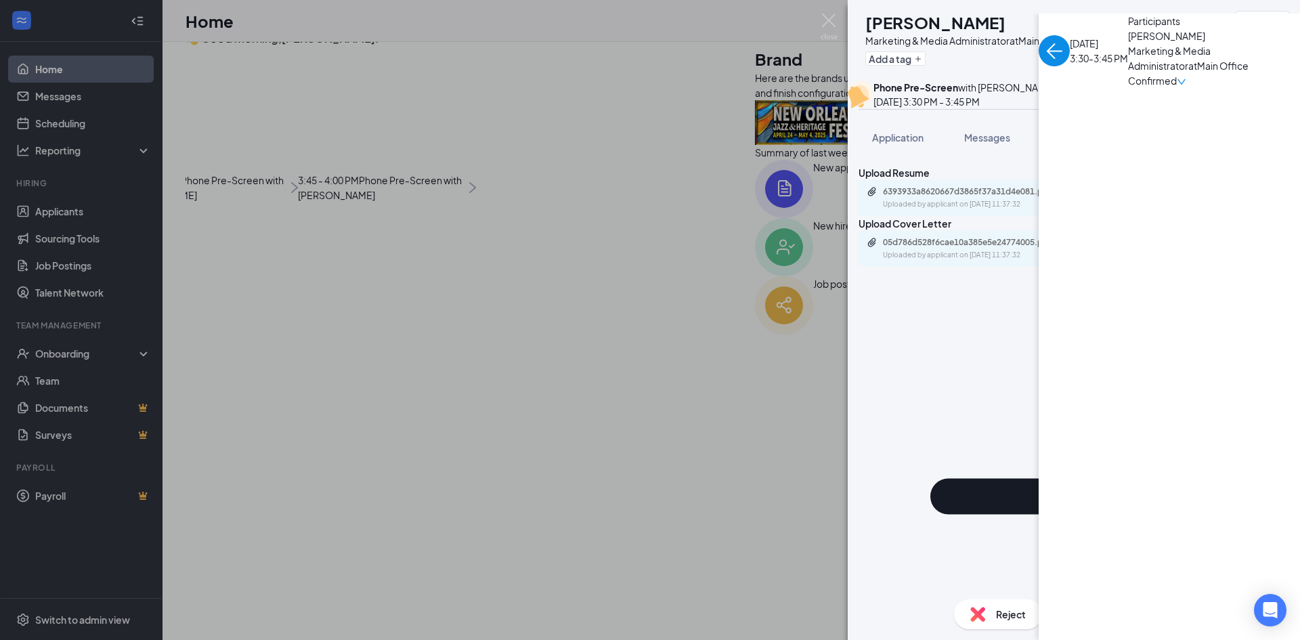
click at [886, 395] on button "Add File" at bounding box center [1074, 489] width 431 height 446
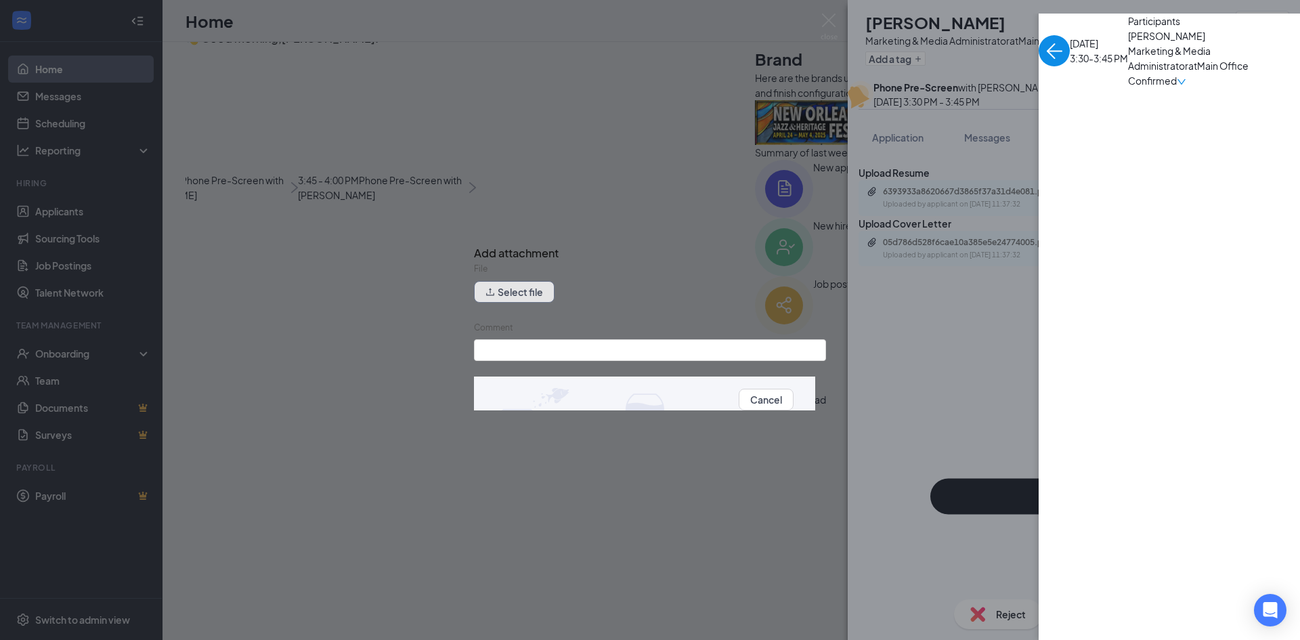
click at [532, 300] on button "Select file" at bounding box center [514, 292] width 81 height 22
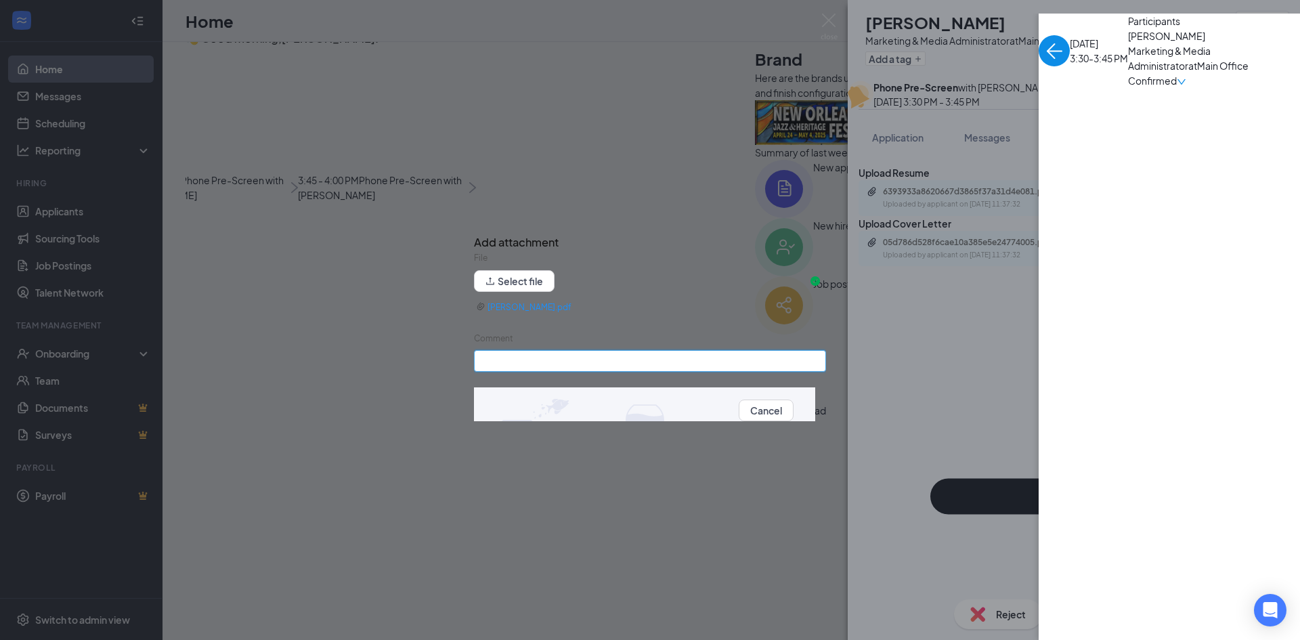
click at [526, 362] on input "Comment" at bounding box center [650, 361] width 352 height 22
type input "Prescreen"
click at [801, 410] on button "Upload" at bounding box center [810, 410] width 33 height 15
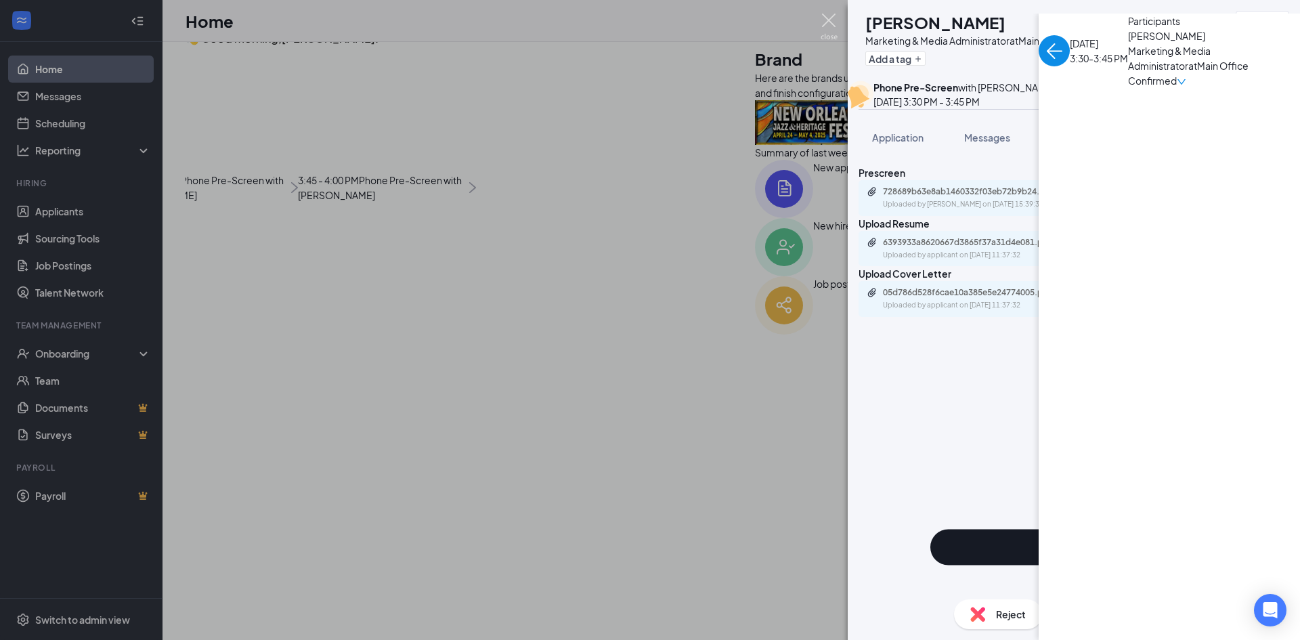
click at [821, 16] on img at bounding box center [829, 27] width 17 height 26
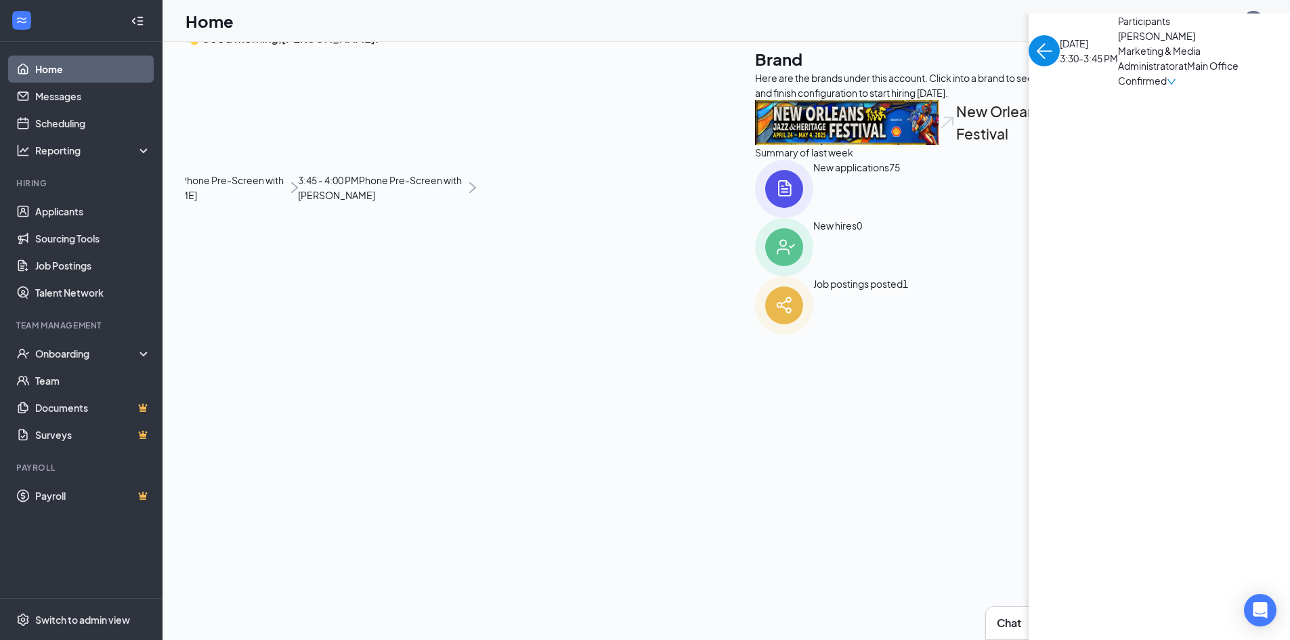
click at [1029, 66] on img "back-button" at bounding box center [1044, 50] width 31 height 31
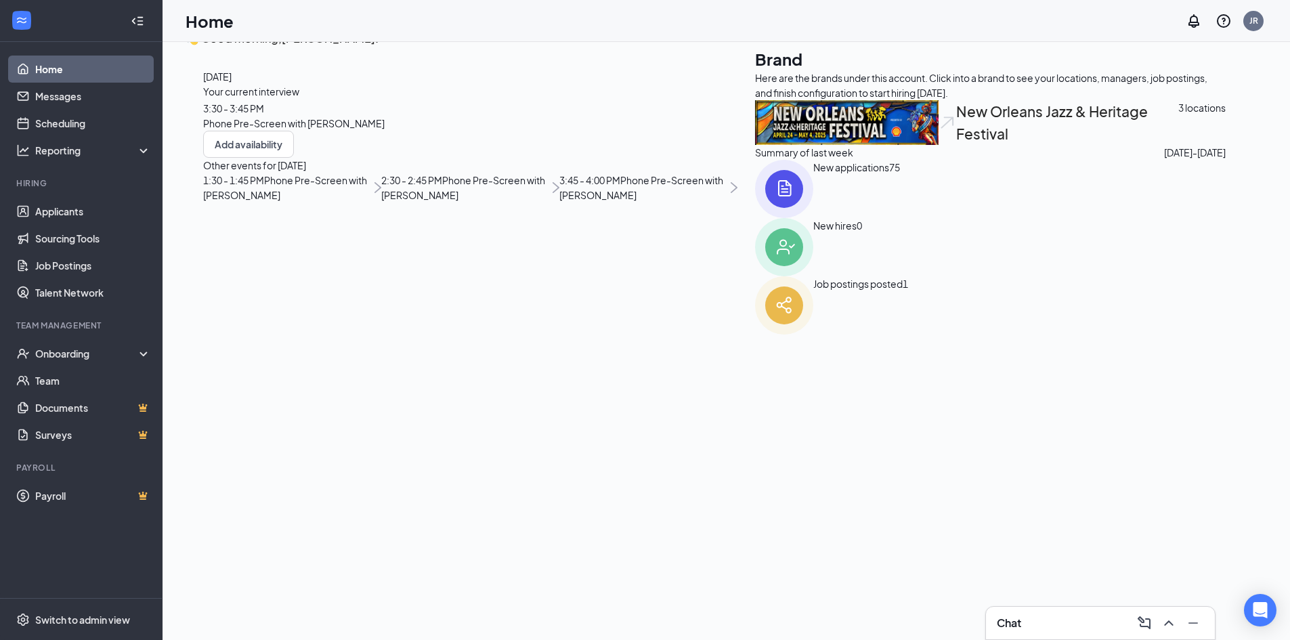
click at [559, 201] on span "Phone Pre-Screen with [PERSON_NAME]" at bounding box center [641, 187] width 164 height 27
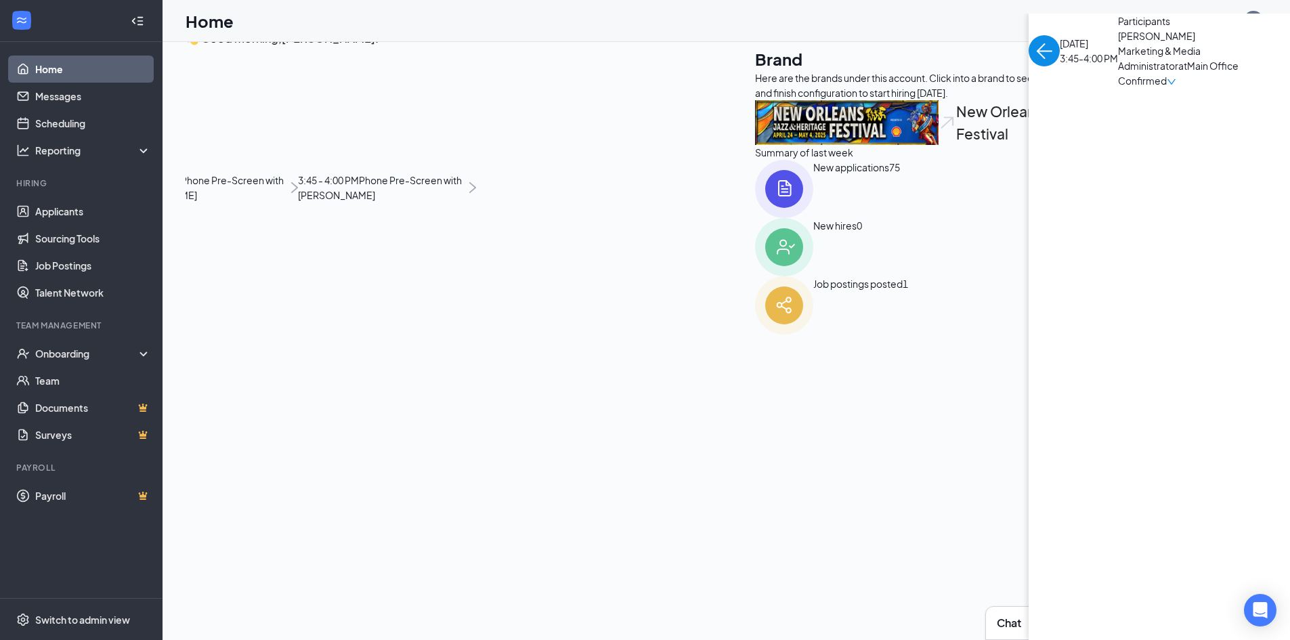
click at [1118, 43] on span "[PERSON_NAME]" at bounding box center [1189, 35] width 142 height 15
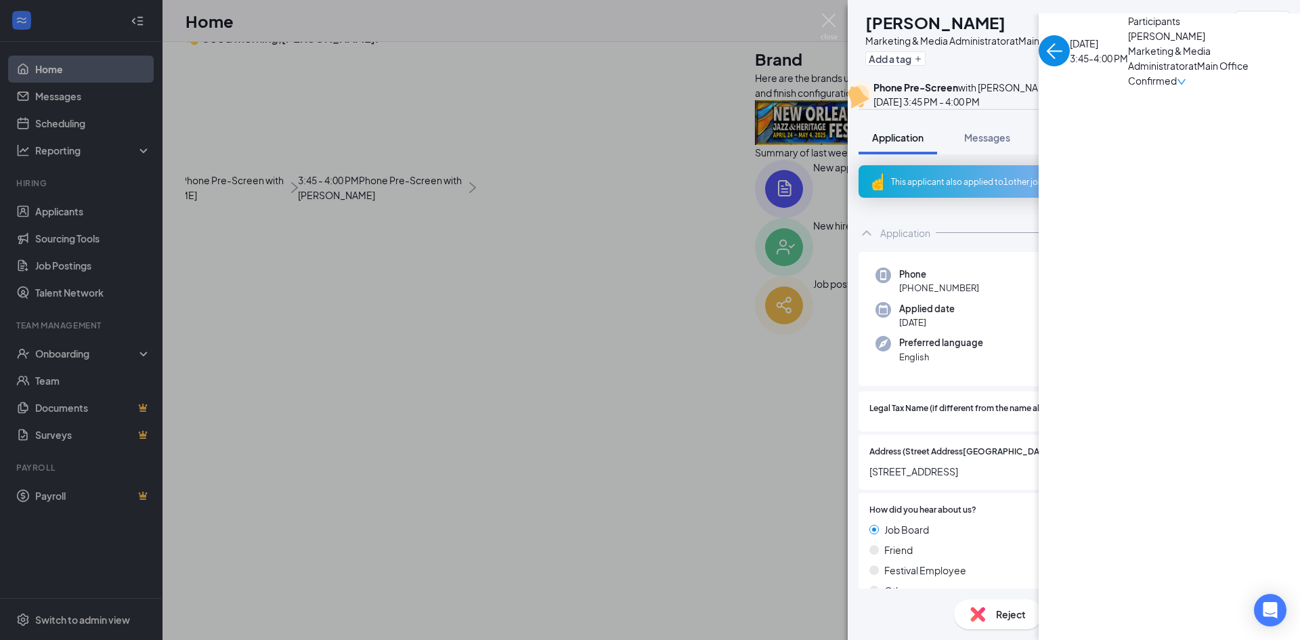
click at [1075, 144] on span "Feedback" at bounding box center [1074, 137] width 46 height 12
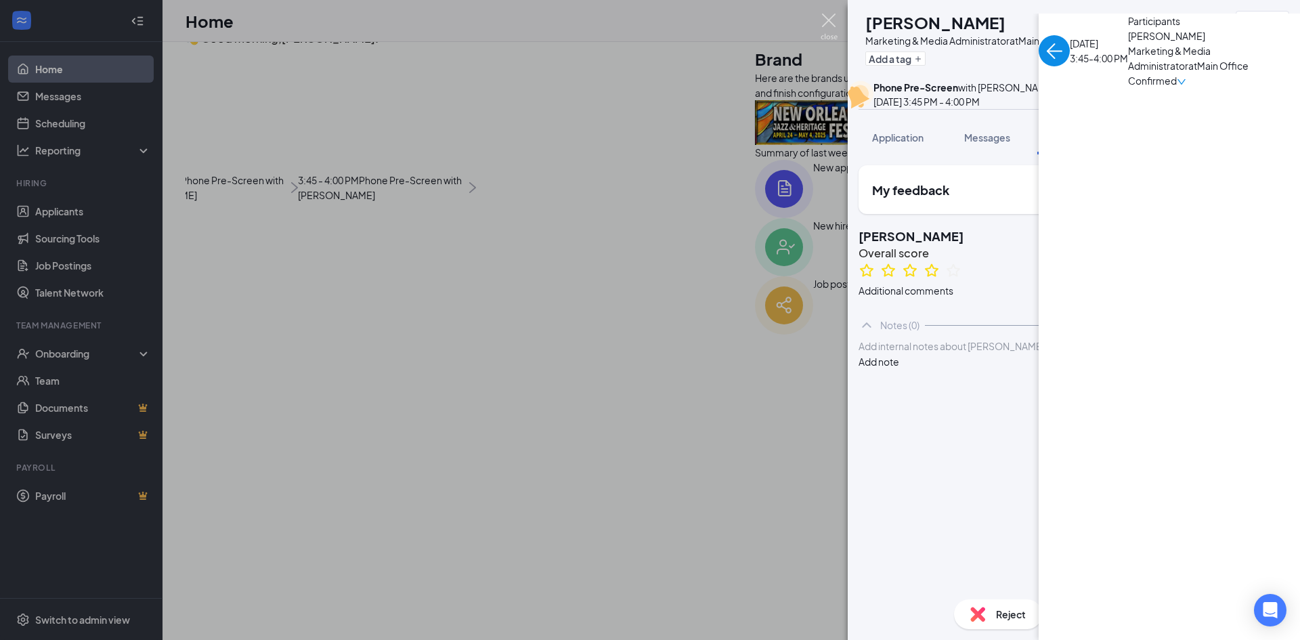
click at [828, 18] on img at bounding box center [829, 27] width 17 height 26
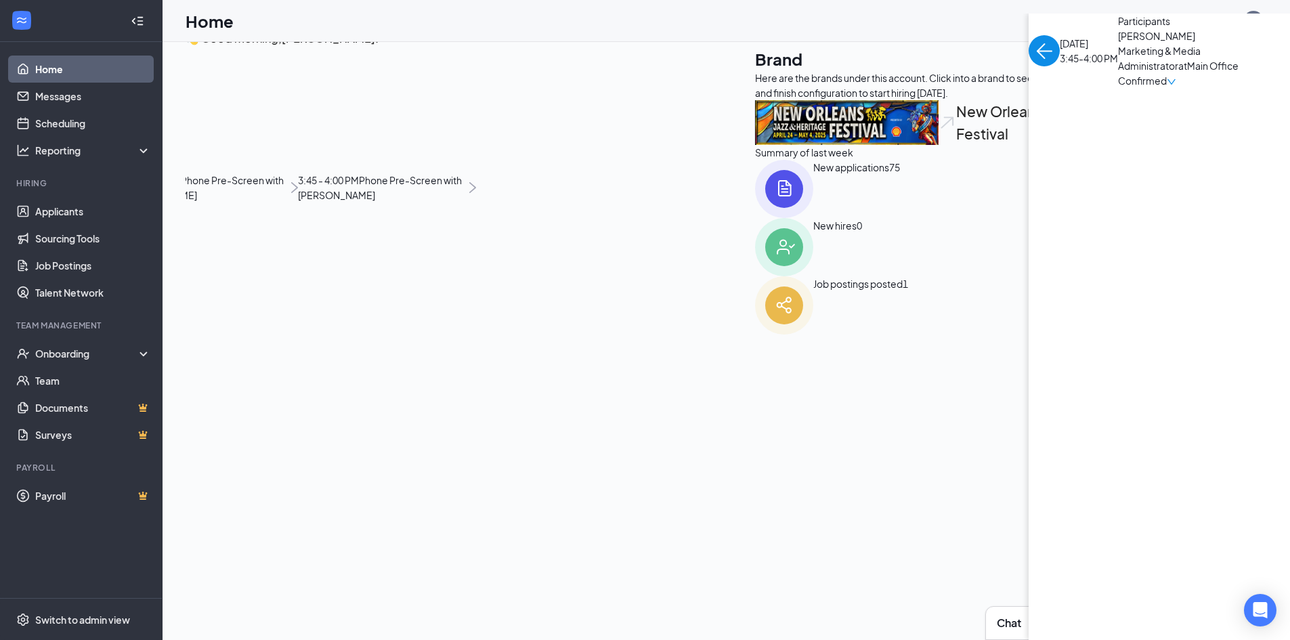
click at [1118, 43] on span "[PERSON_NAME]" at bounding box center [1189, 35] width 142 height 15
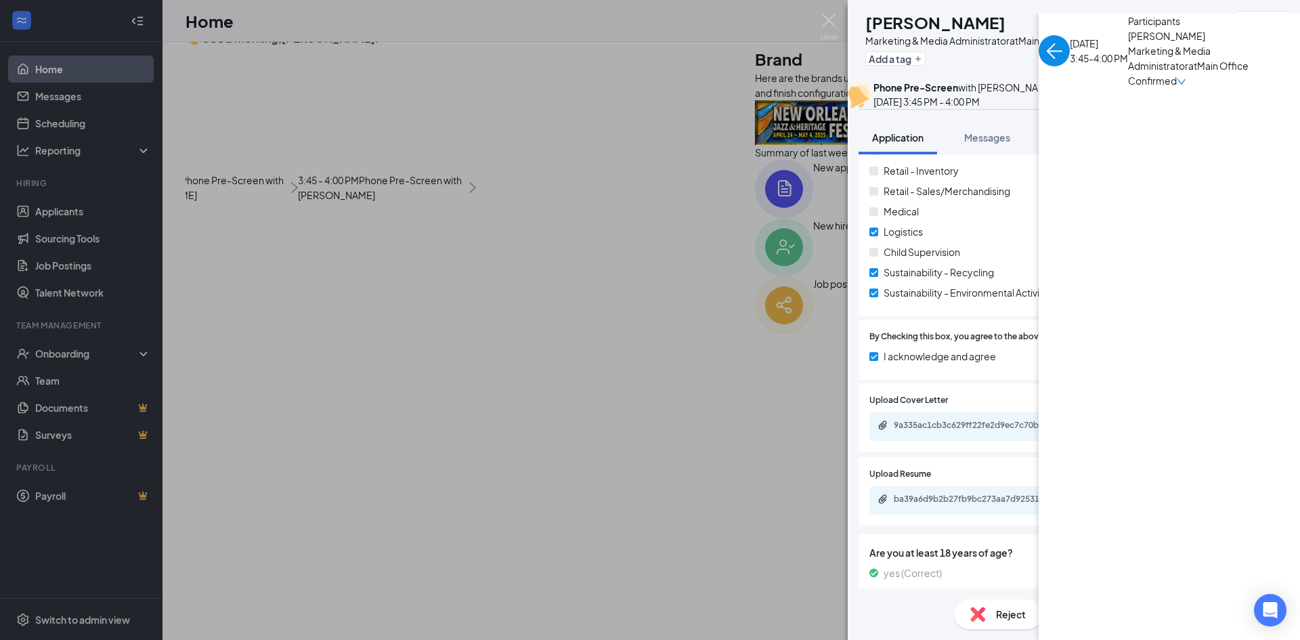
scroll to position [1829, 0]
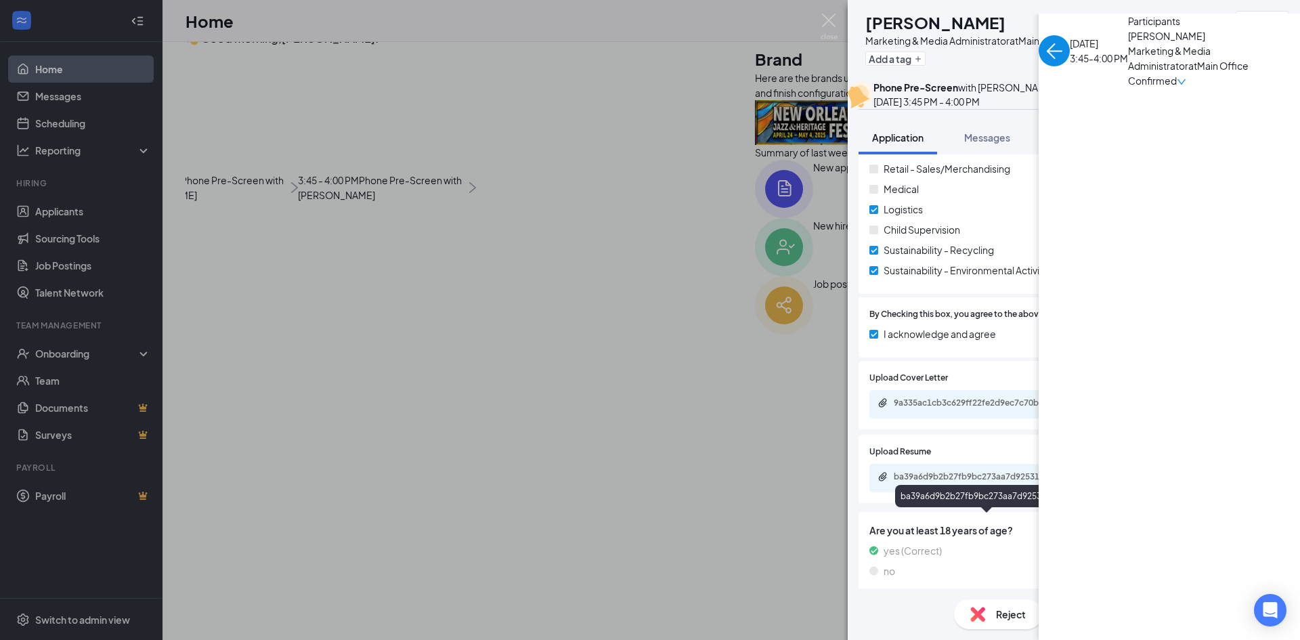
click at [929, 482] on div "ba39a6d9b2b27fb9bc273aa7d925311d.pdf" at bounding box center [989, 476] width 190 height 11
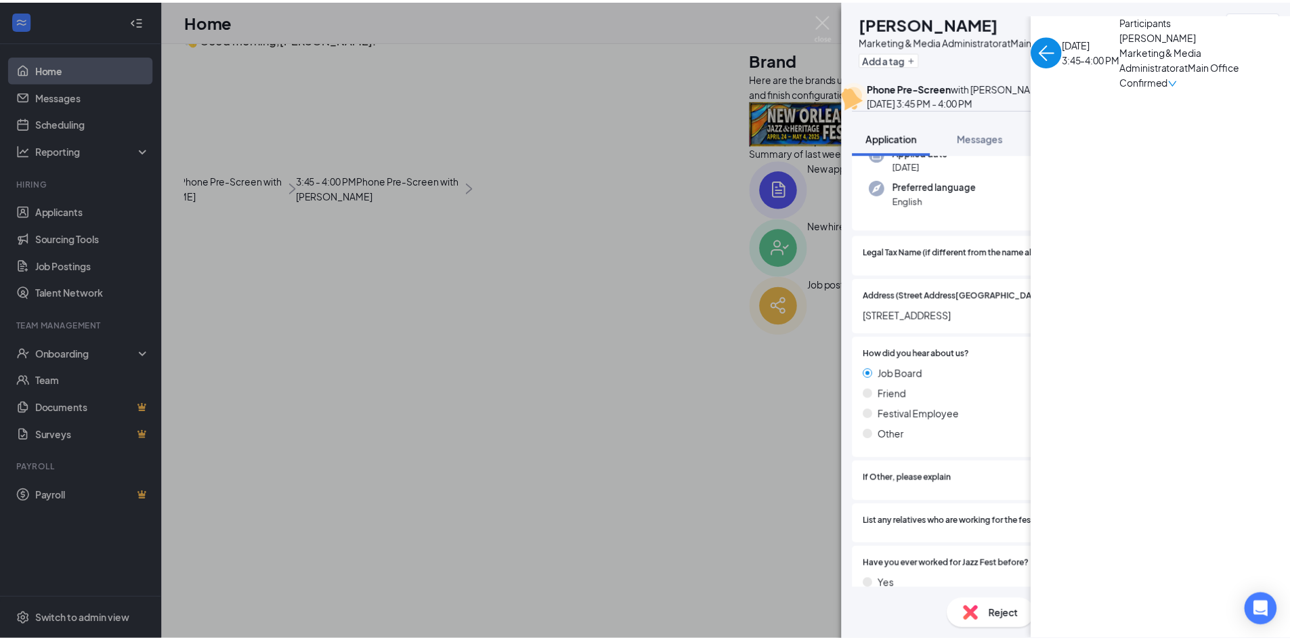
scroll to position [0, 0]
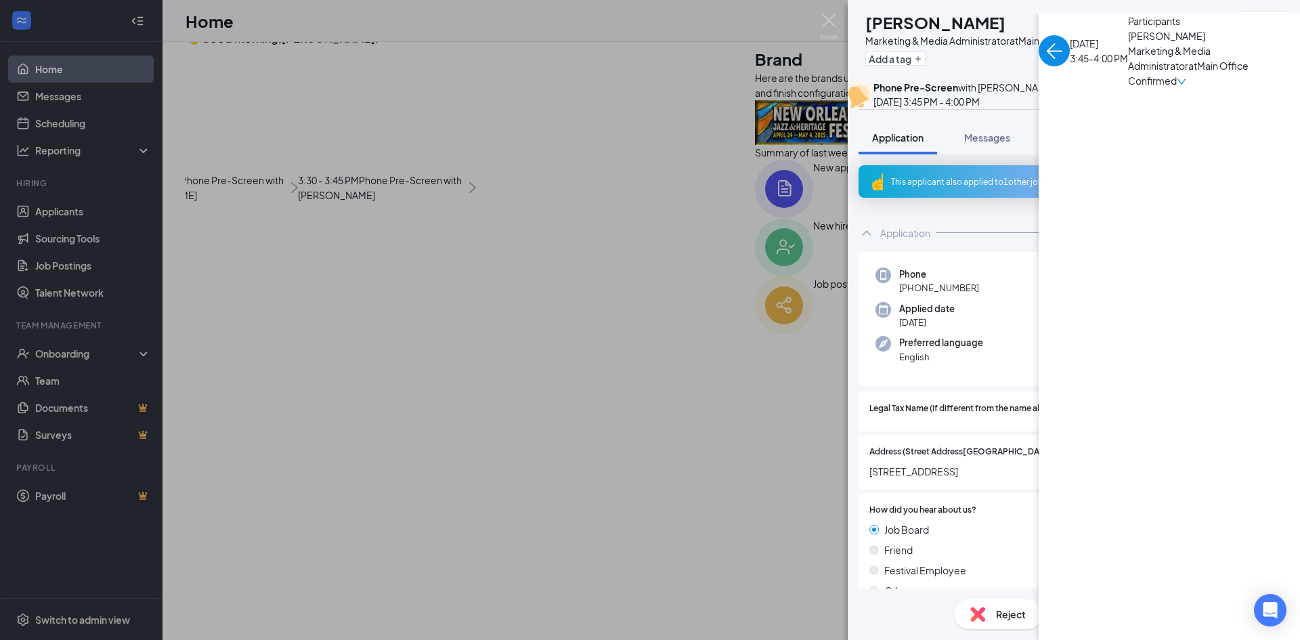
click at [1147, 144] on span "Files" at bounding box center [1151, 137] width 20 height 12
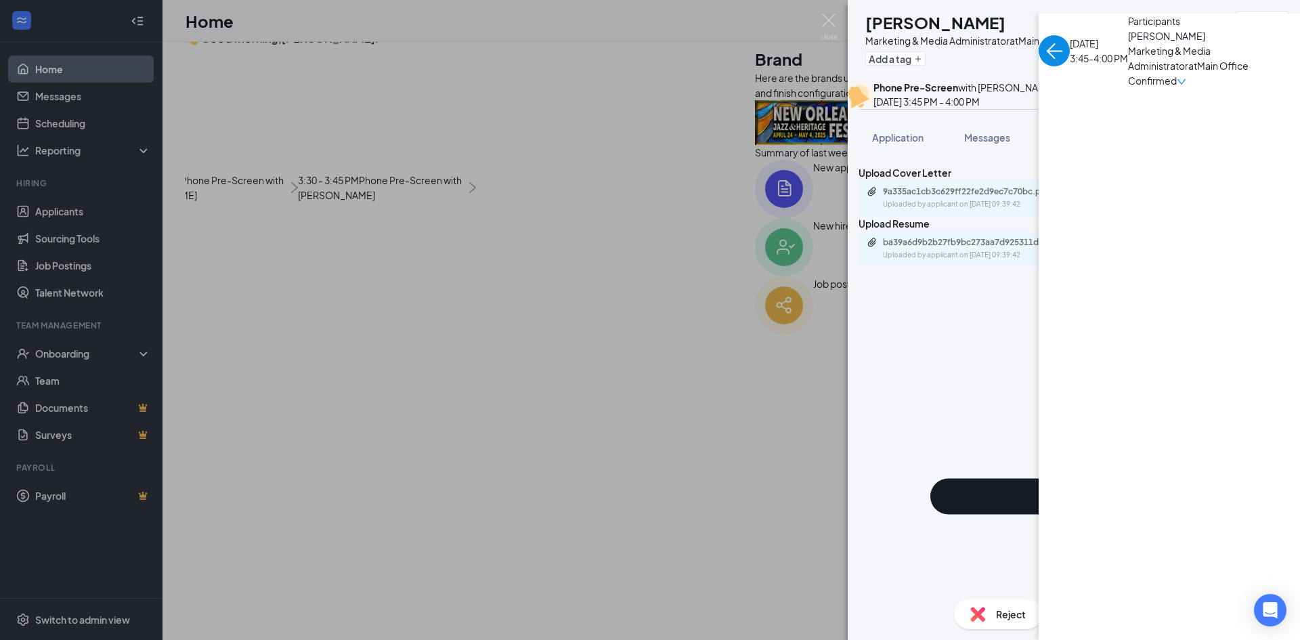
click at [878, 391] on icon "Plus" at bounding box center [1074, 496] width 431 height 431
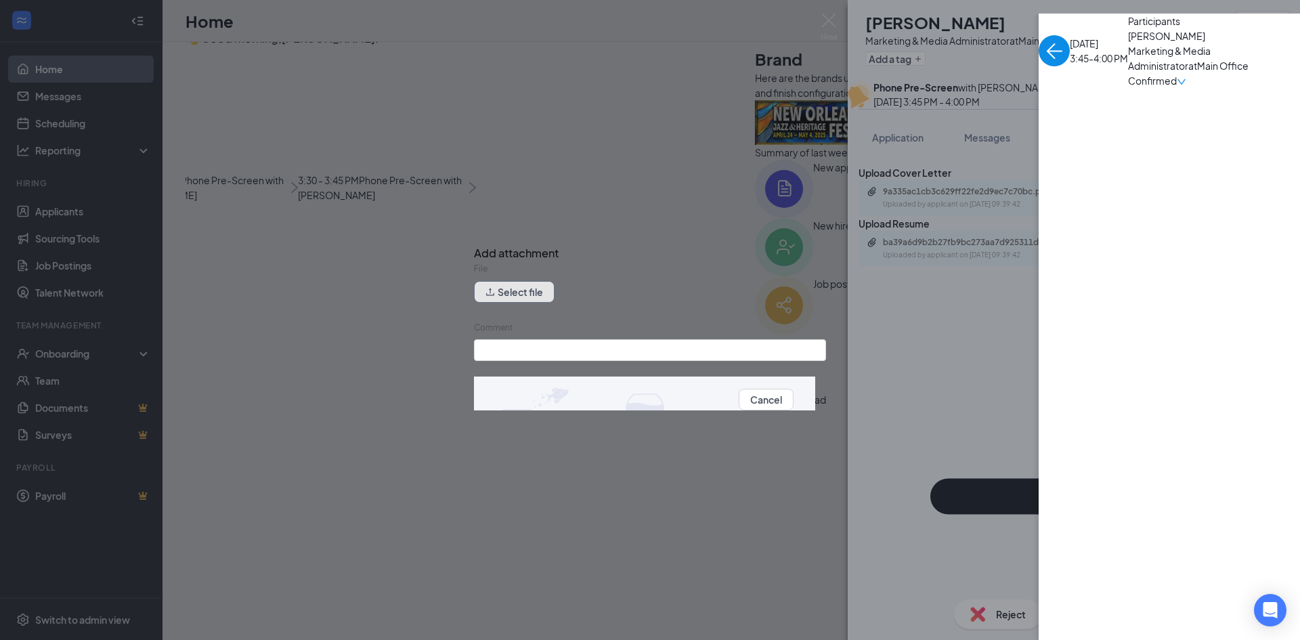
click at [537, 303] on button "Select file" at bounding box center [514, 292] width 81 height 22
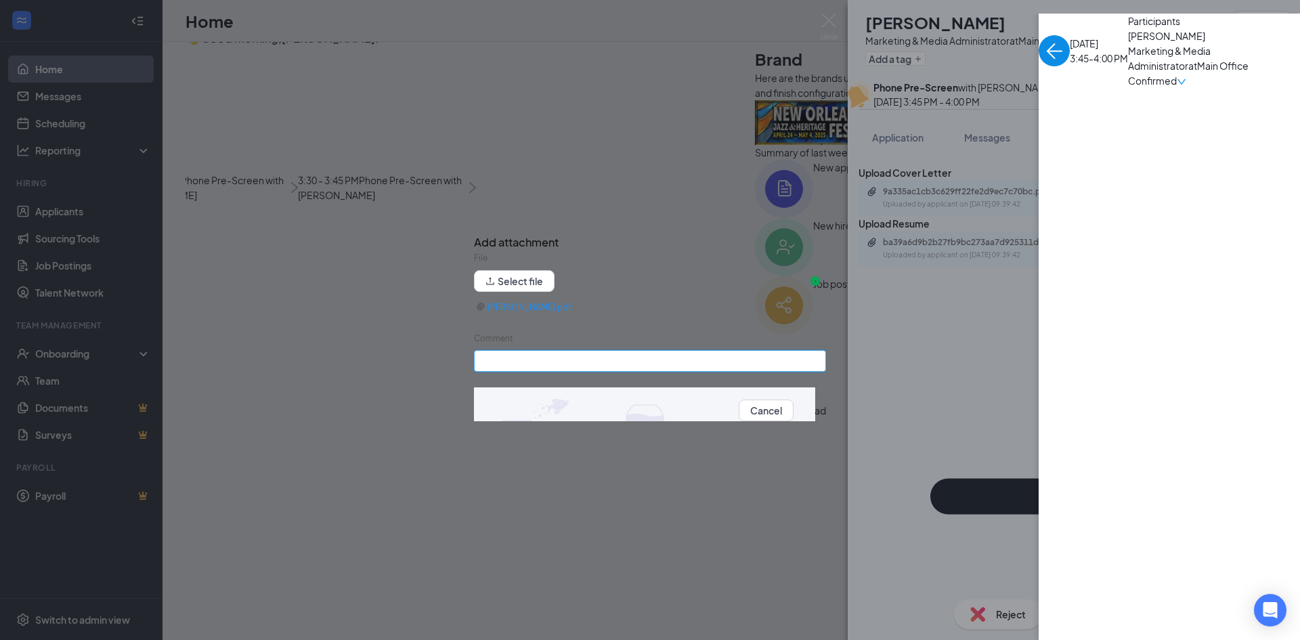
click at [515, 366] on input "Comment" at bounding box center [650, 361] width 352 height 22
type input "Prescreen"
click at [810, 417] on button "Upload" at bounding box center [810, 410] width 33 height 15
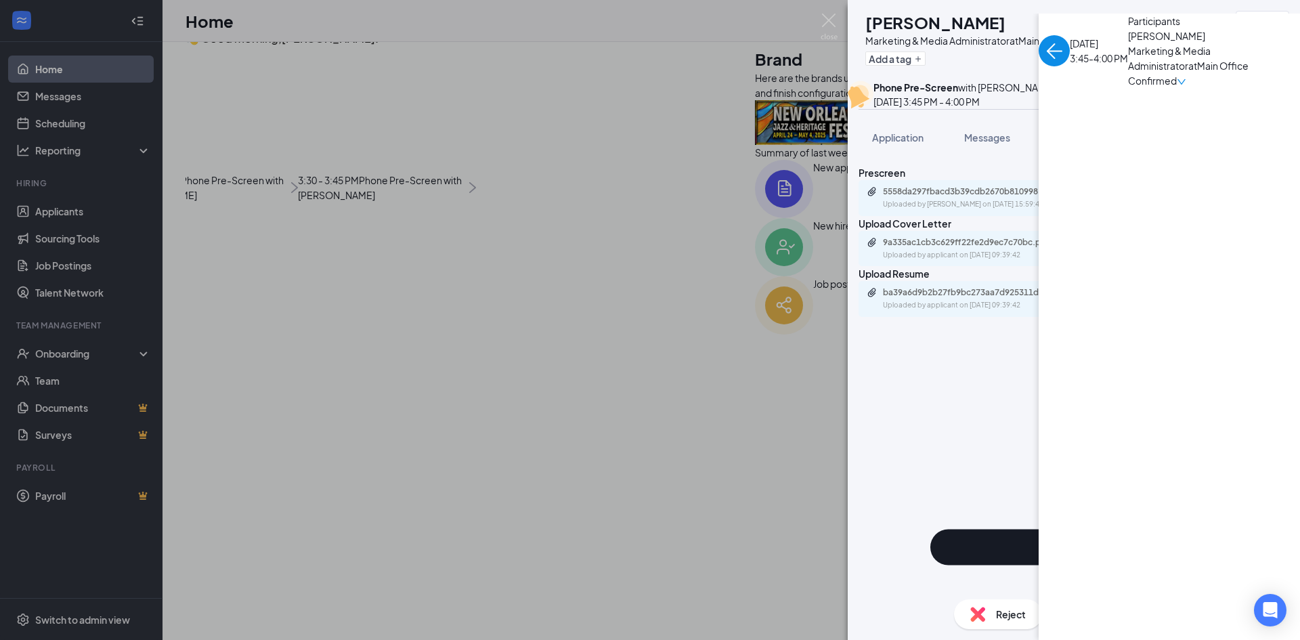
click at [1071, 144] on span "Feedback" at bounding box center [1074, 137] width 46 height 12
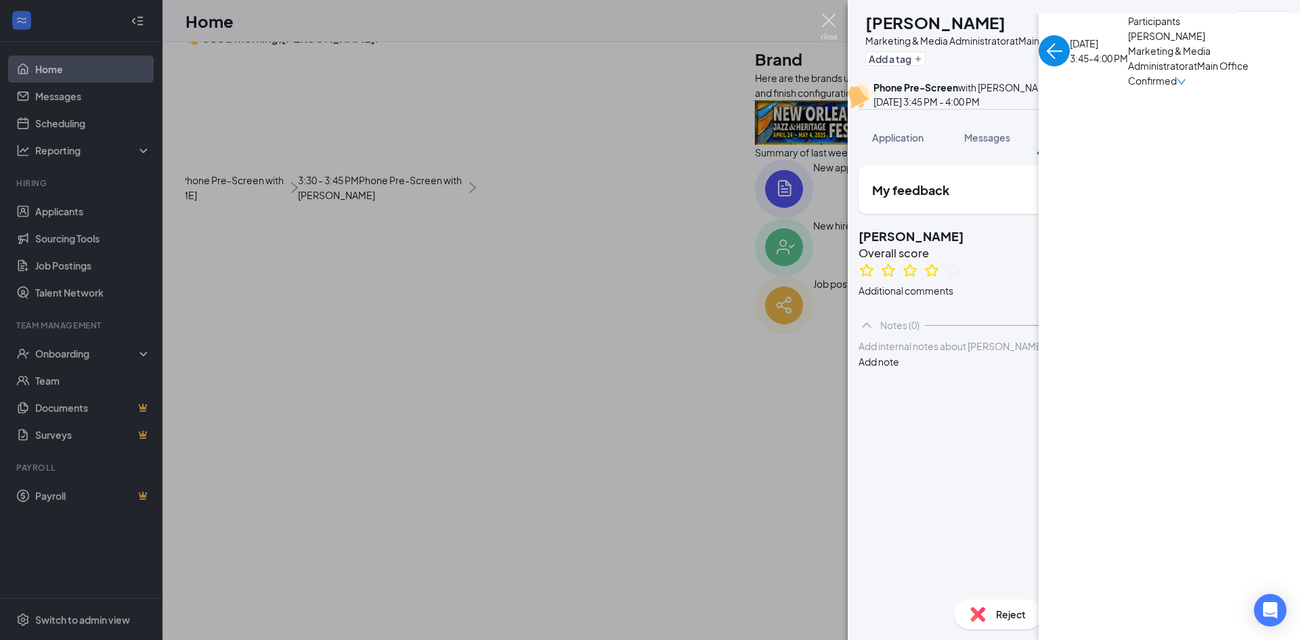
click at [828, 22] on img at bounding box center [829, 27] width 17 height 26
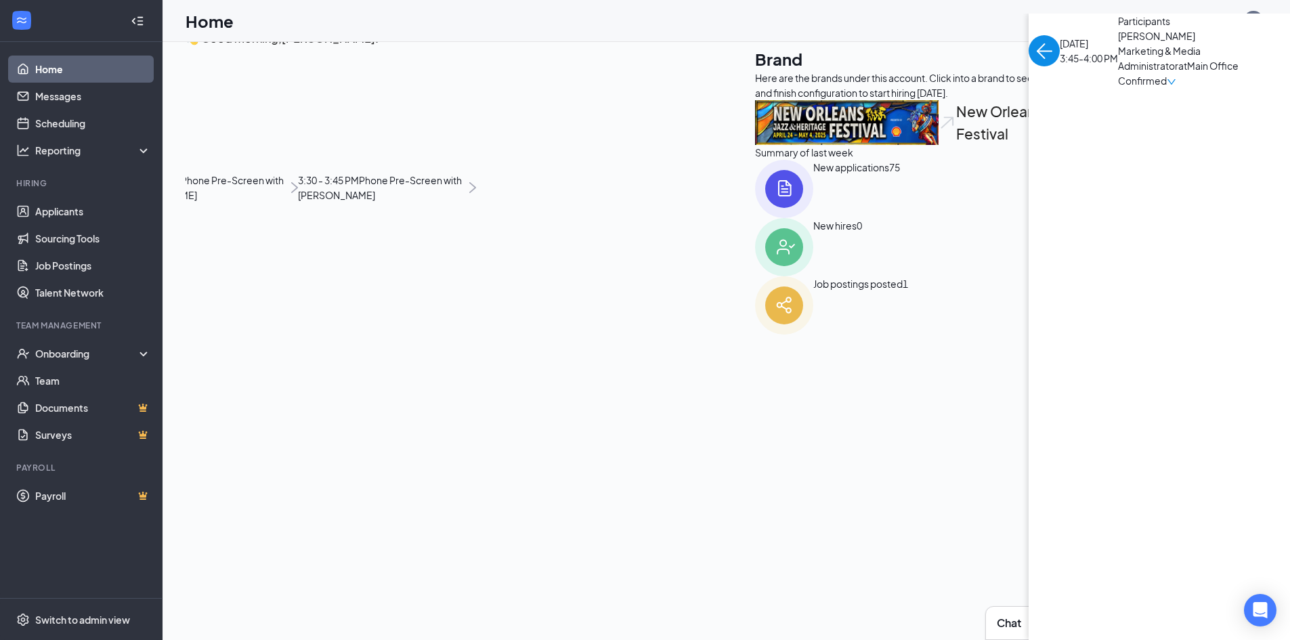
click at [1029, 66] on img "back-button" at bounding box center [1044, 50] width 31 height 31
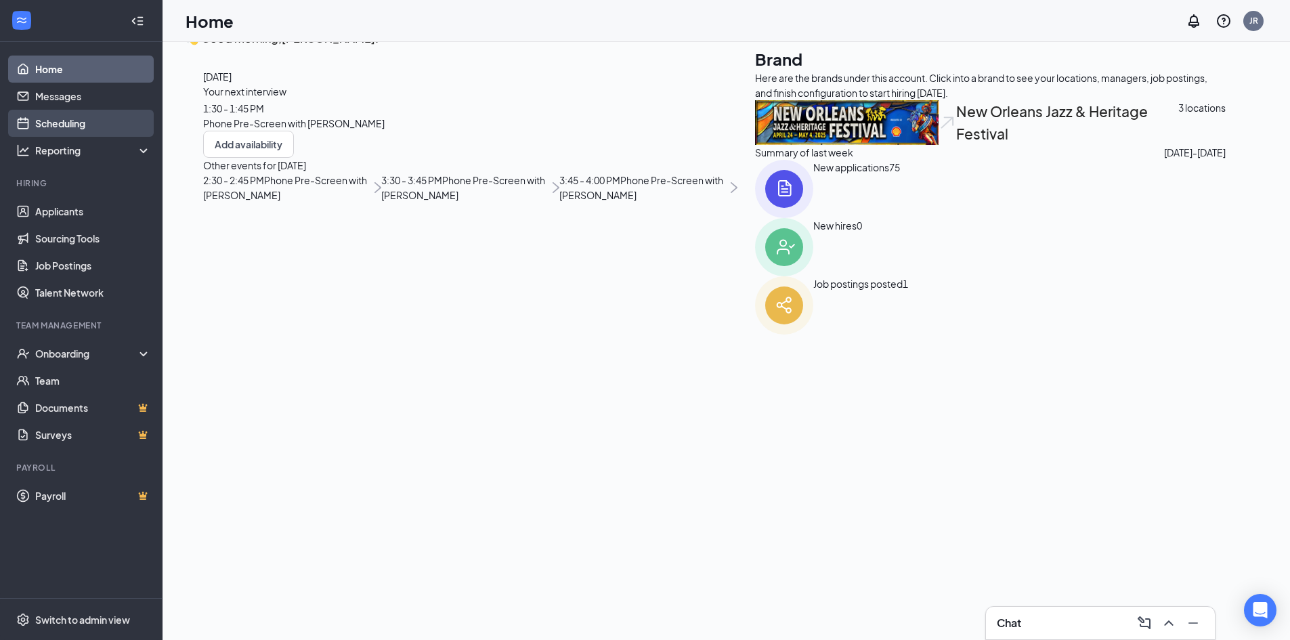
click at [65, 123] on link "Scheduling" at bounding box center [93, 123] width 116 height 27
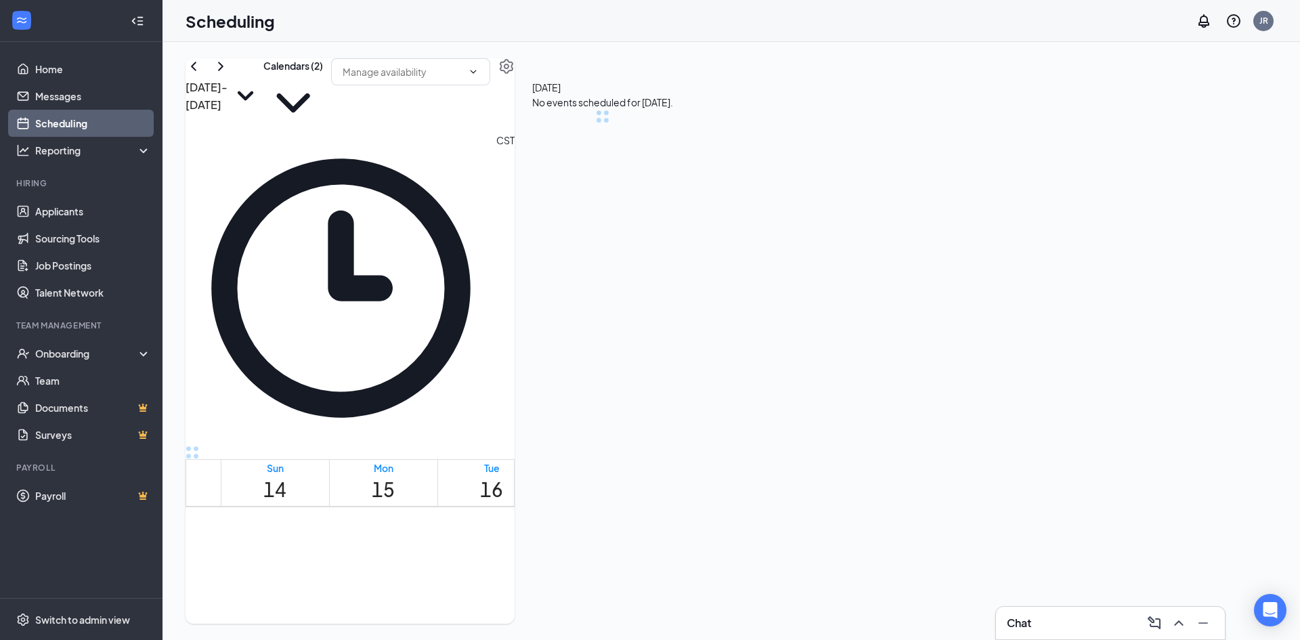
scroll to position [666, 0]
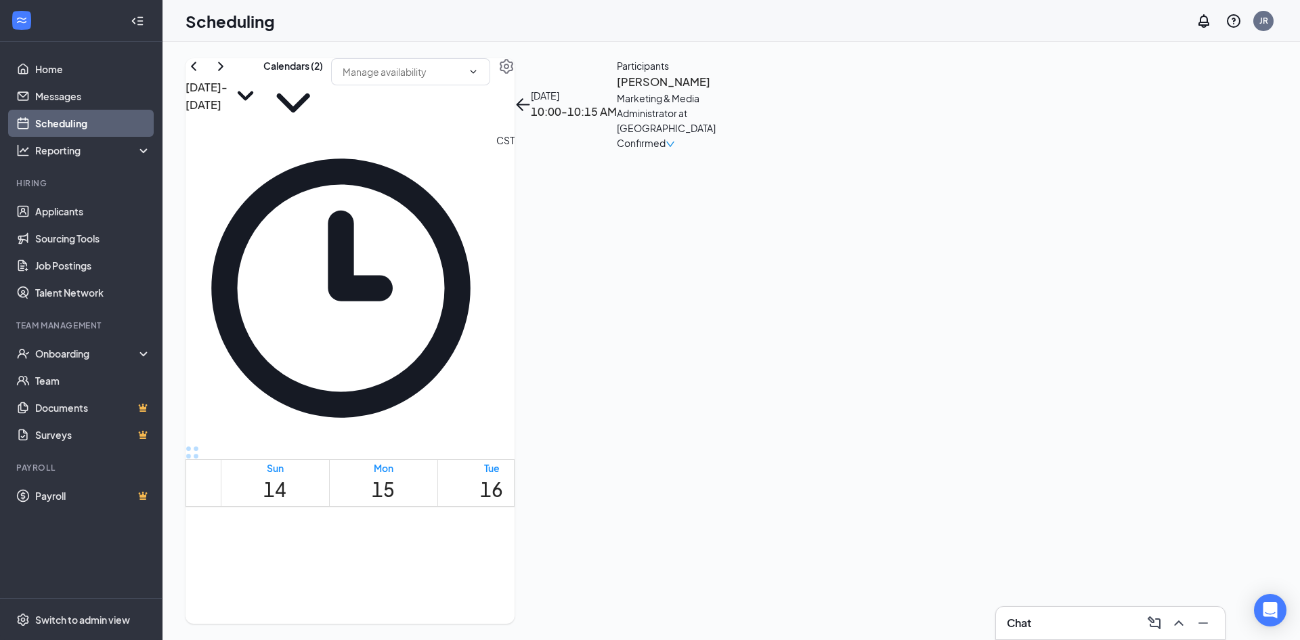
click at [759, 91] on h3 "[PERSON_NAME]" at bounding box center [688, 82] width 142 height 18
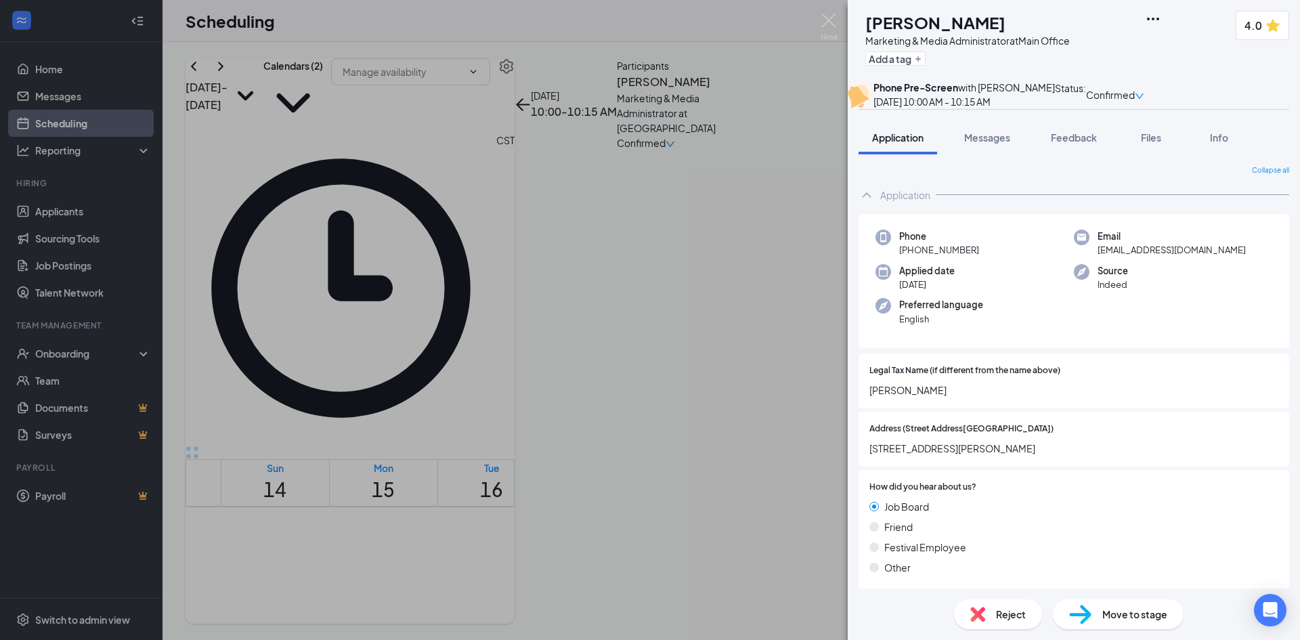
drag, startPoint x: 979, startPoint y: 275, endPoint x: 913, endPoint y: 284, distance: 67.0
click at [912, 257] on div "Phone [PHONE_NUMBER]" at bounding box center [975, 244] width 198 height 28
copy span "[PHONE_NUMBER]"
drag, startPoint x: 826, startPoint y: 20, endPoint x: 1029, endPoint y: 85, distance: 213.1
click at [825, 20] on img at bounding box center [829, 27] width 17 height 26
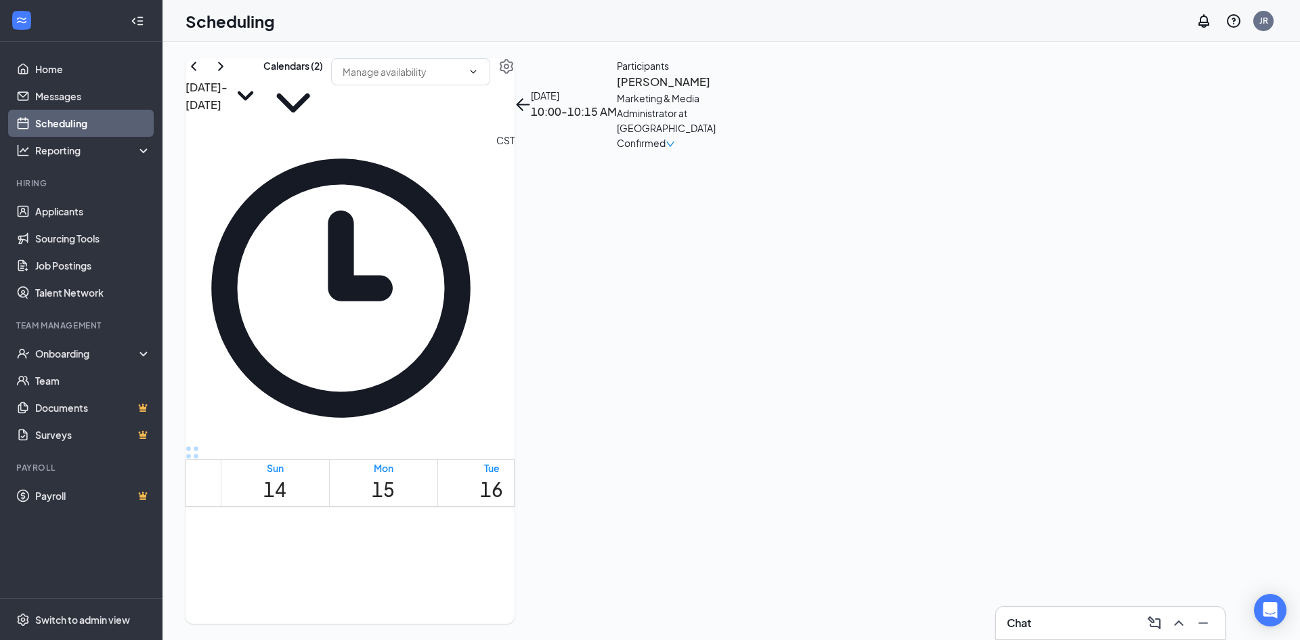
click at [530, 104] on icon "ArrowLeft" at bounding box center [523, 104] width 13 height 1
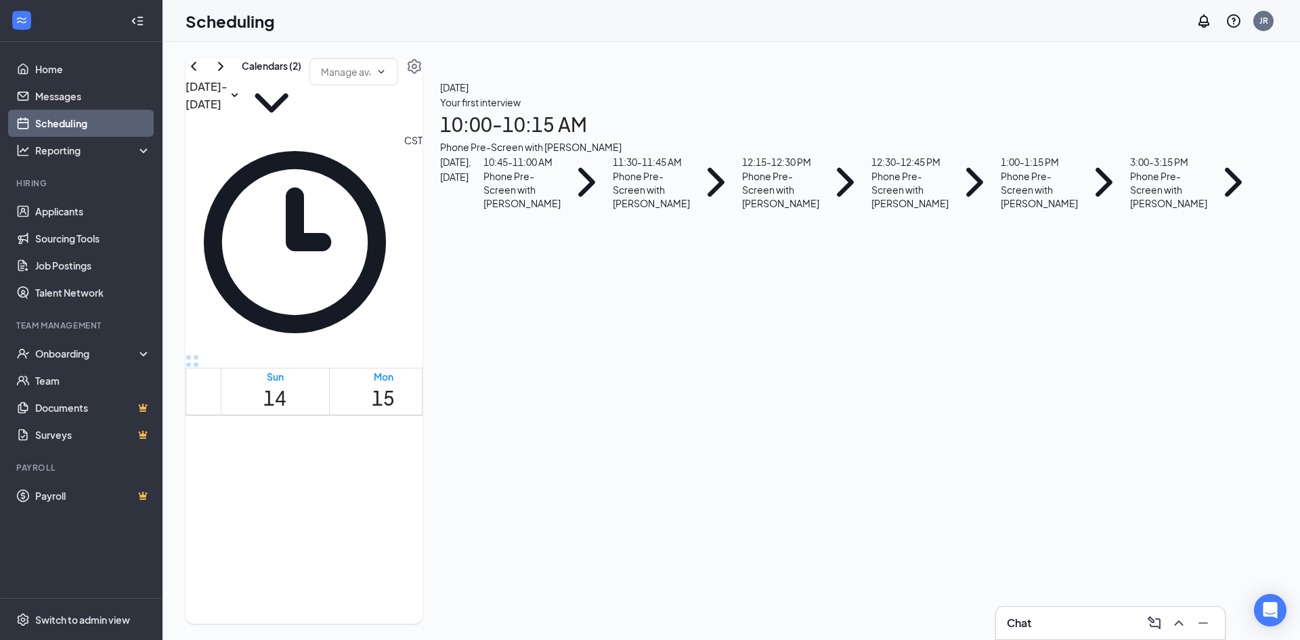
click at [561, 210] on div "Phone Pre-Screen with [PERSON_NAME]" at bounding box center [522, 189] width 77 height 41
click at [667, 247] on h3 "[PERSON_NAME]" at bounding box center [596, 256] width 142 height 18
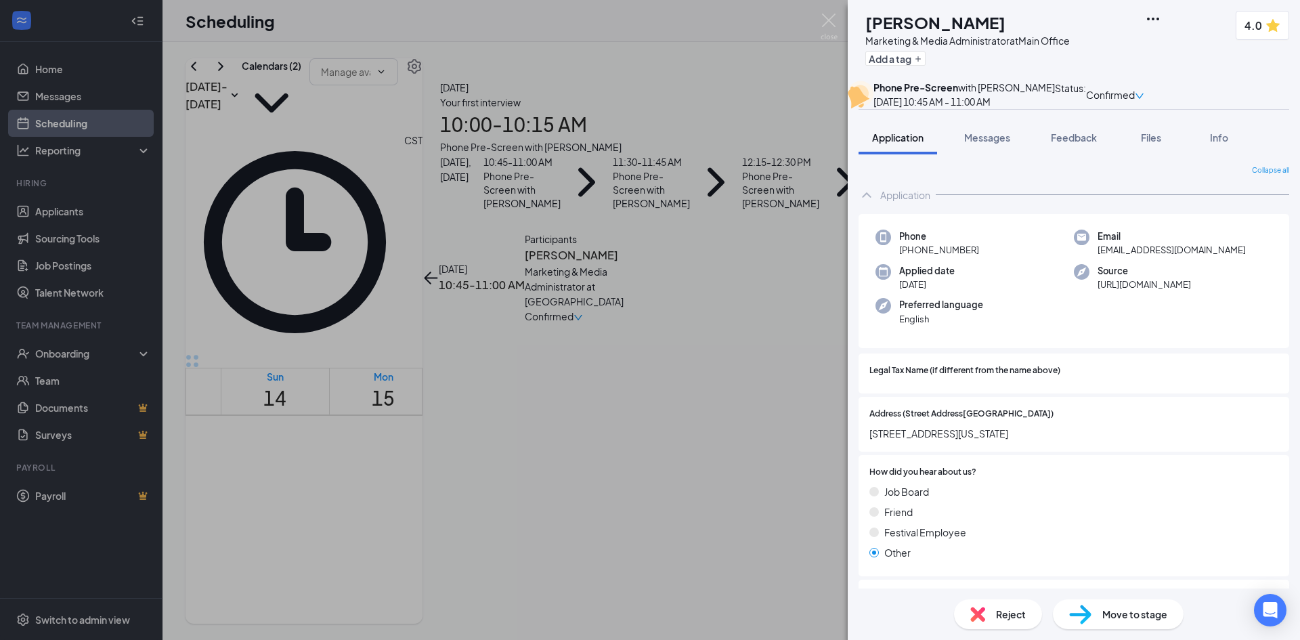
drag, startPoint x: 975, startPoint y: 277, endPoint x: 912, endPoint y: 284, distance: 62.8
click at [912, 257] on span "[PHONE_NUMBER]" at bounding box center [939, 250] width 80 height 14
click at [830, 18] on img at bounding box center [829, 27] width 17 height 26
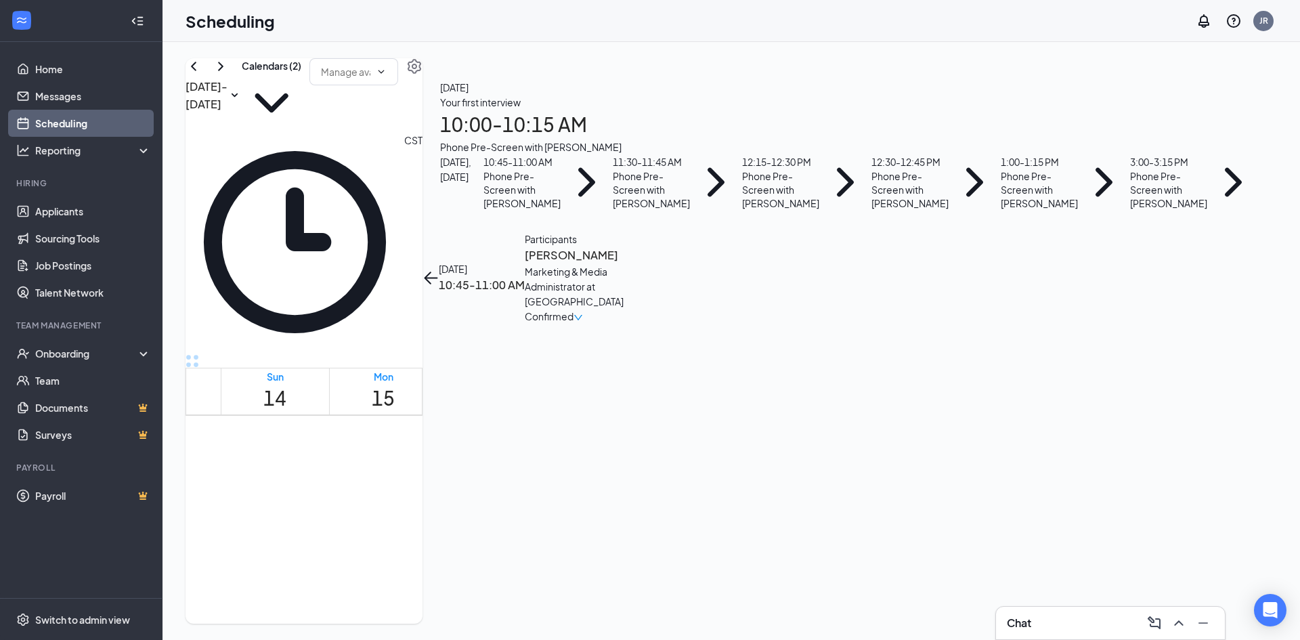
click at [439, 270] on icon "ArrowLeft" at bounding box center [431, 278] width 16 height 16
click at [690, 169] on div "11:30 - 11:45 AM" at bounding box center [651, 161] width 77 height 15
click at [667, 247] on h3 "[PERSON_NAME]" at bounding box center [596, 256] width 142 height 18
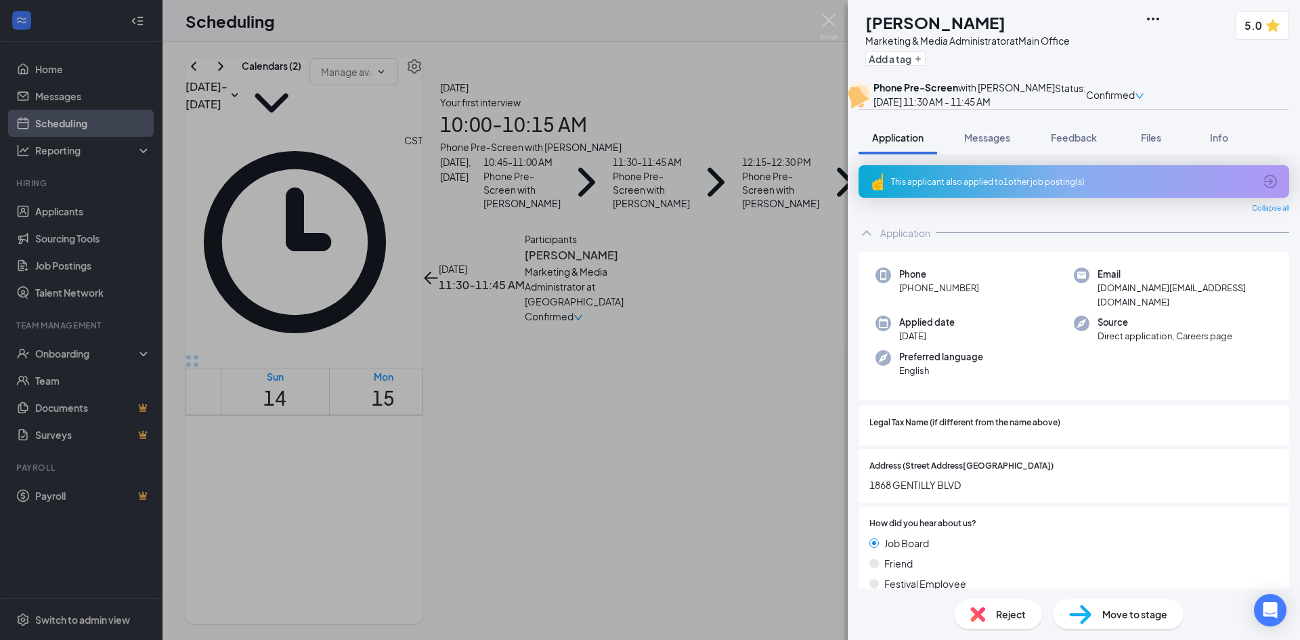
drag, startPoint x: 981, startPoint y: 318, endPoint x: 912, endPoint y: 317, distance: 69.1
click at [912, 309] on div "Phone [PHONE_NUMBER]" at bounding box center [975, 288] width 198 height 41
copy span "[PHONE_NUMBER]"
click at [830, 24] on img at bounding box center [829, 27] width 17 height 26
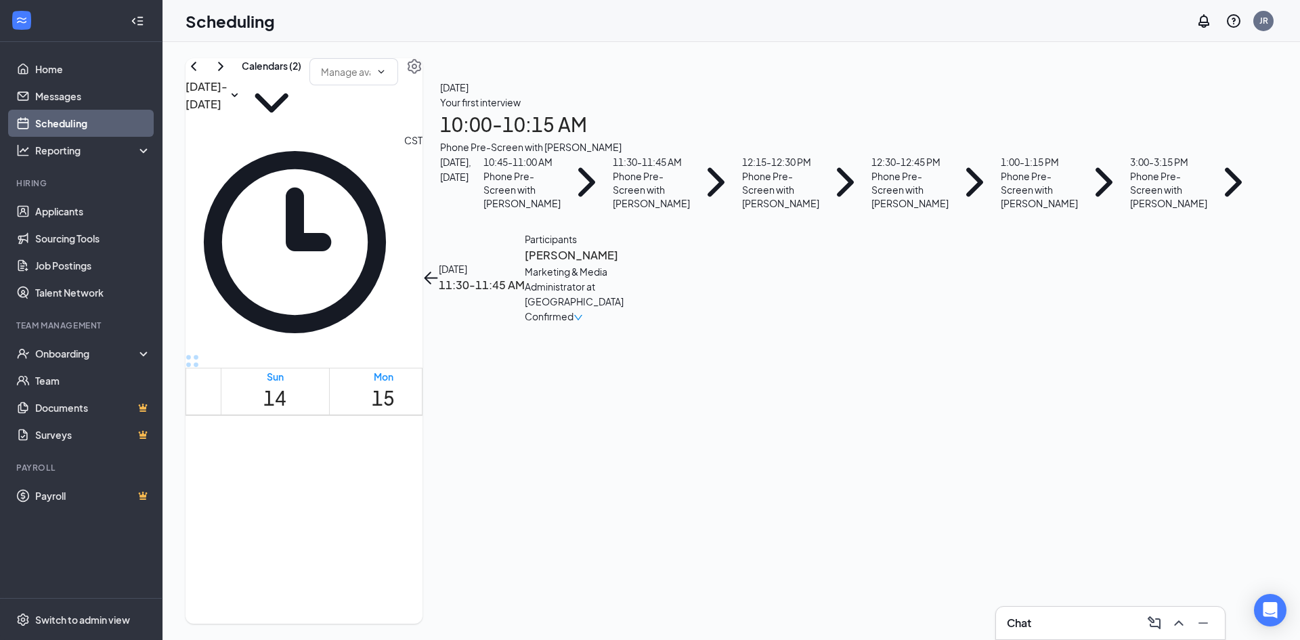
drag, startPoint x: 1063, startPoint y: 83, endPoint x: 1135, endPoint y: 184, distance: 124.2
click at [439, 270] on icon "ArrowLeft" at bounding box center [431, 278] width 16 height 16
click at [820, 210] on div "Phone Pre-Screen with [PERSON_NAME]" at bounding box center [780, 189] width 77 height 41
click at [667, 247] on h3 "[PERSON_NAME]" at bounding box center [596, 256] width 142 height 18
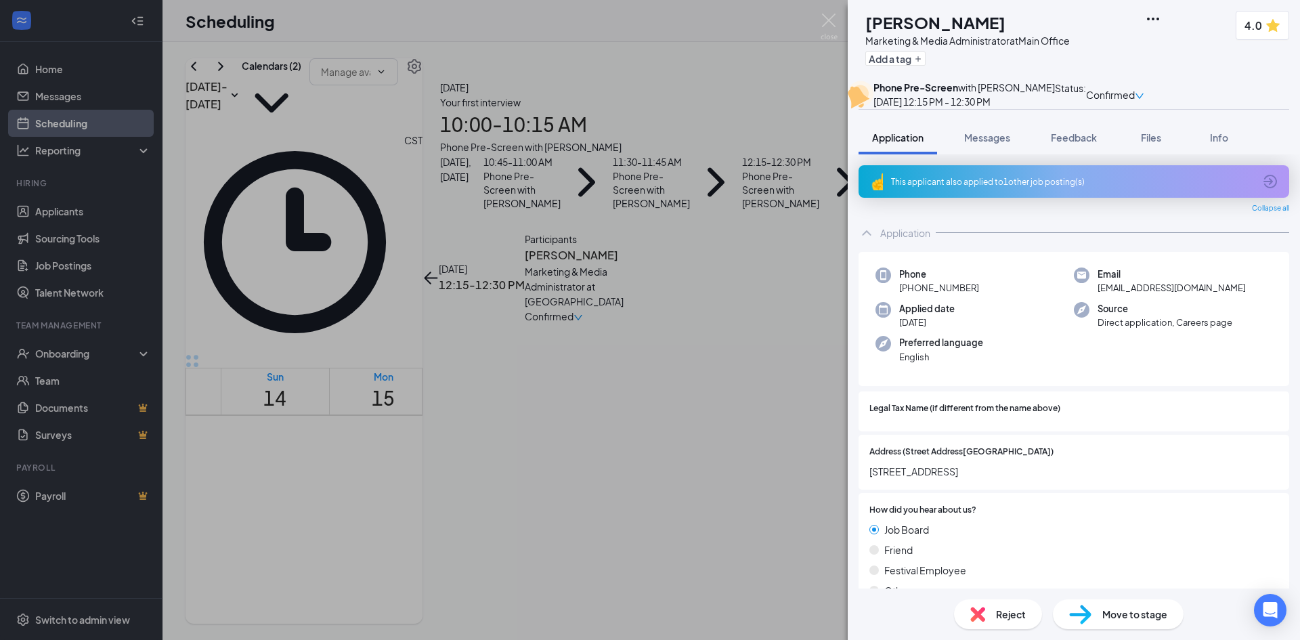
drag, startPoint x: 977, startPoint y: 320, endPoint x: 912, endPoint y: 321, distance: 64.4
click at [912, 295] on div "Phone [PHONE_NUMBER]" at bounding box center [975, 282] width 198 height 28
copy span "[PHONE_NUMBER]"
click at [826, 20] on img at bounding box center [829, 27] width 17 height 26
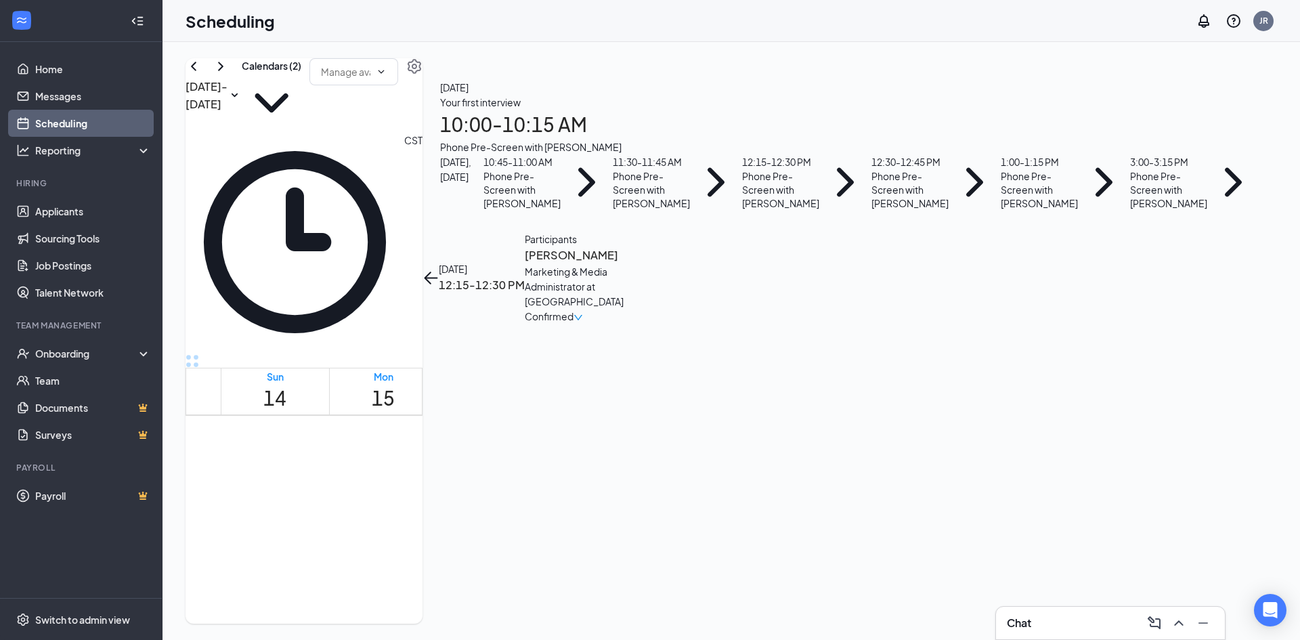
click at [439, 270] on icon "ArrowLeft" at bounding box center [431, 278] width 16 height 16
click at [949, 210] on div "Phone Pre-Screen with [PERSON_NAME]" at bounding box center [910, 189] width 77 height 41
click at [667, 247] on h3 "[PERSON_NAME]" at bounding box center [596, 256] width 142 height 18
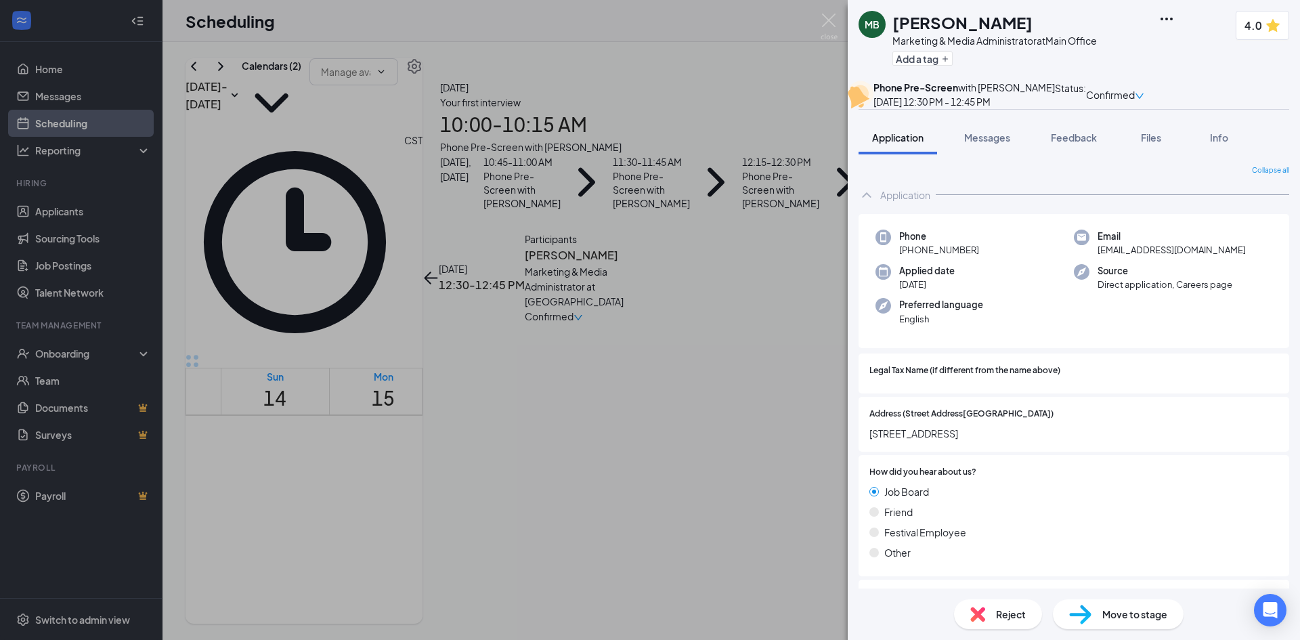
drag, startPoint x: 955, startPoint y: 277, endPoint x: 912, endPoint y: 276, distance: 42.7
click at [912, 257] on div "Phone [PHONE_NUMBER]" at bounding box center [975, 244] width 198 height 28
click at [823, 13] on div "MB [PERSON_NAME] Marketing & Media Administrator at Main Office Add a tag 4.0 P…" at bounding box center [650, 320] width 1300 height 640
click at [831, 20] on img at bounding box center [829, 27] width 17 height 26
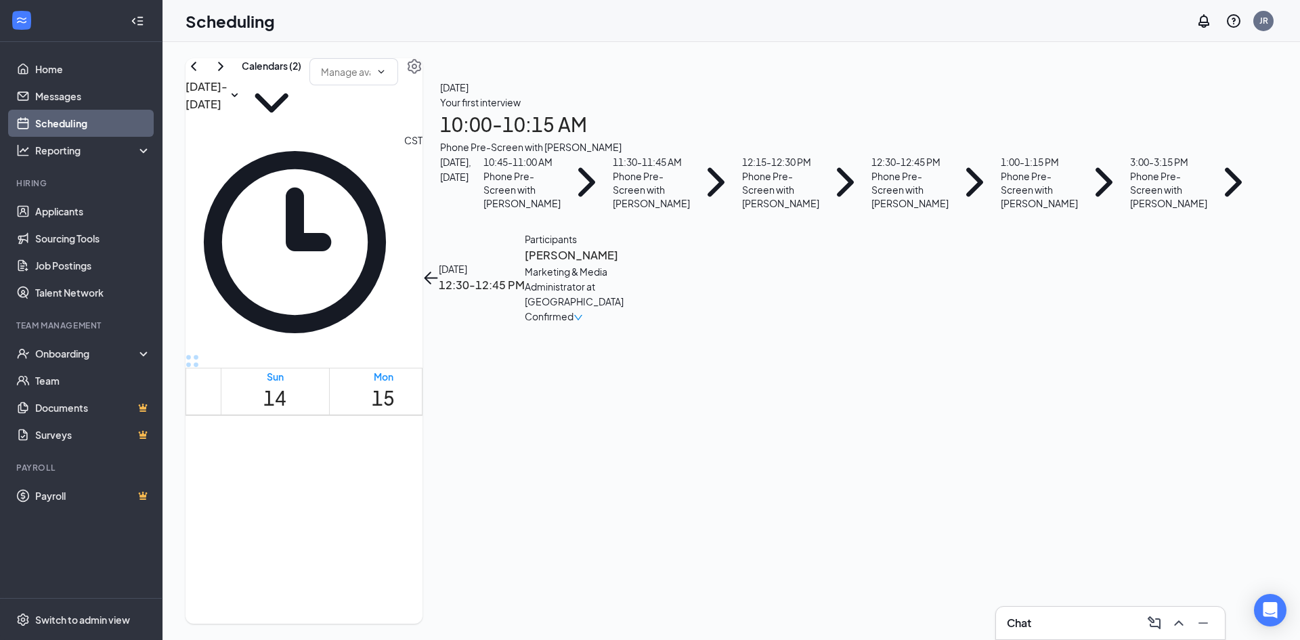
click at [439, 270] on icon "ArrowLeft" at bounding box center [431, 278] width 16 height 16
click at [1078, 210] on div "Phone Pre-Screen with [PERSON_NAME]" at bounding box center [1039, 189] width 77 height 41
click at [654, 247] on h3 "[PERSON_NAME]" at bounding box center [582, 256] width 142 height 18
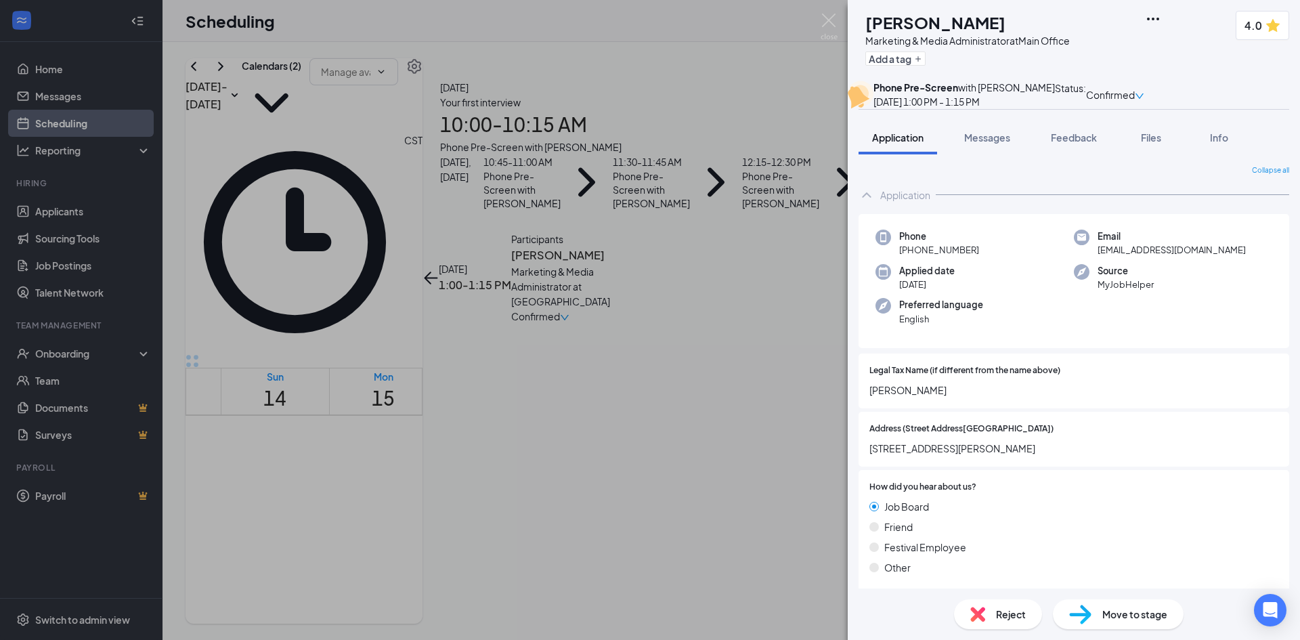
drag, startPoint x: 975, startPoint y: 278, endPoint x: 912, endPoint y: 279, distance: 63.7
click at [912, 257] on span "[PHONE_NUMBER]" at bounding box center [939, 250] width 80 height 14
copy span "[PHONE_NUMBER]"
drag, startPoint x: 828, startPoint y: 16, endPoint x: 828, endPoint y: 35, distance: 18.3
click at [828, 16] on img at bounding box center [829, 27] width 17 height 26
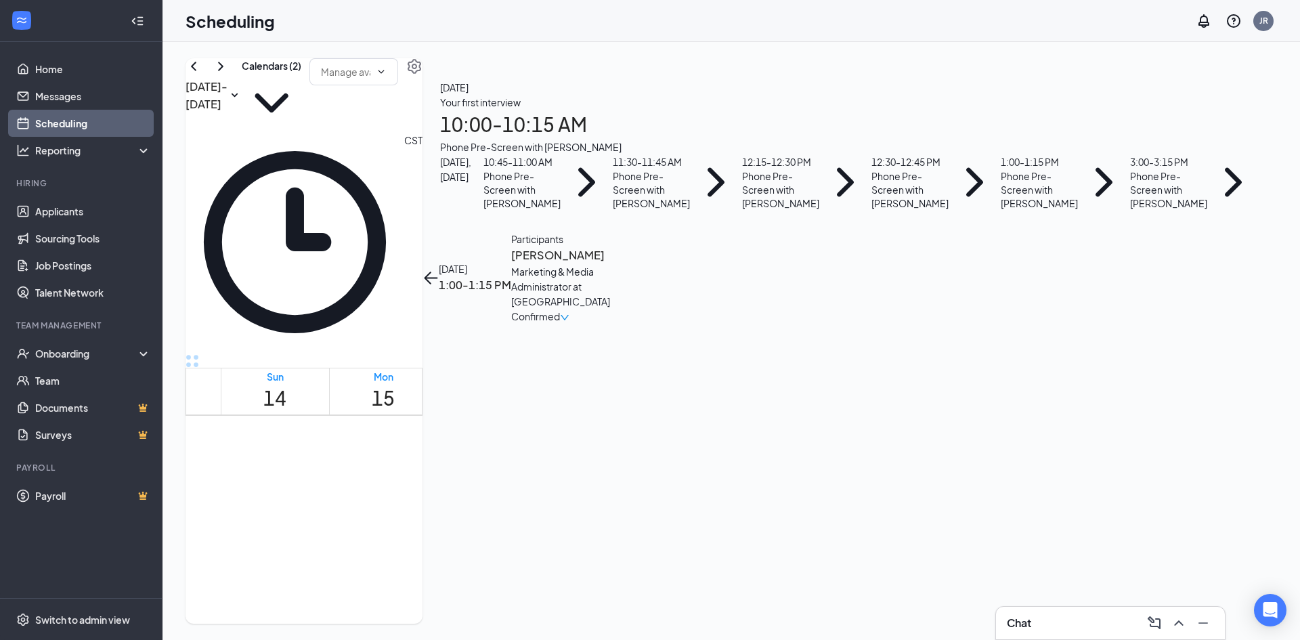
click at [439, 270] on button "back-button" at bounding box center [431, 278] width 16 height 16
click at [1130, 210] on div "Phone Pre-Screen with [PERSON_NAME]" at bounding box center [1168, 189] width 77 height 41
click at [654, 247] on h3 "[PERSON_NAME]" at bounding box center [582, 256] width 142 height 18
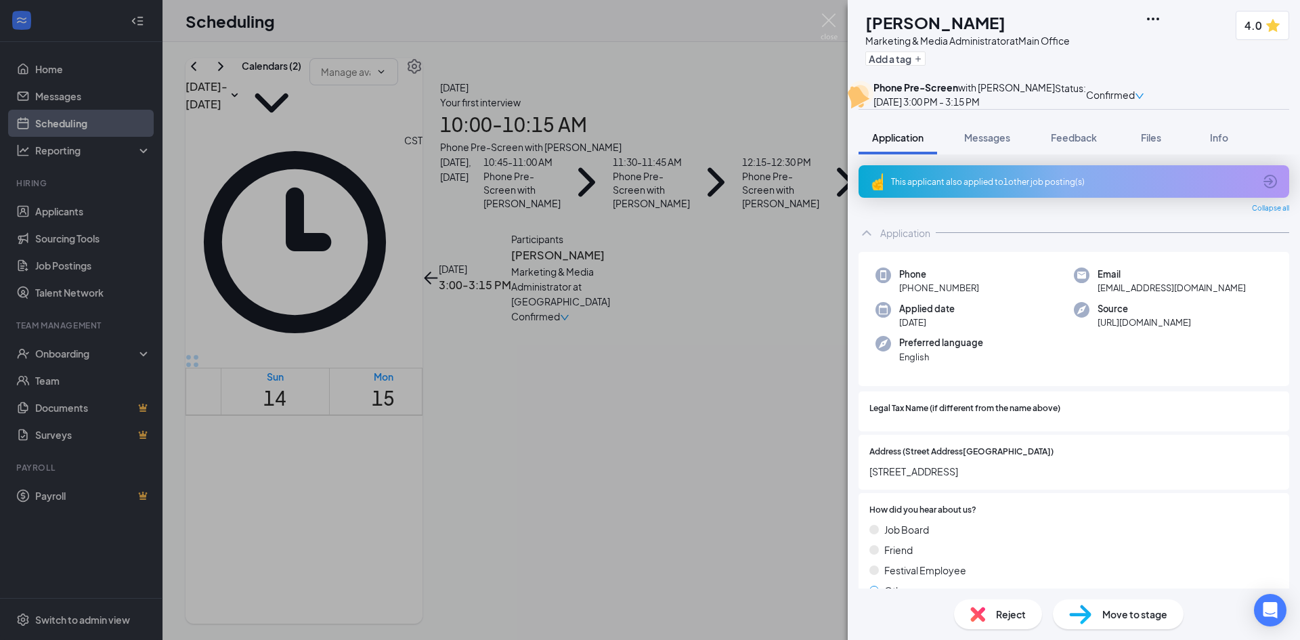
drag, startPoint x: 978, startPoint y: 317, endPoint x: 912, endPoint y: 319, distance: 66.4
click at [910, 295] on div "Phone [PHONE_NUMBER]" at bounding box center [975, 282] width 198 height 28
copy span "[PHONE_NUMBER]"
click at [826, 22] on img at bounding box center [829, 27] width 17 height 26
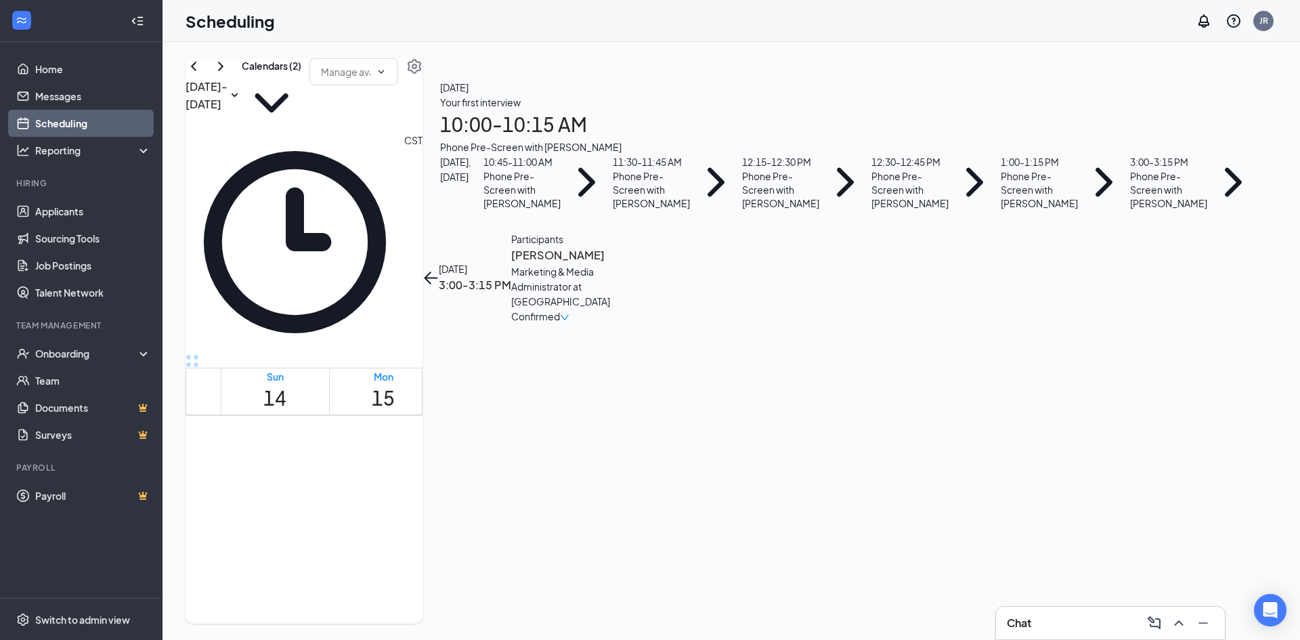
click at [431, 272] on icon "ArrowLeft" at bounding box center [428, 278] width 7 height 13
